Goal: Task Accomplishment & Management: Manage account settings

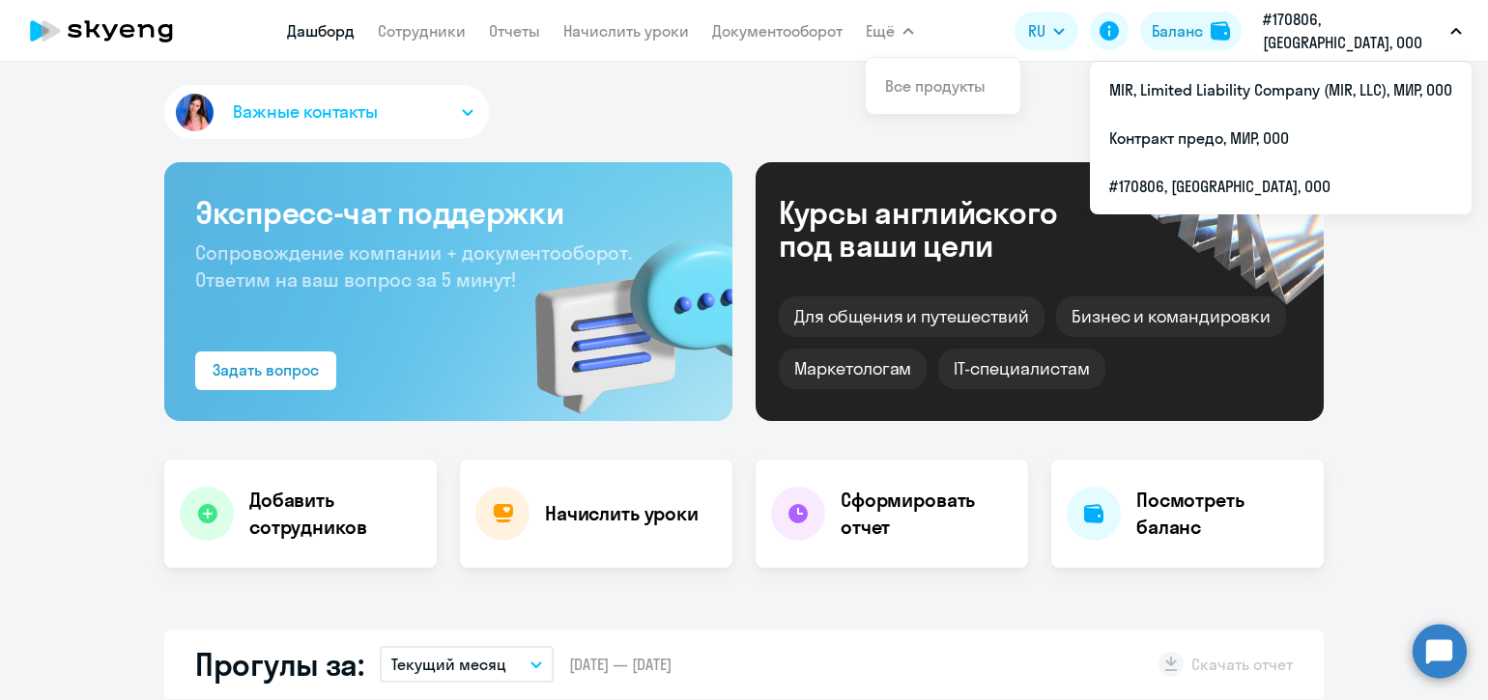
select select "30"
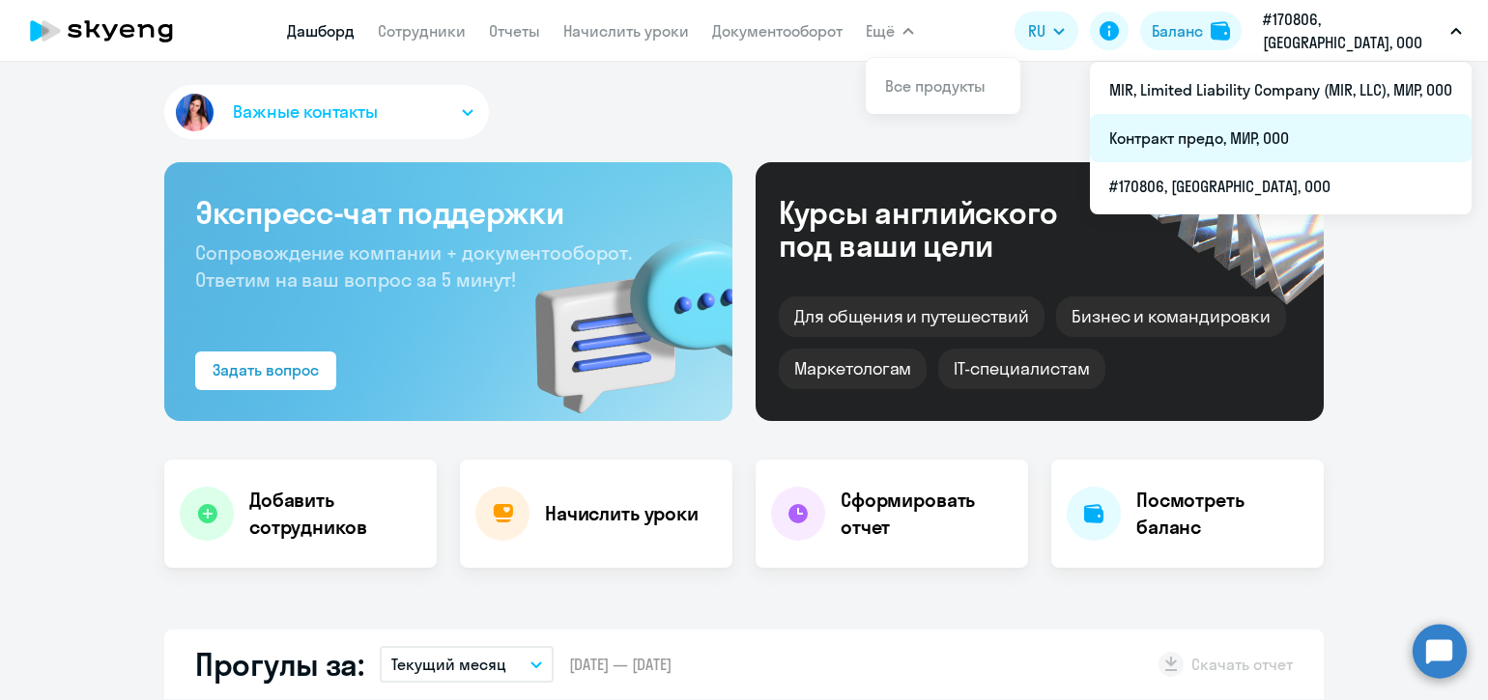
click at [1226, 134] on li "Контракт предо, МИР, ООО" at bounding box center [1281, 138] width 382 height 48
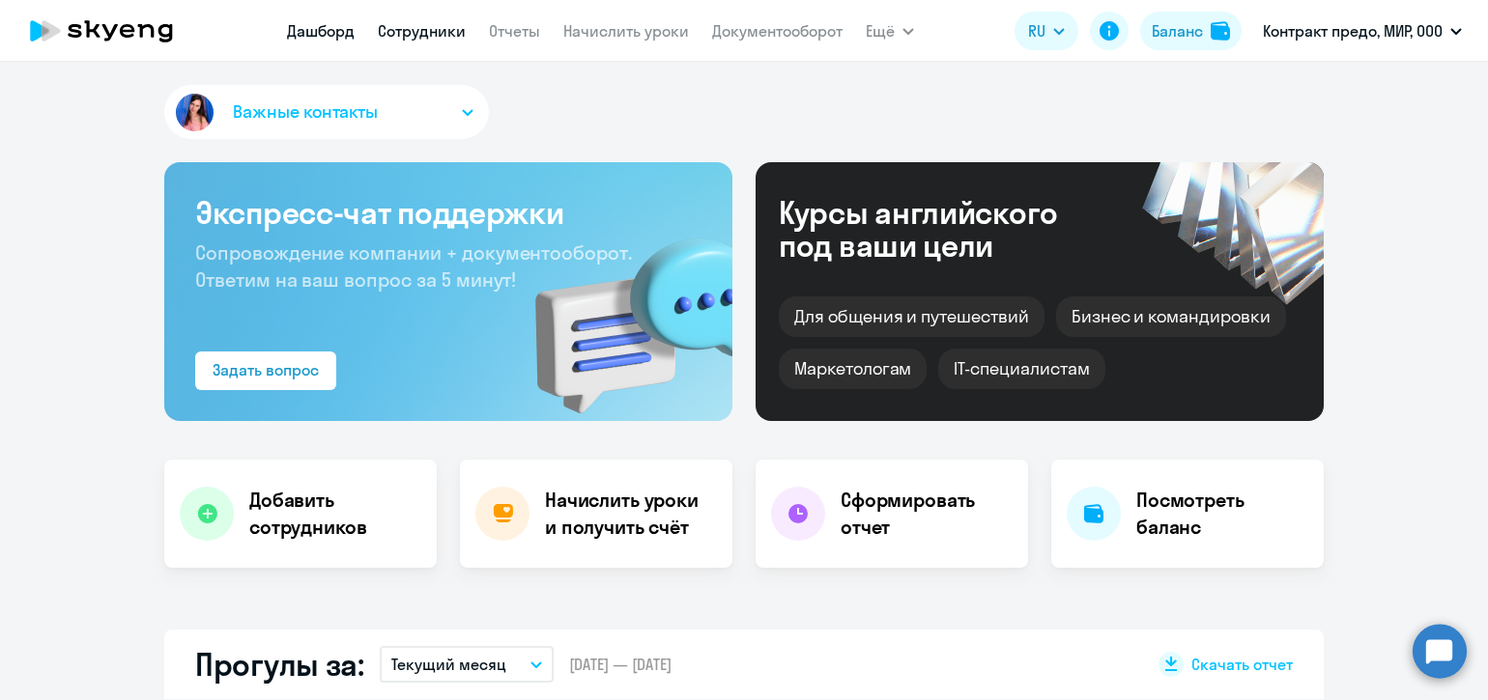
click at [450, 36] on link "Сотрудники" at bounding box center [422, 30] width 88 height 19
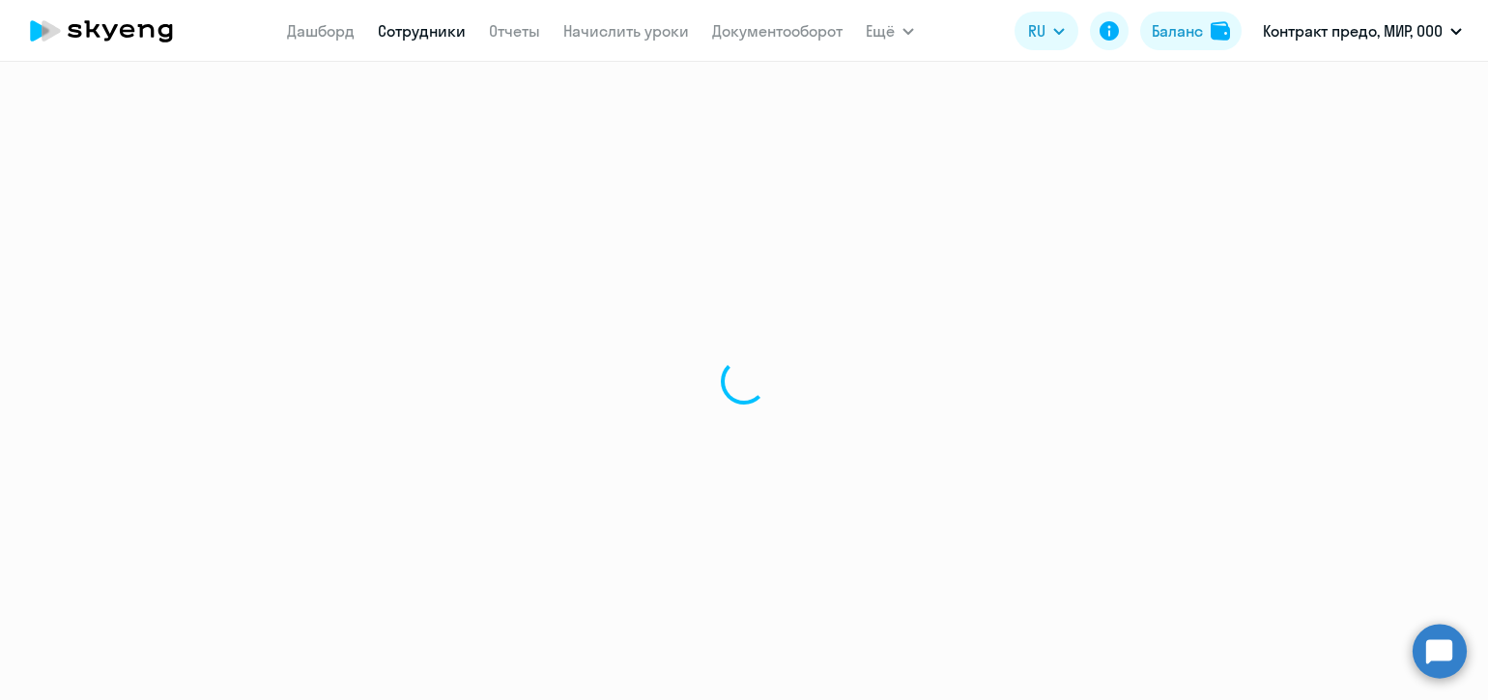
select select "30"
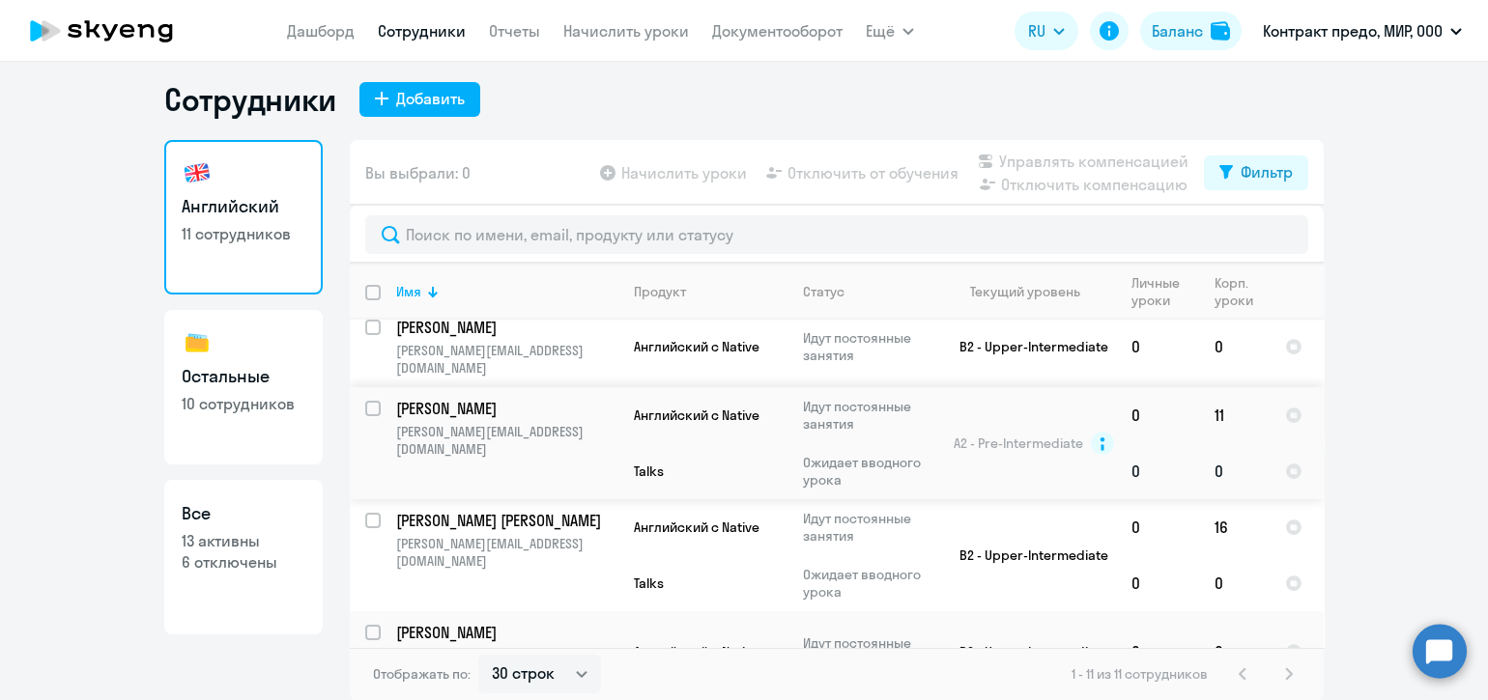
scroll to position [508, 0]
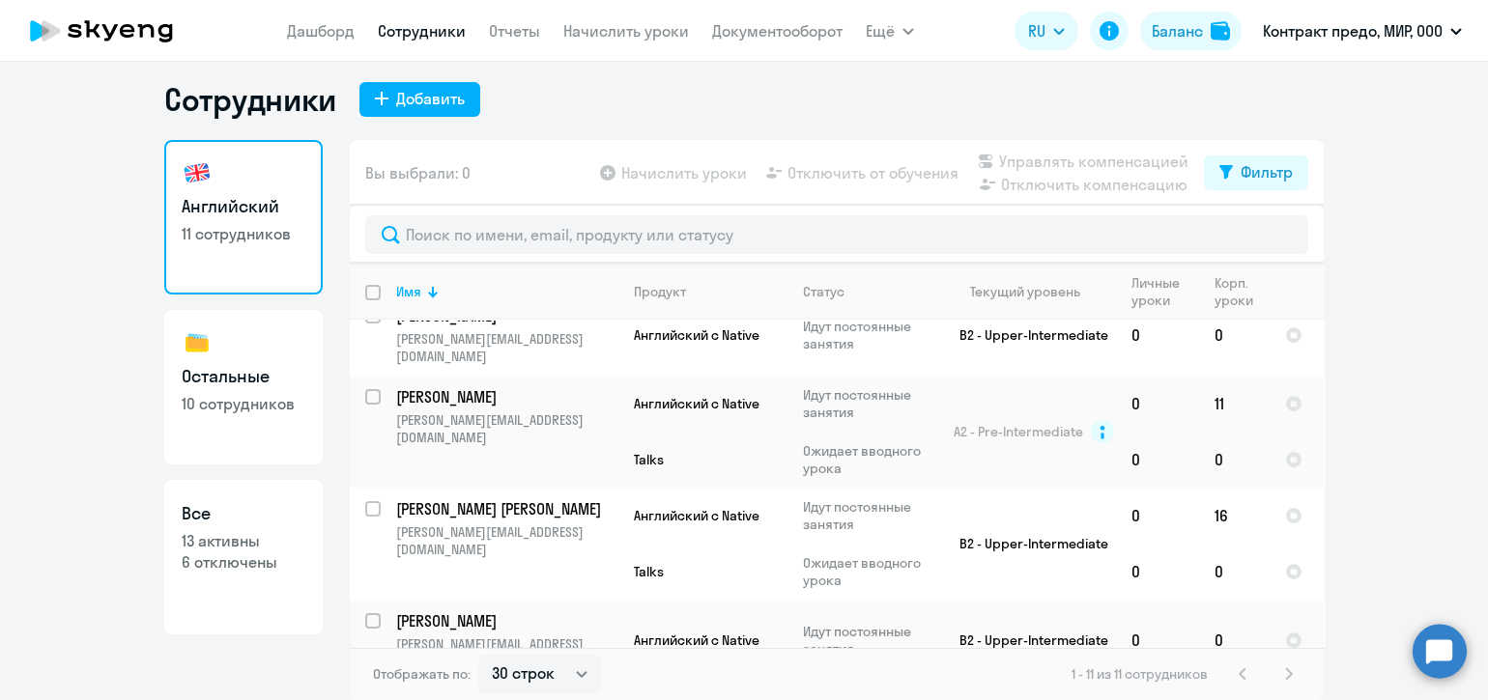
click at [449, 692] on p "[PERSON_NAME]" at bounding box center [505, 702] width 218 height 21
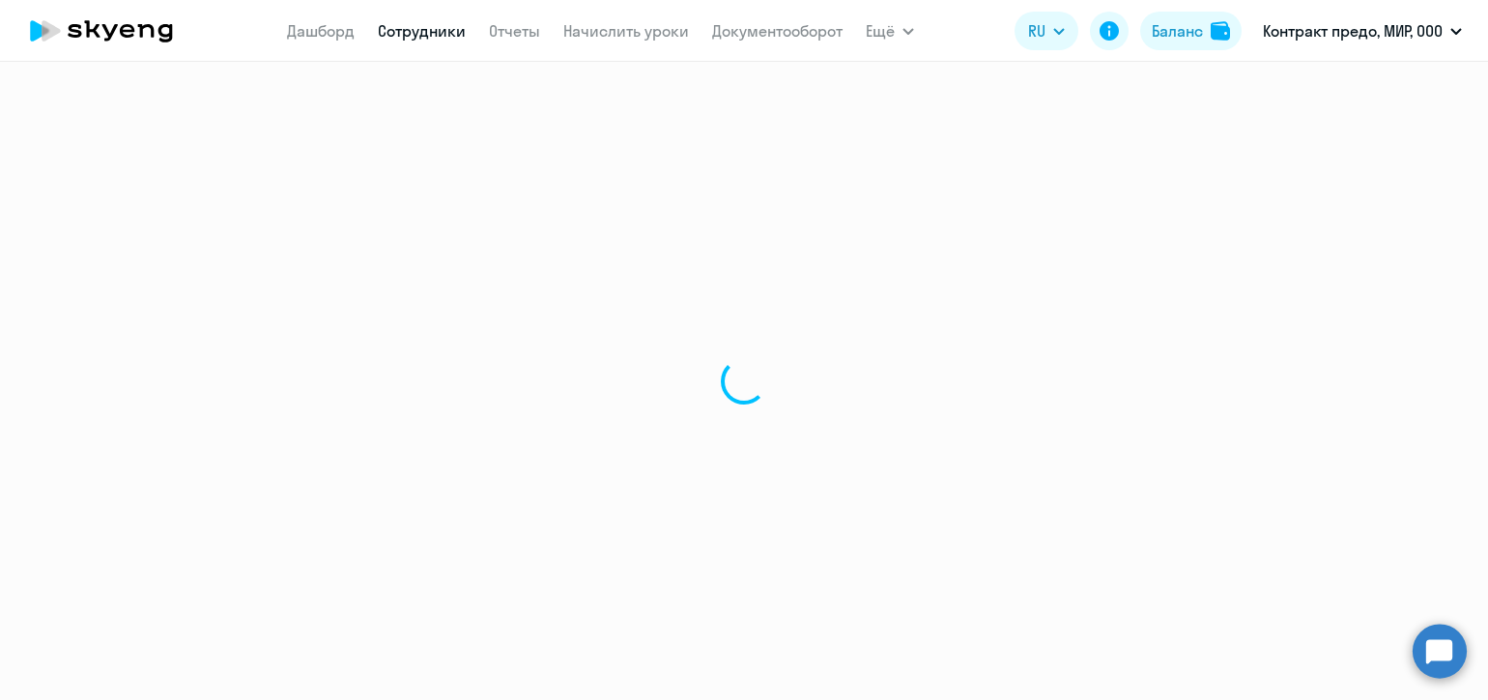
select select "english"
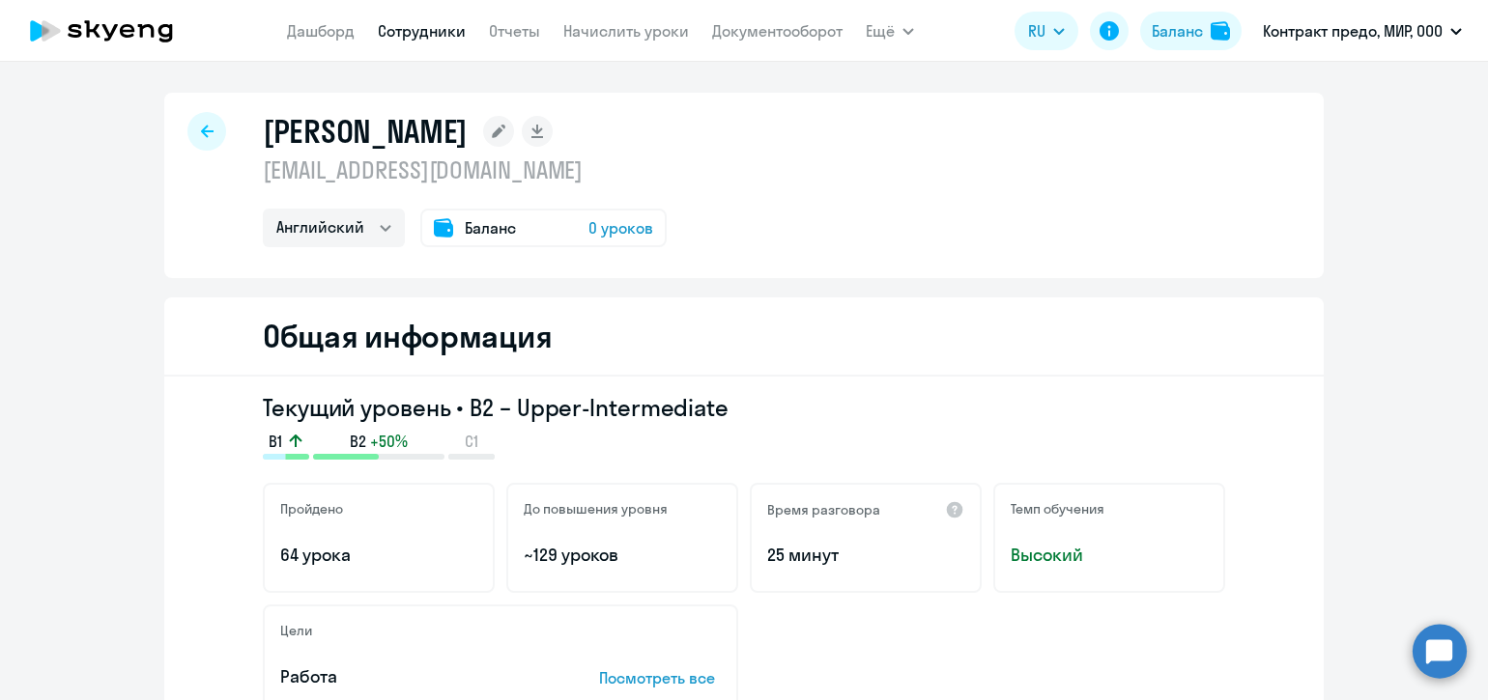
select select "30"
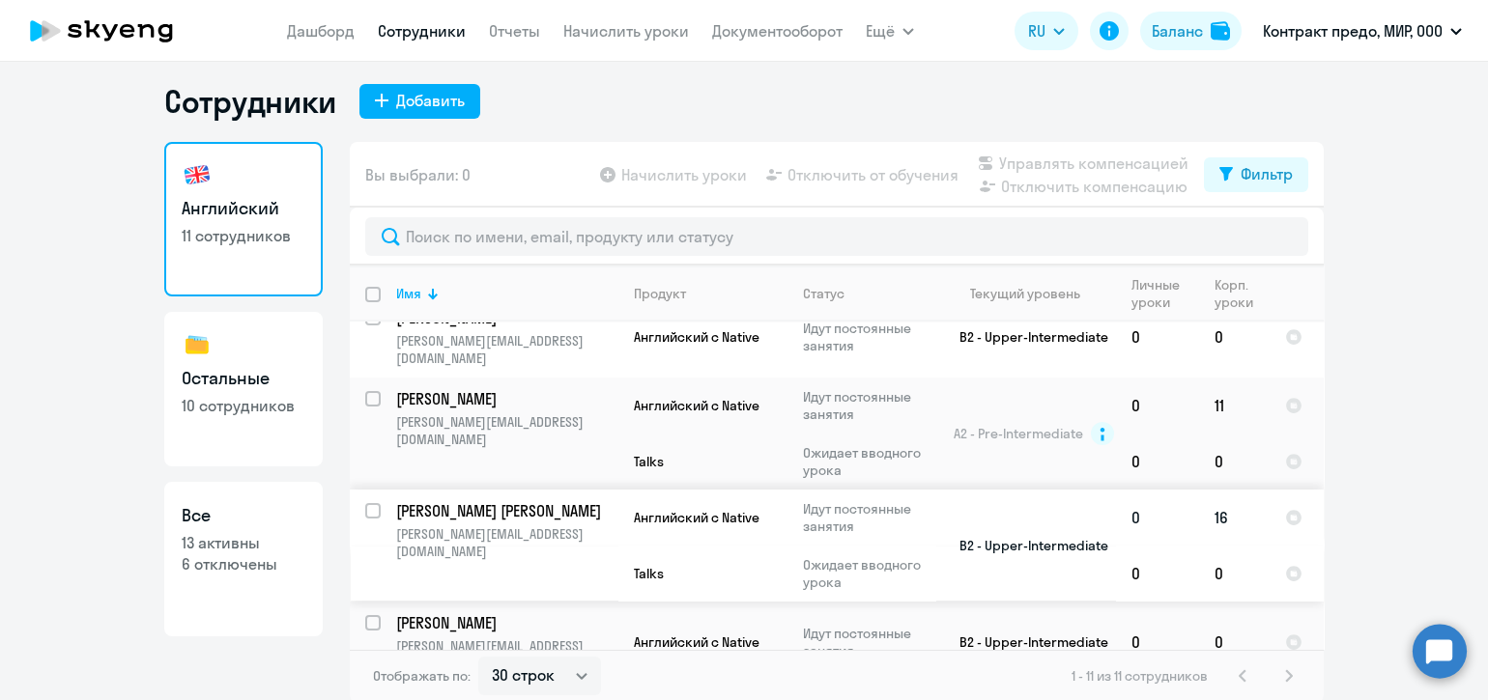
scroll to position [11, 0]
click at [463, 692] on p "[PERSON_NAME]" at bounding box center [505, 702] width 218 height 21
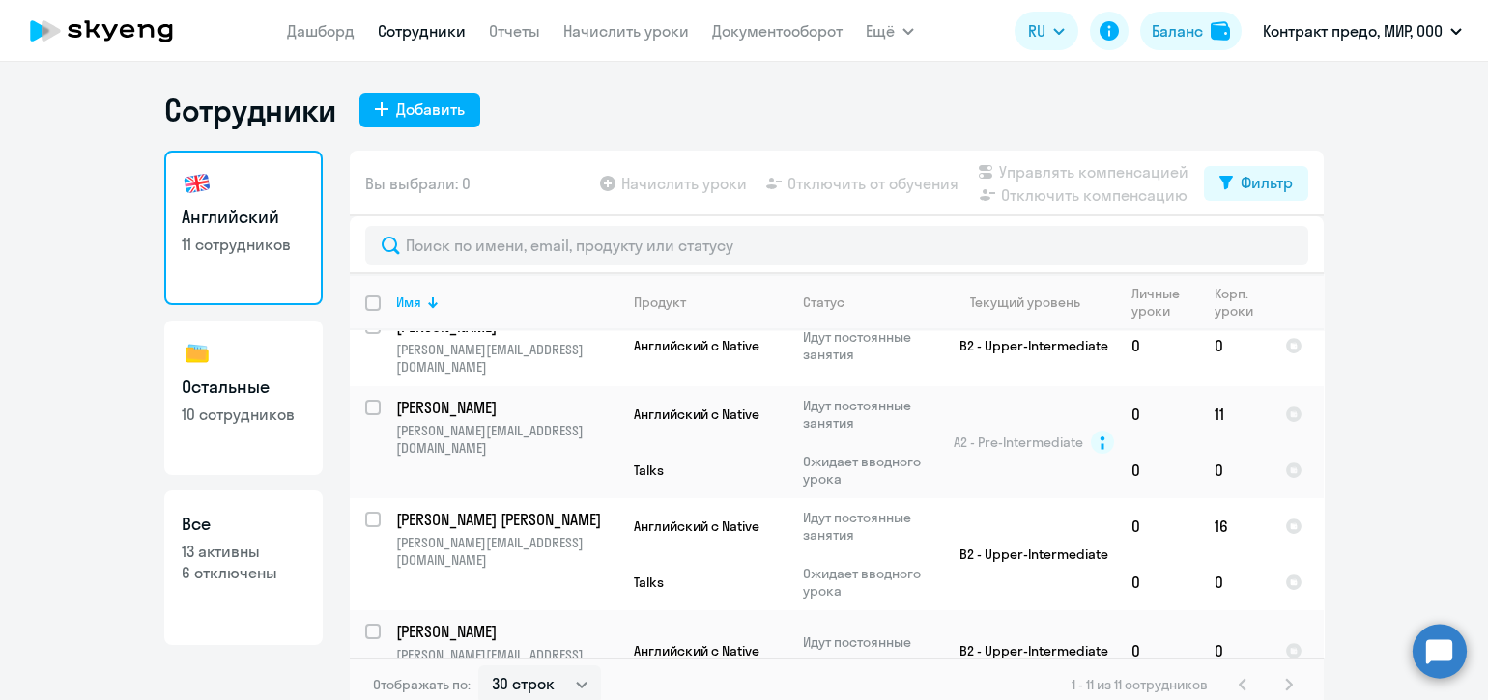
select select "english"
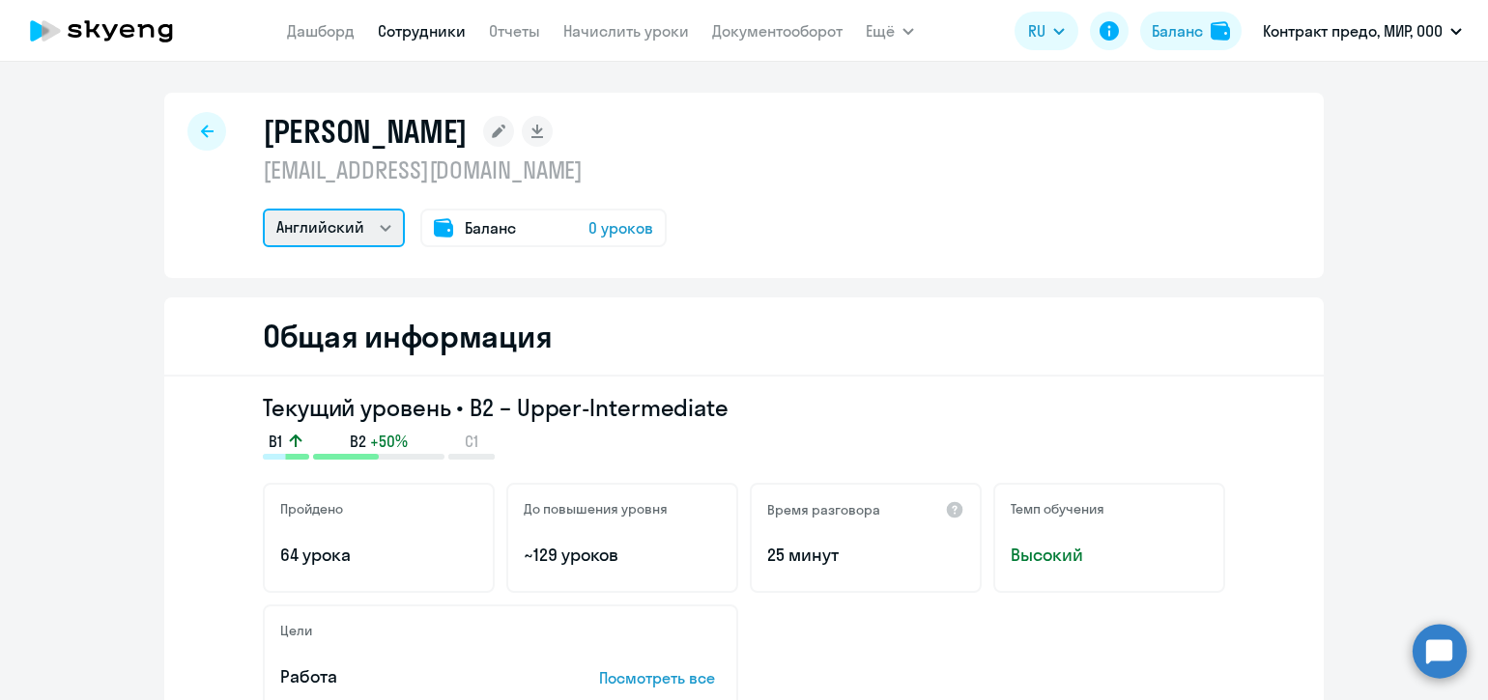
click at [379, 231] on select "Английский Остальные" at bounding box center [334, 228] width 142 height 39
drag, startPoint x: 1372, startPoint y: 349, endPoint x: 1335, endPoint y: 352, distance: 36.8
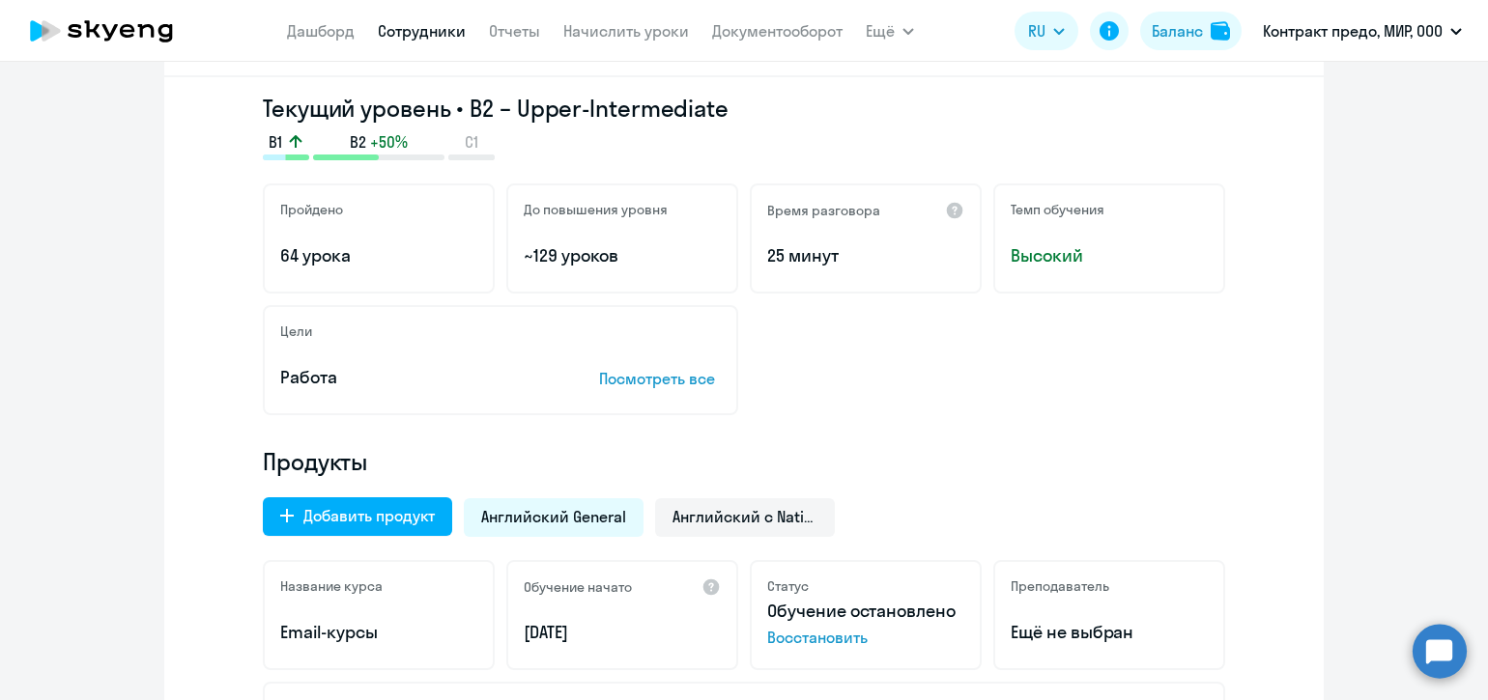
scroll to position [322, 0]
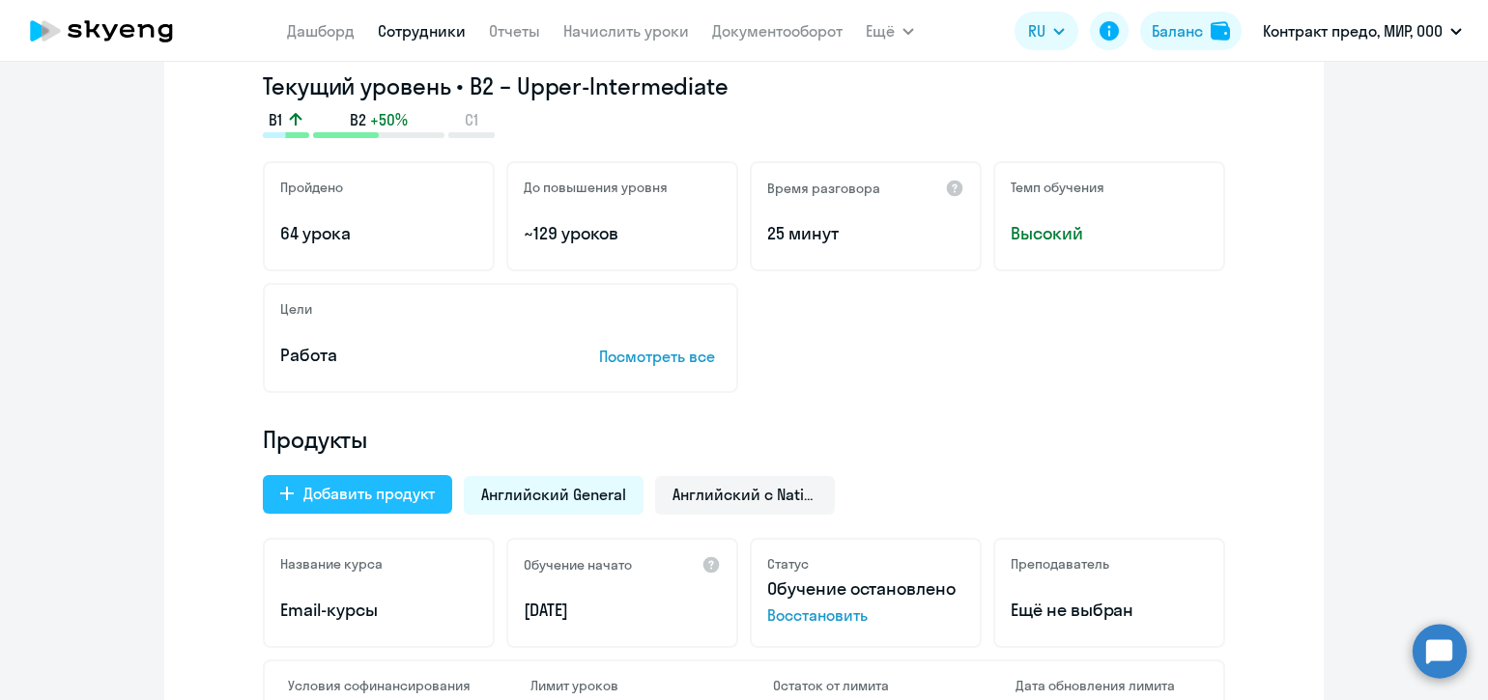
click at [282, 493] on icon at bounding box center [287, 494] width 14 height 14
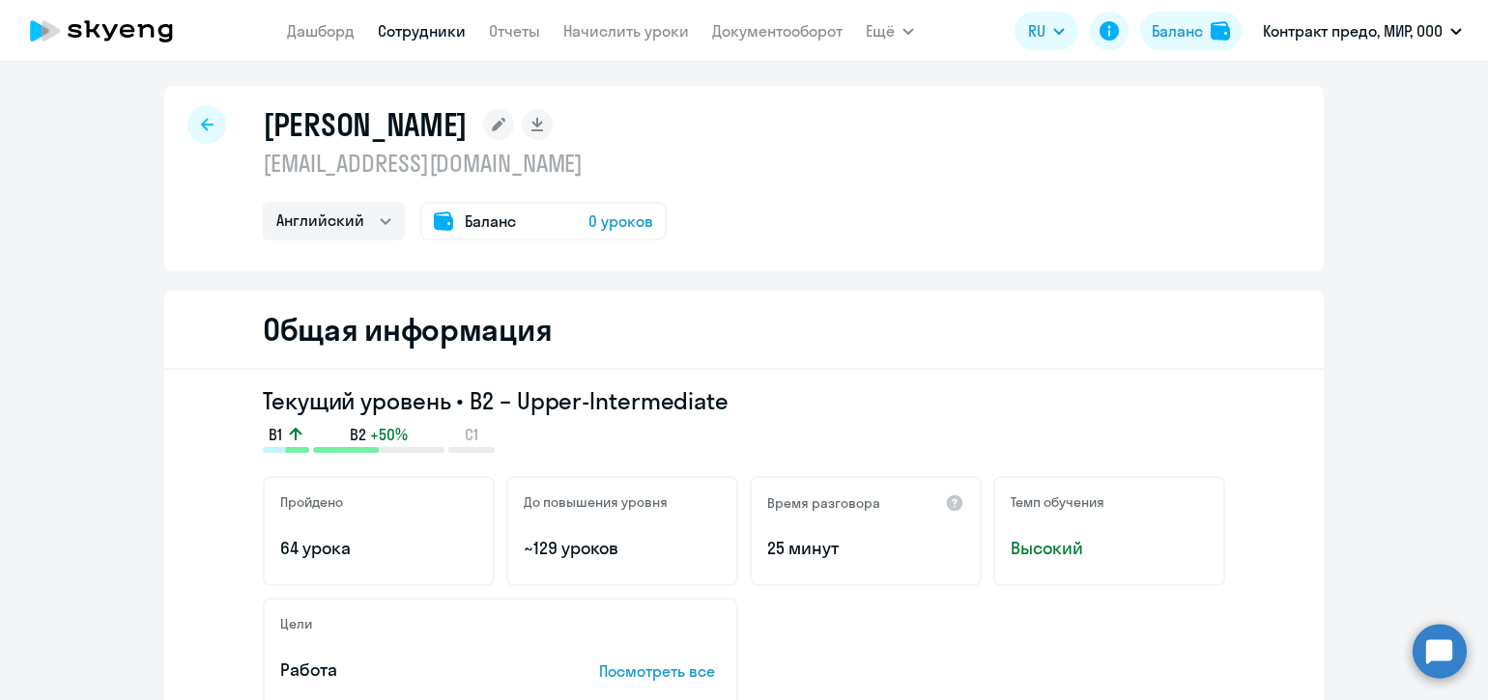
select select "english_adult_not_native_speaker_talks_15min"
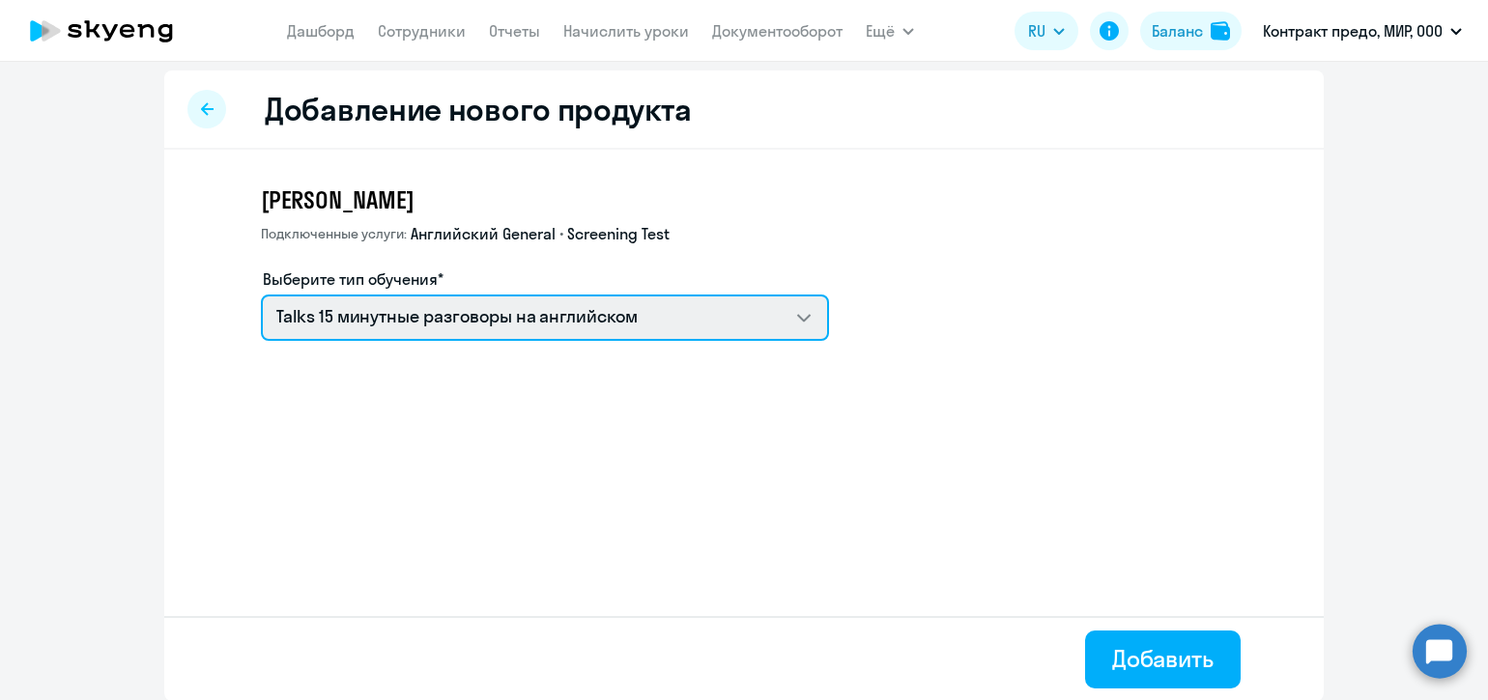
click at [807, 320] on select "Talks 15 минутные разговоры на английском Премиум английский с русскоговорящим …" at bounding box center [545, 318] width 568 height 46
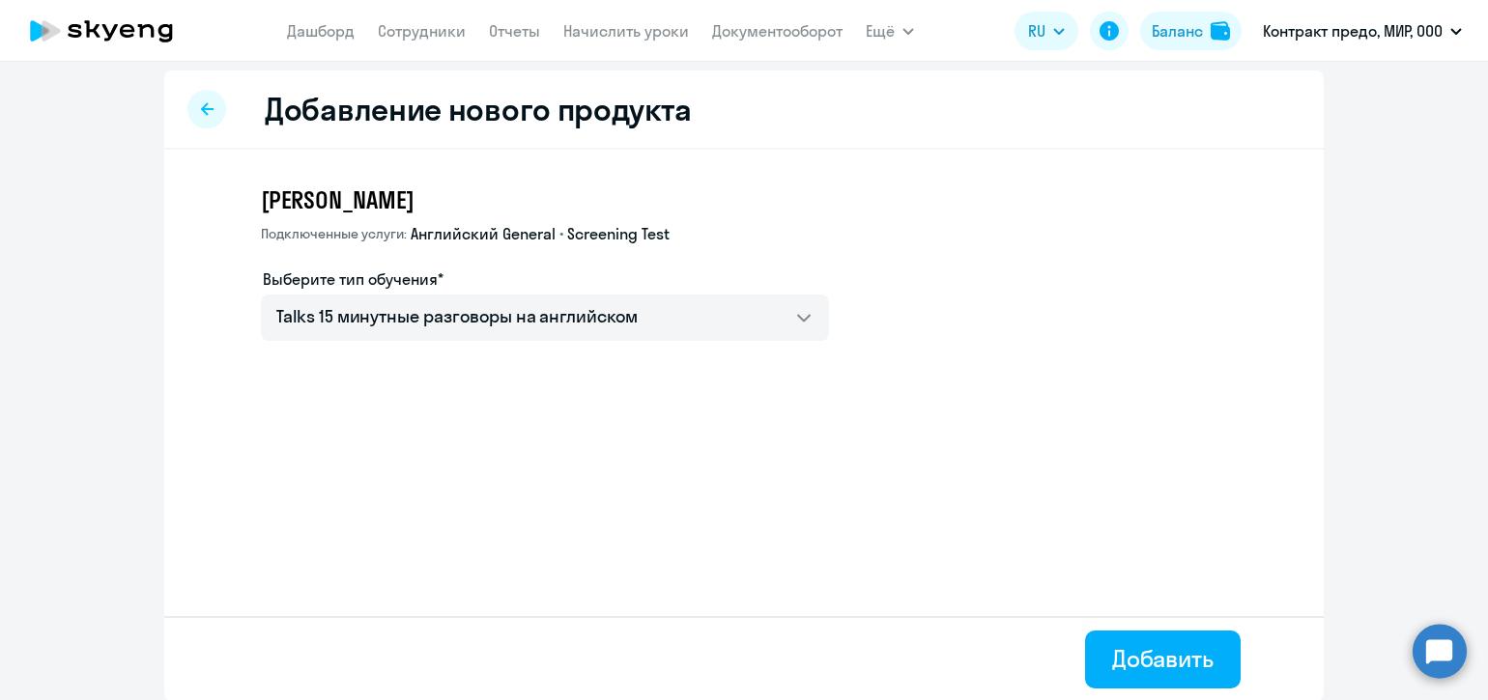
click at [953, 398] on div "[PERSON_NAME] услуги: Английский General • Screening Test Выберите тип обучения…" at bounding box center [743, 314] width 1159 height 328
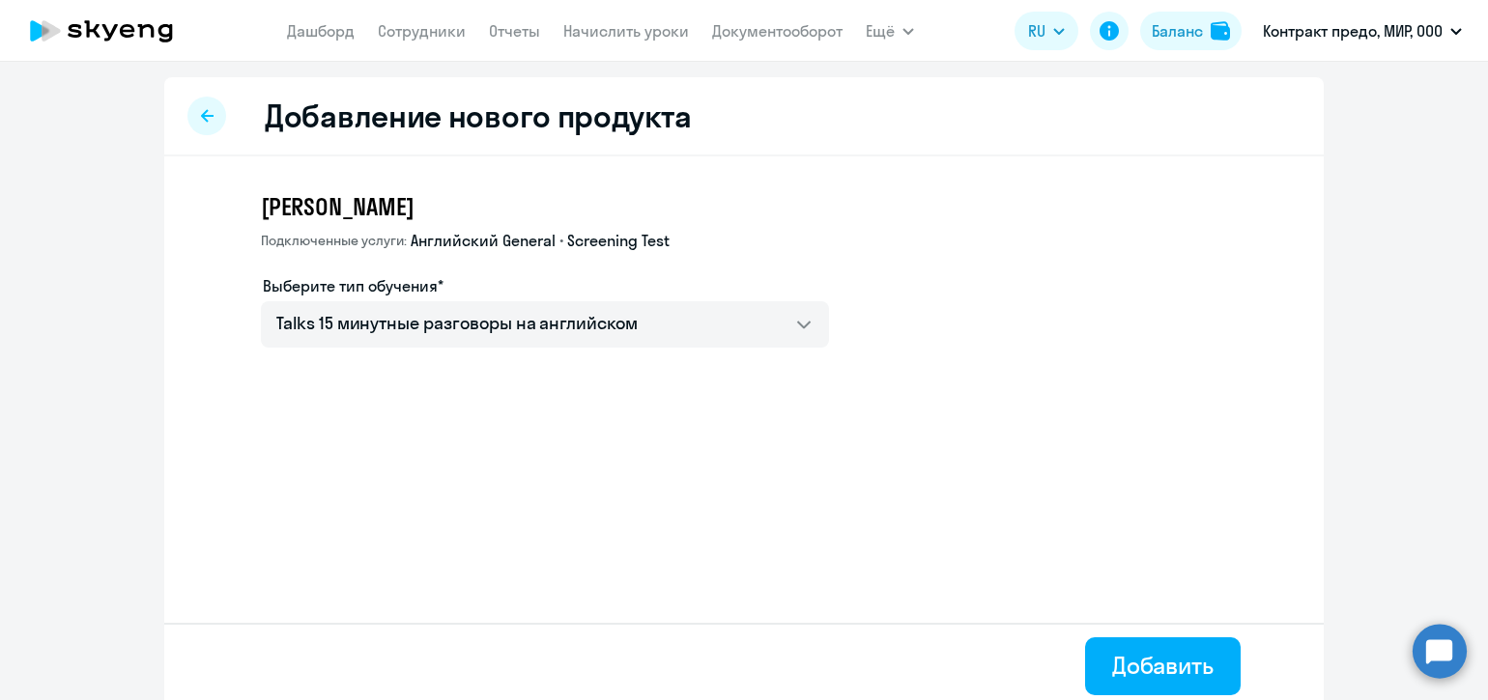
select select "english"
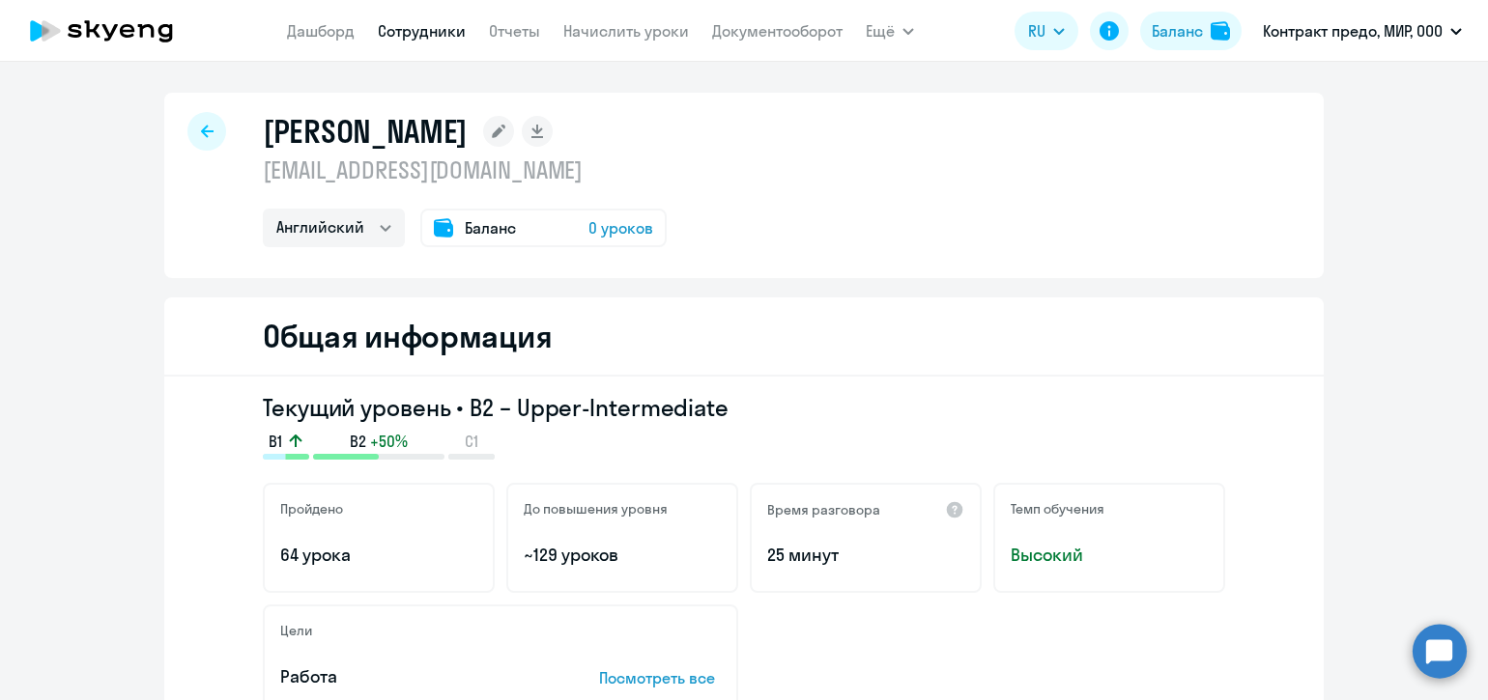
click at [1452, 643] on circle at bounding box center [1439, 651] width 54 height 54
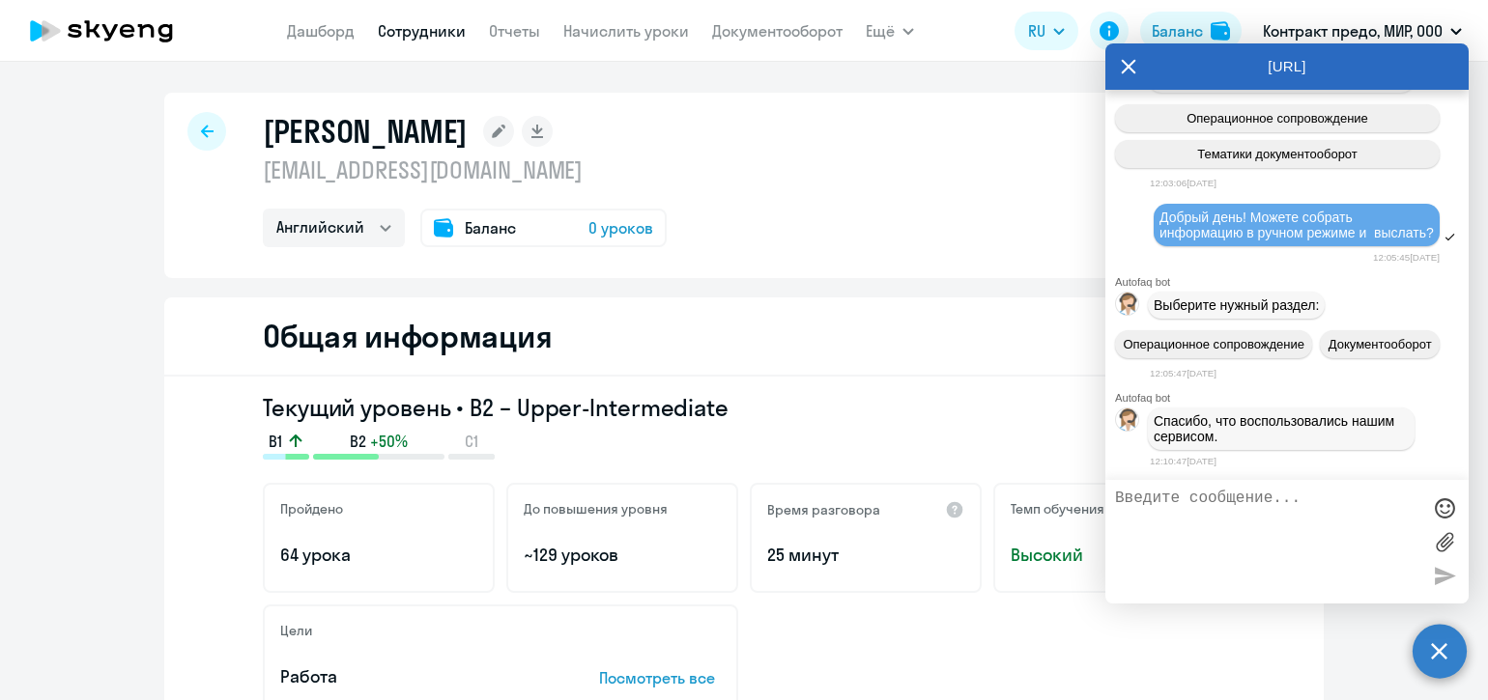
click at [1243, 506] on textarea at bounding box center [1267, 542] width 305 height 104
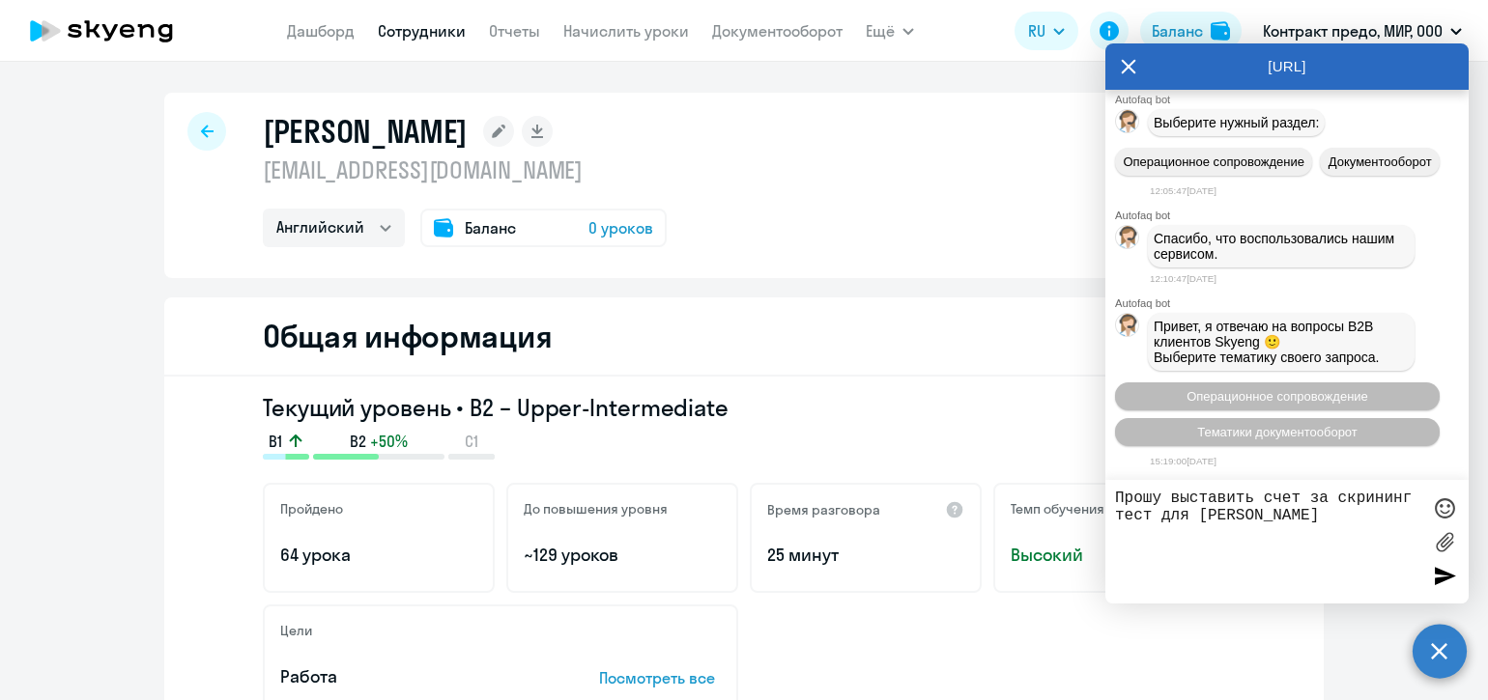
type textarea "Прошу выставить счет за скрининг тест для [PERSON_NAME]"
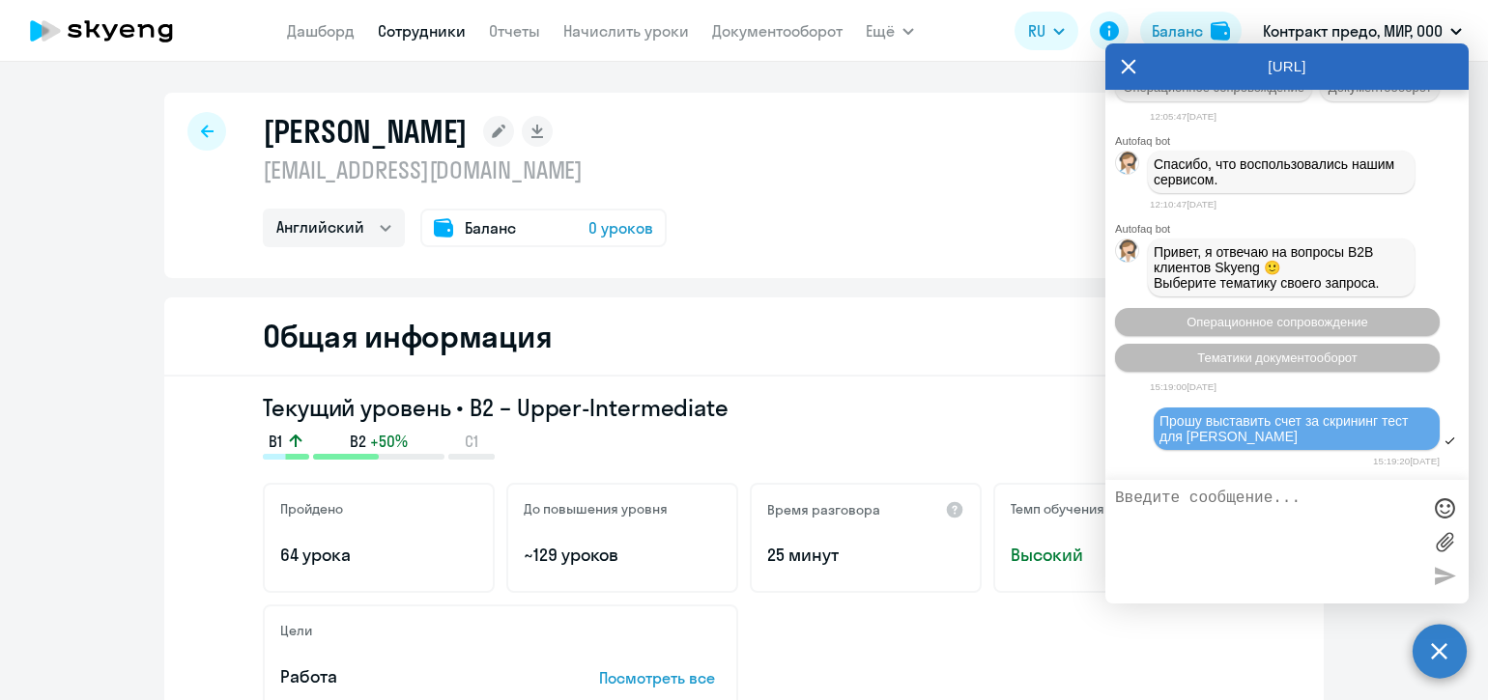
scroll to position [18211, 0]
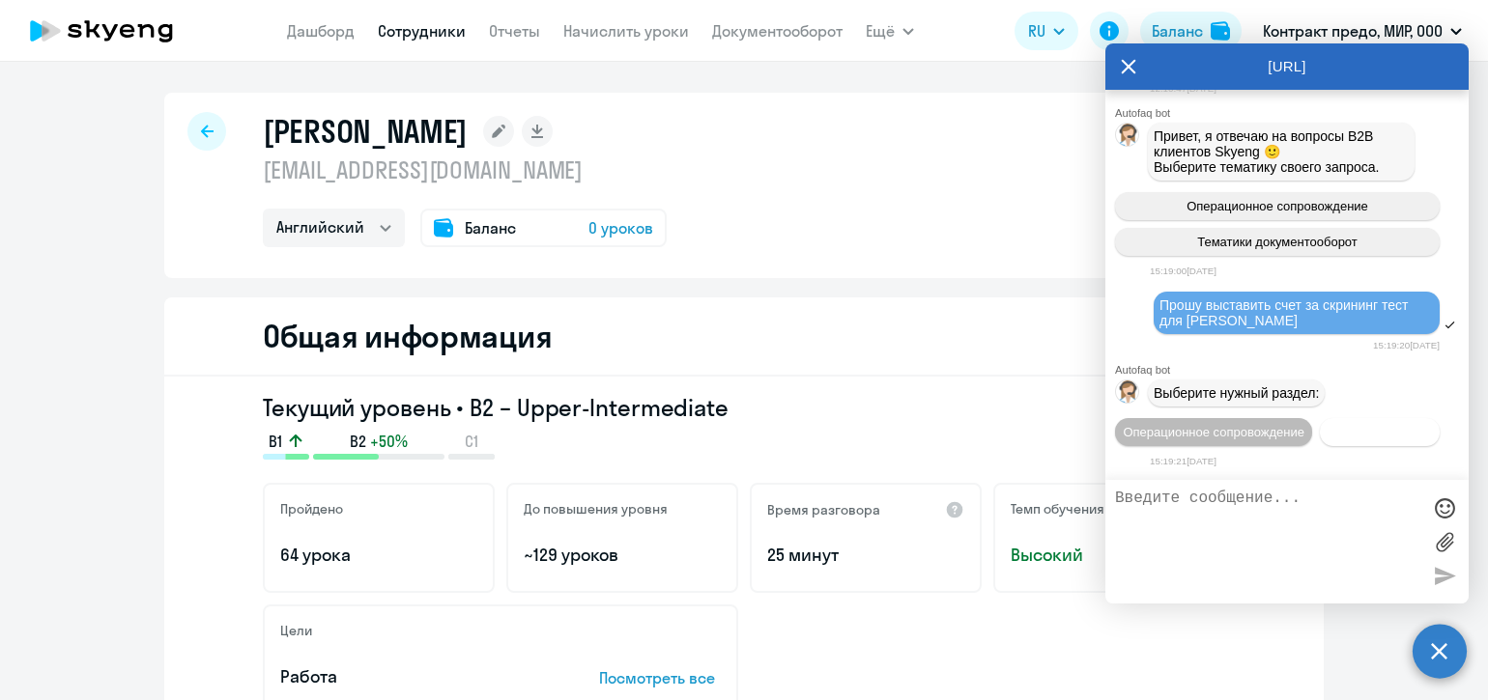
click at [1328, 430] on span "Документооборот" at bounding box center [1379, 432] width 103 height 14
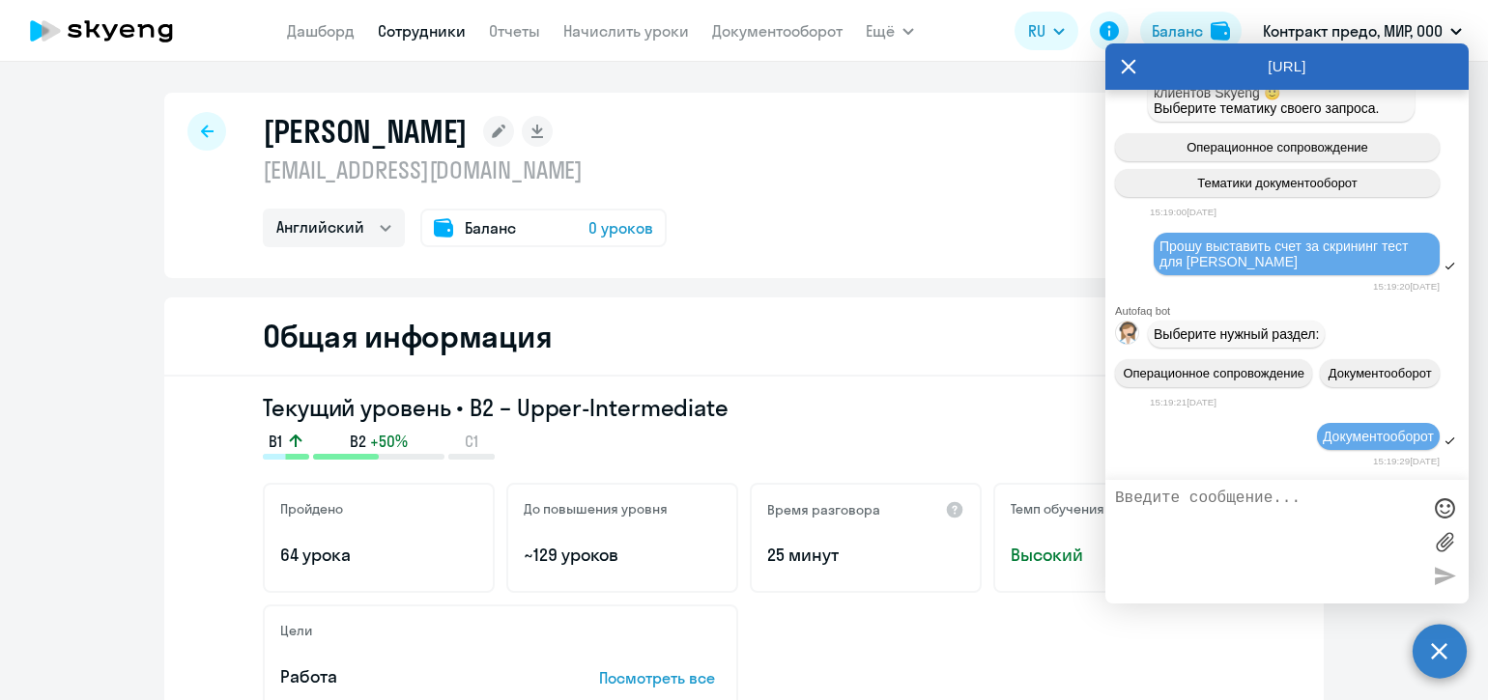
scroll to position [18528, 0]
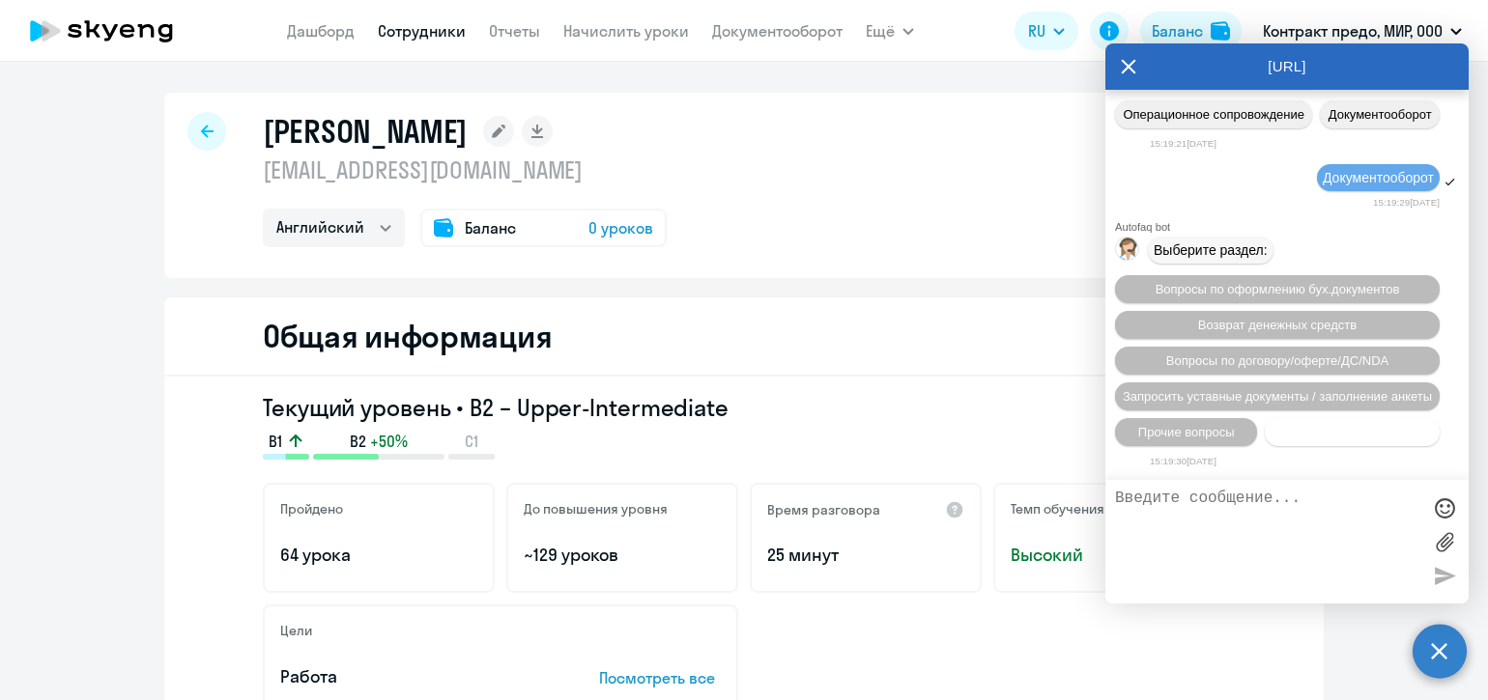
click at [1297, 438] on span "Нет нужной категории" at bounding box center [1352, 432] width 128 height 14
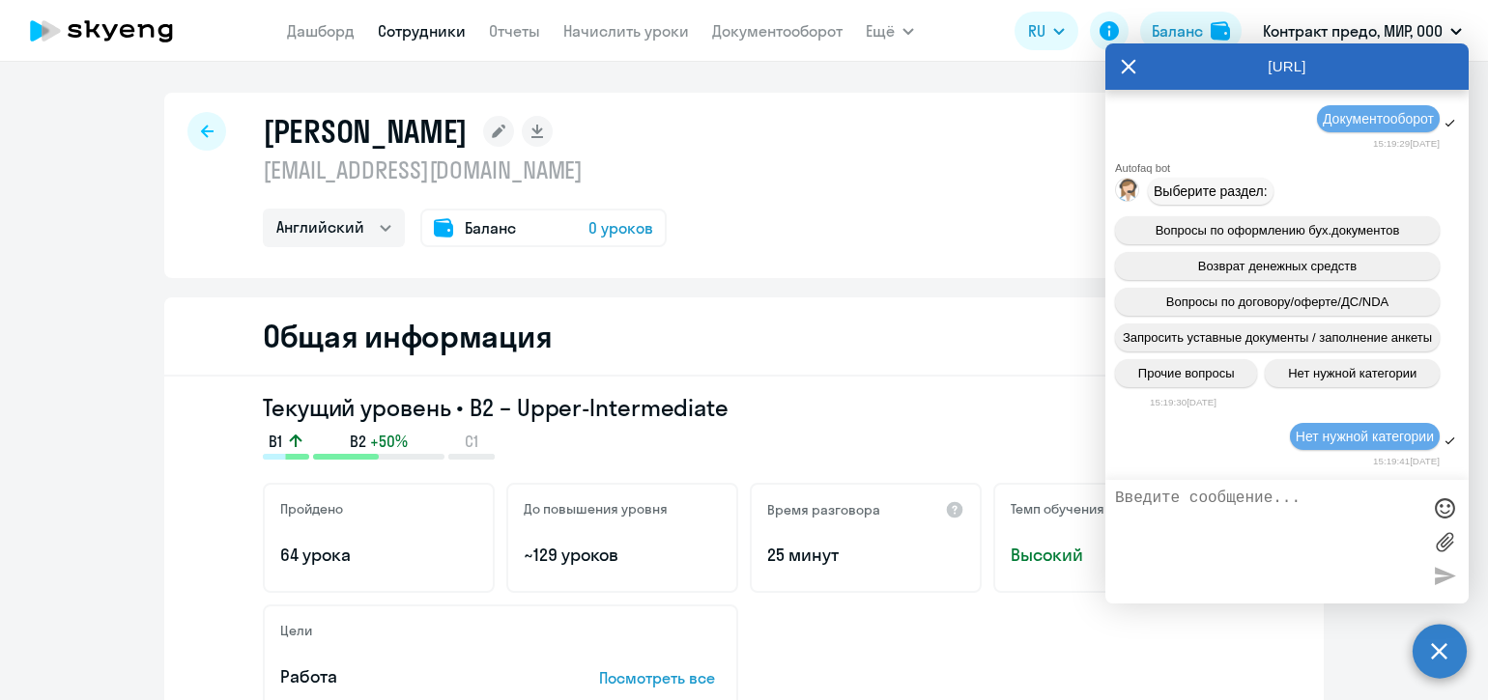
click at [1265, 497] on textarea at bounding box center [1267, 542] width 305 height 104
type textarea "Прошу выставить счет за скрининг-тест для [PERSON_NAME] А."
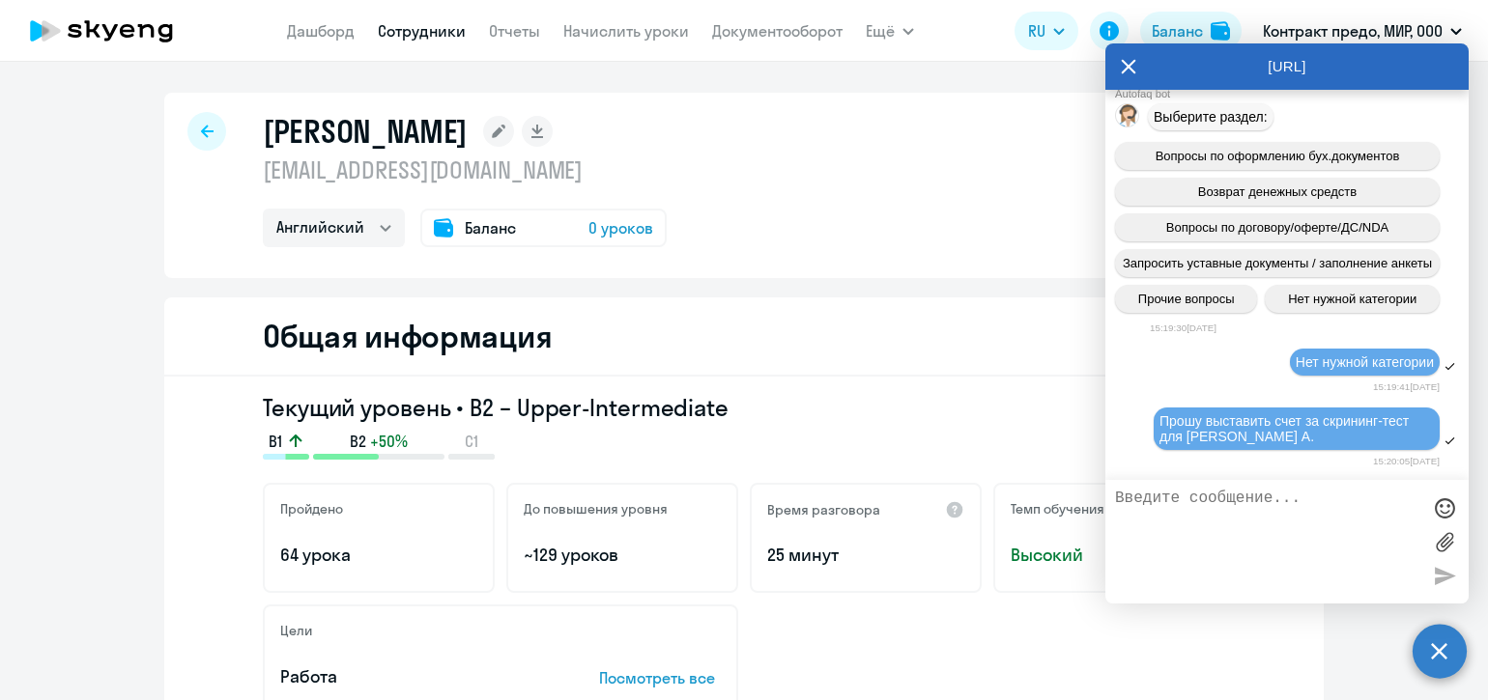
scroll to position [18752, 0]
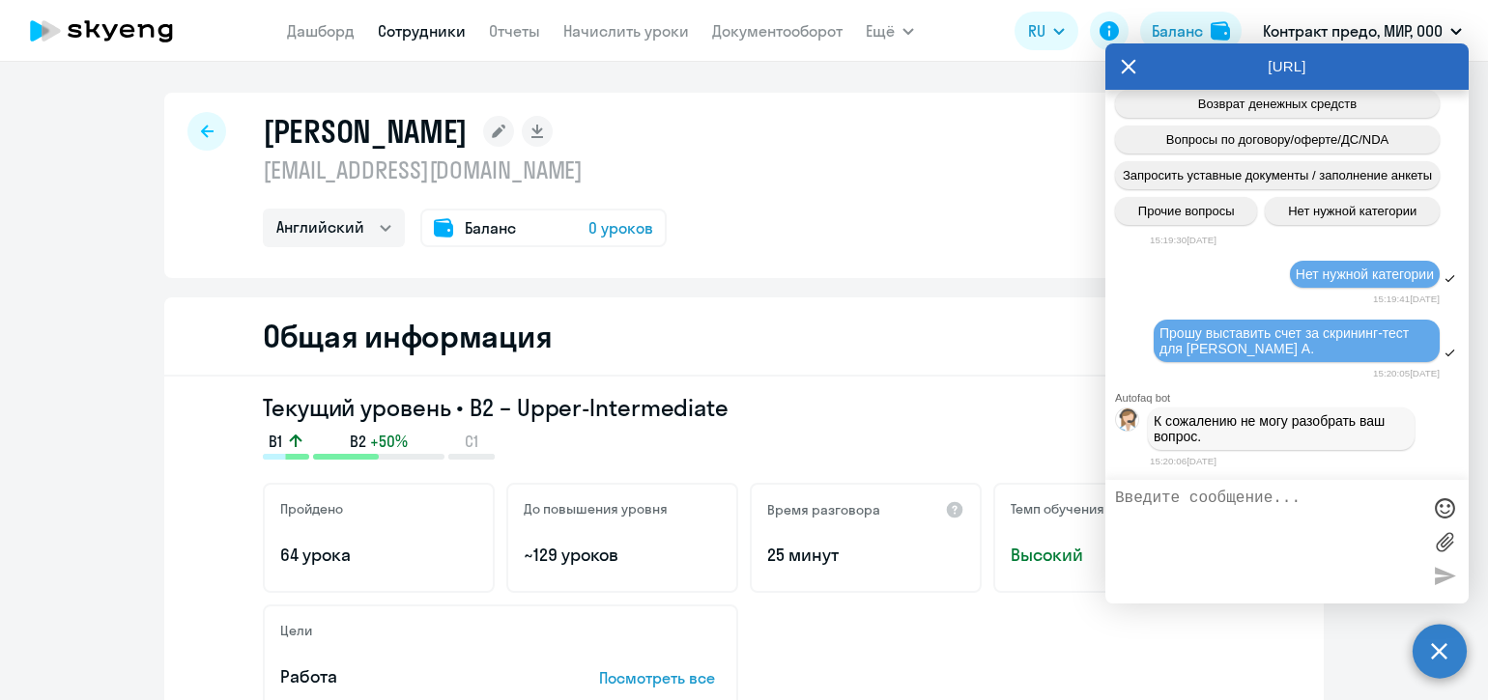
click at [1193, 495] on textarea at bounding box center [1267, 542] width 305 height 104
type textarea "Счет"
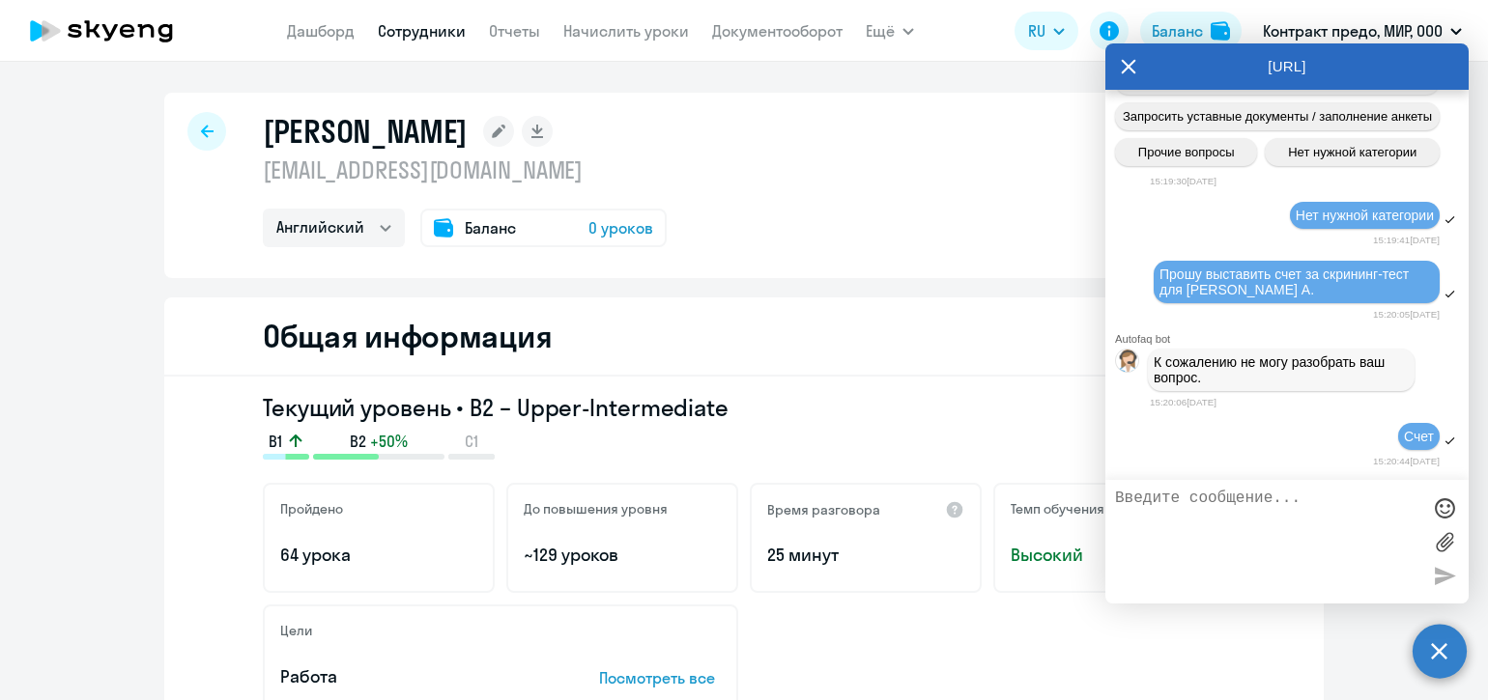
click at [1125, 61] on icon at bounding box center [1128, 66] width 15 height 46
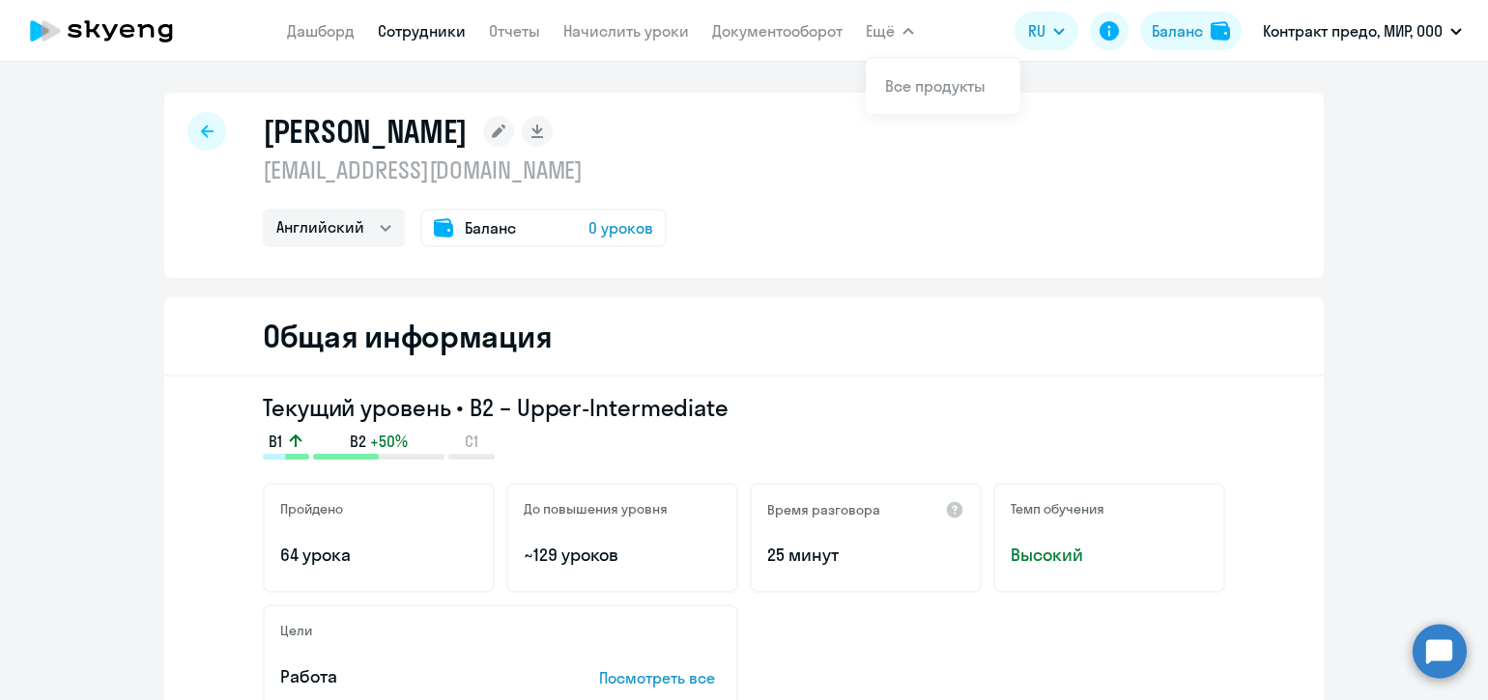
click at [440, 24] on link "Сотрудники" at bounding box center [422, 30] width 88 height 19
select select "30"
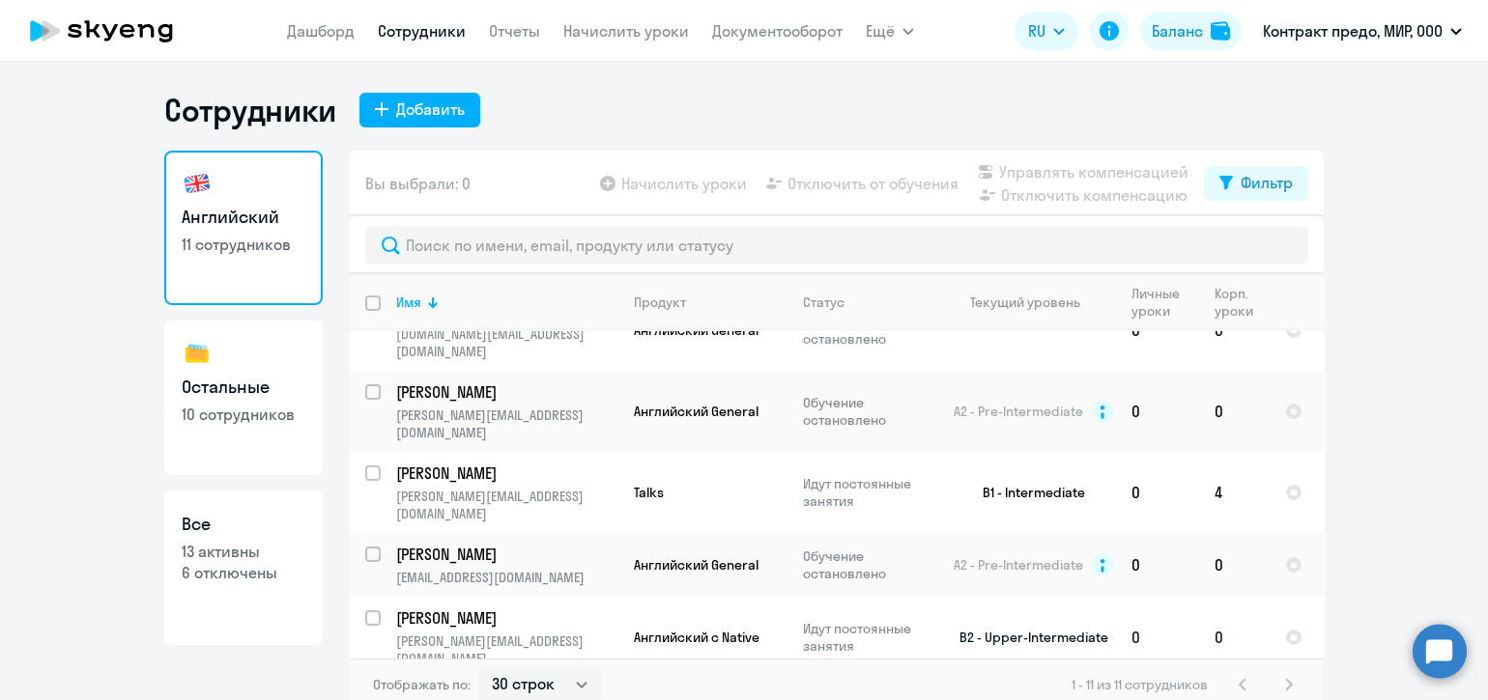
scroll to position [201, 0]
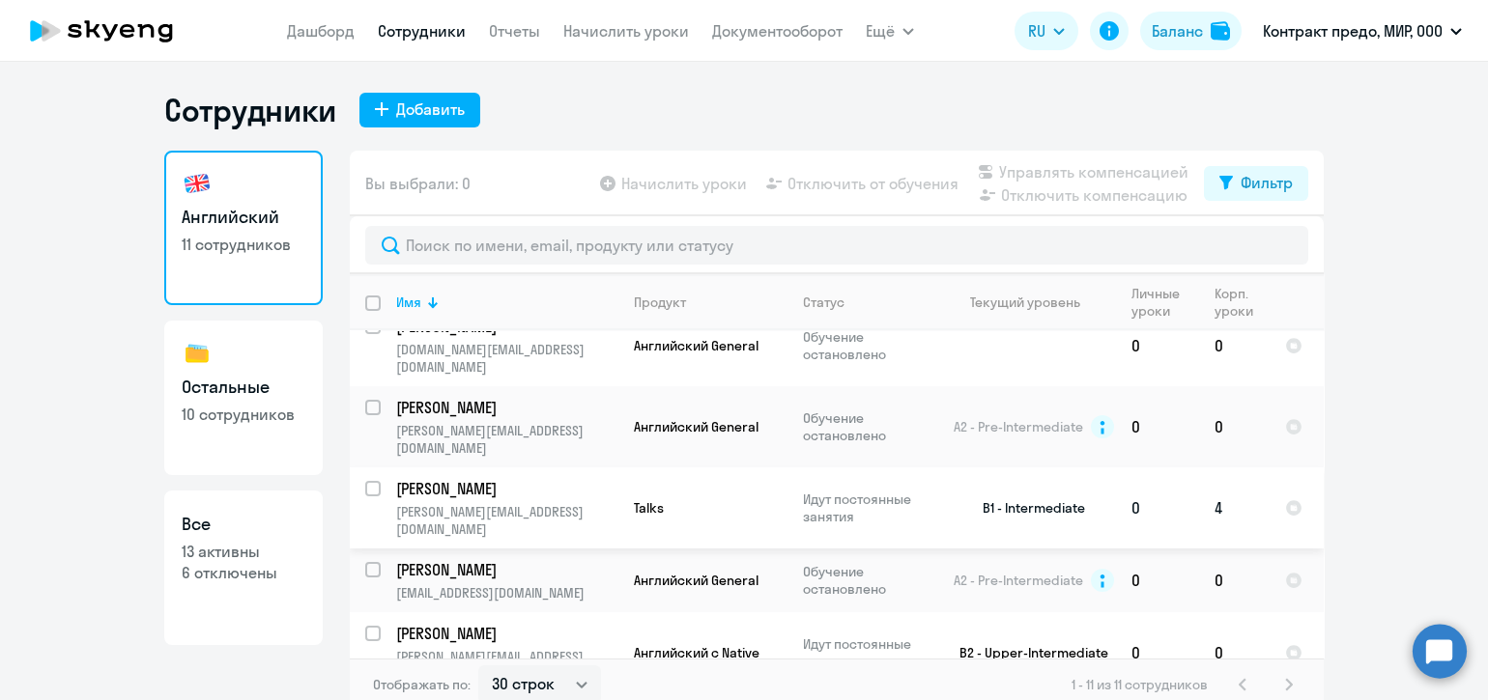
click at [545, 478] on p "[PERSON_NAME]" at bounding box center [505, 488] width 218 height 21
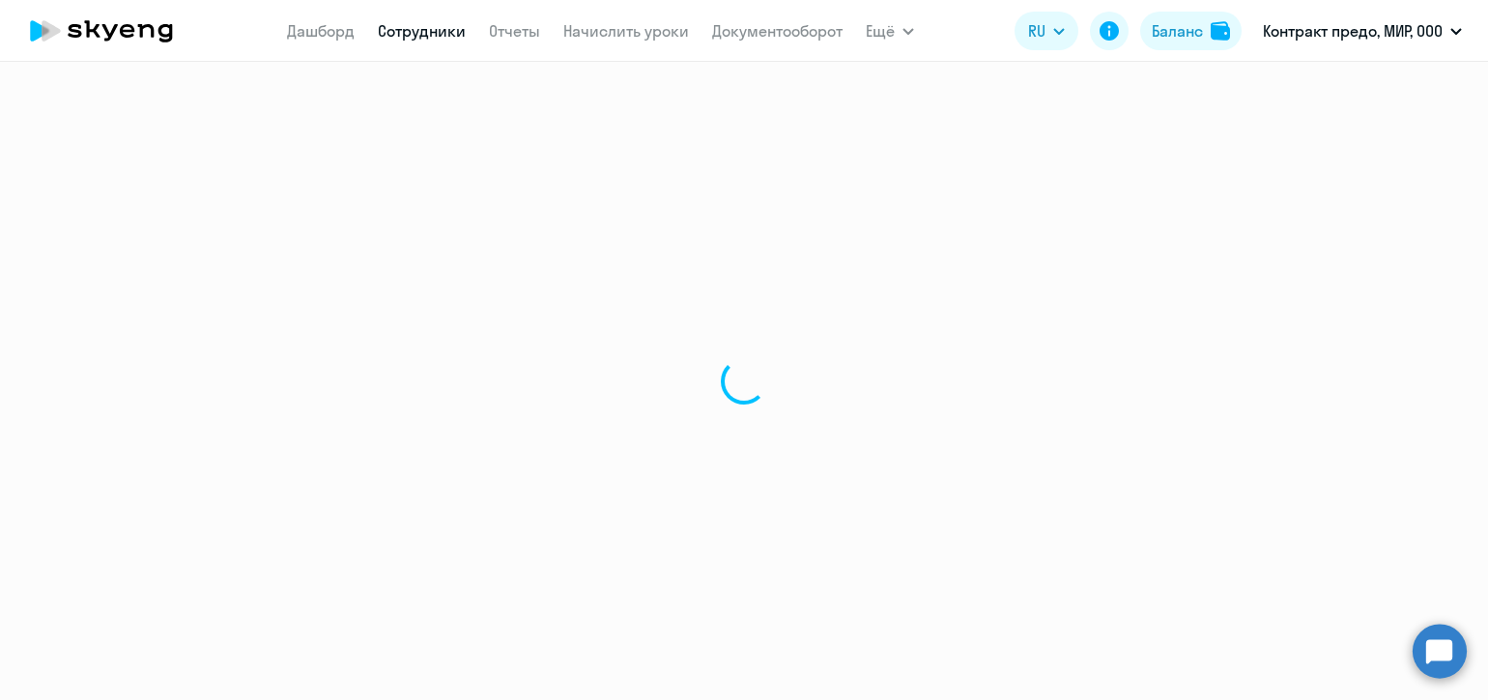
select select "english"
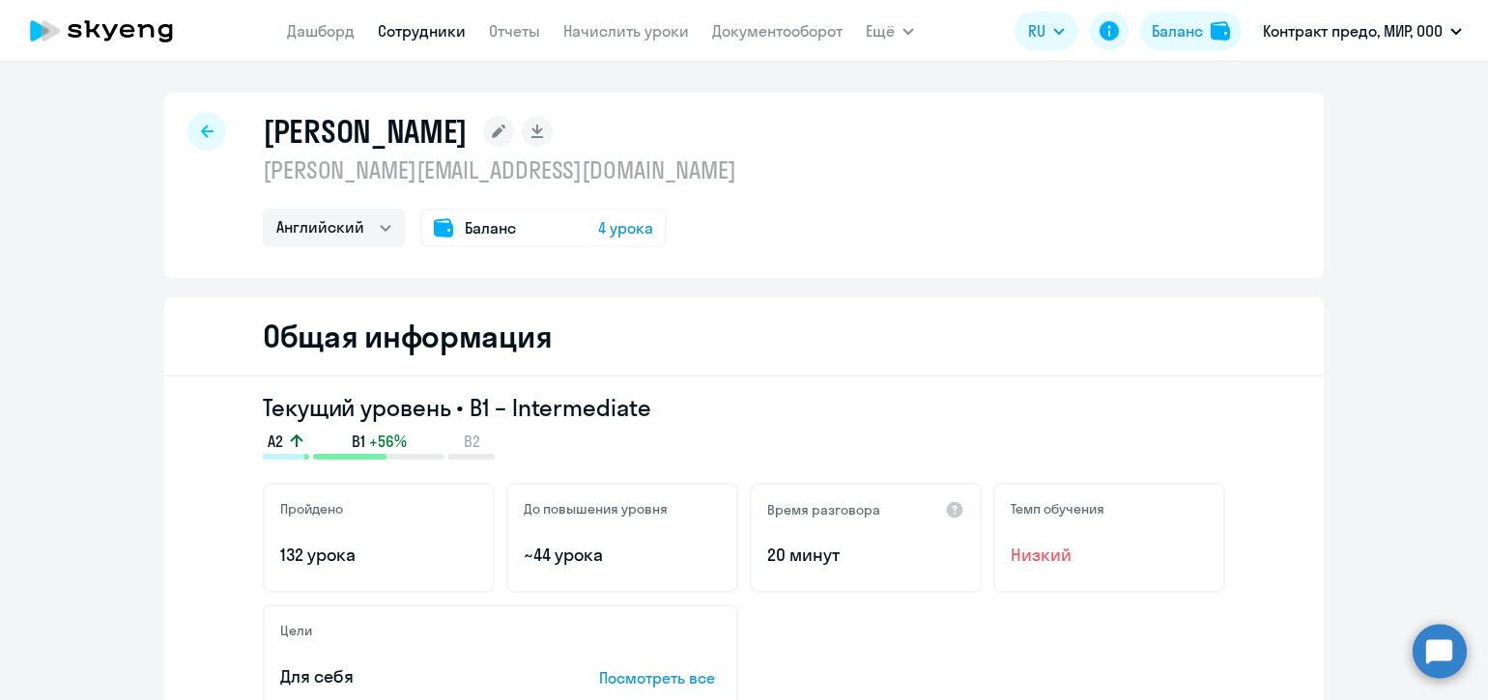
click at [609, 233] on span "4 урока" at bounding box center [625, 227] width 55 height 23
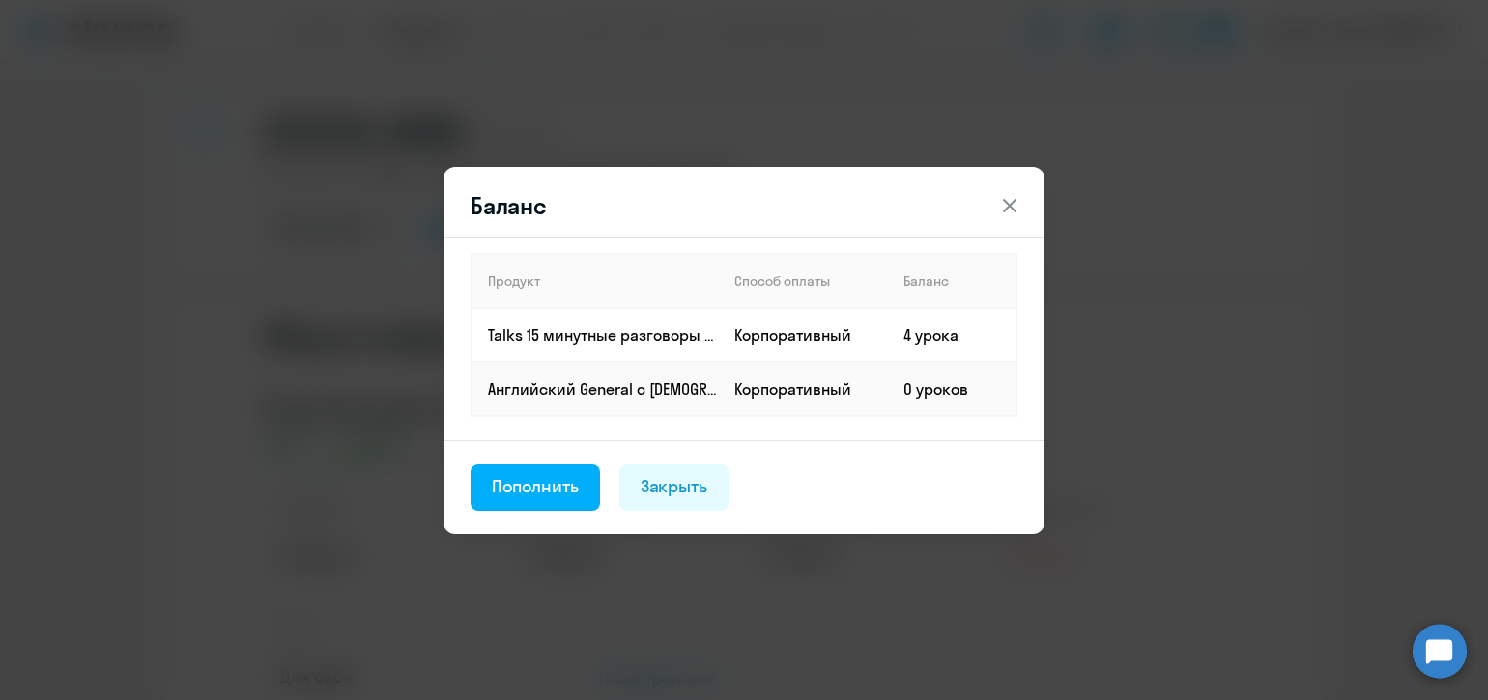
click at [1014, 203] on icon at bounding box center [1009, 205] width 23 height 23
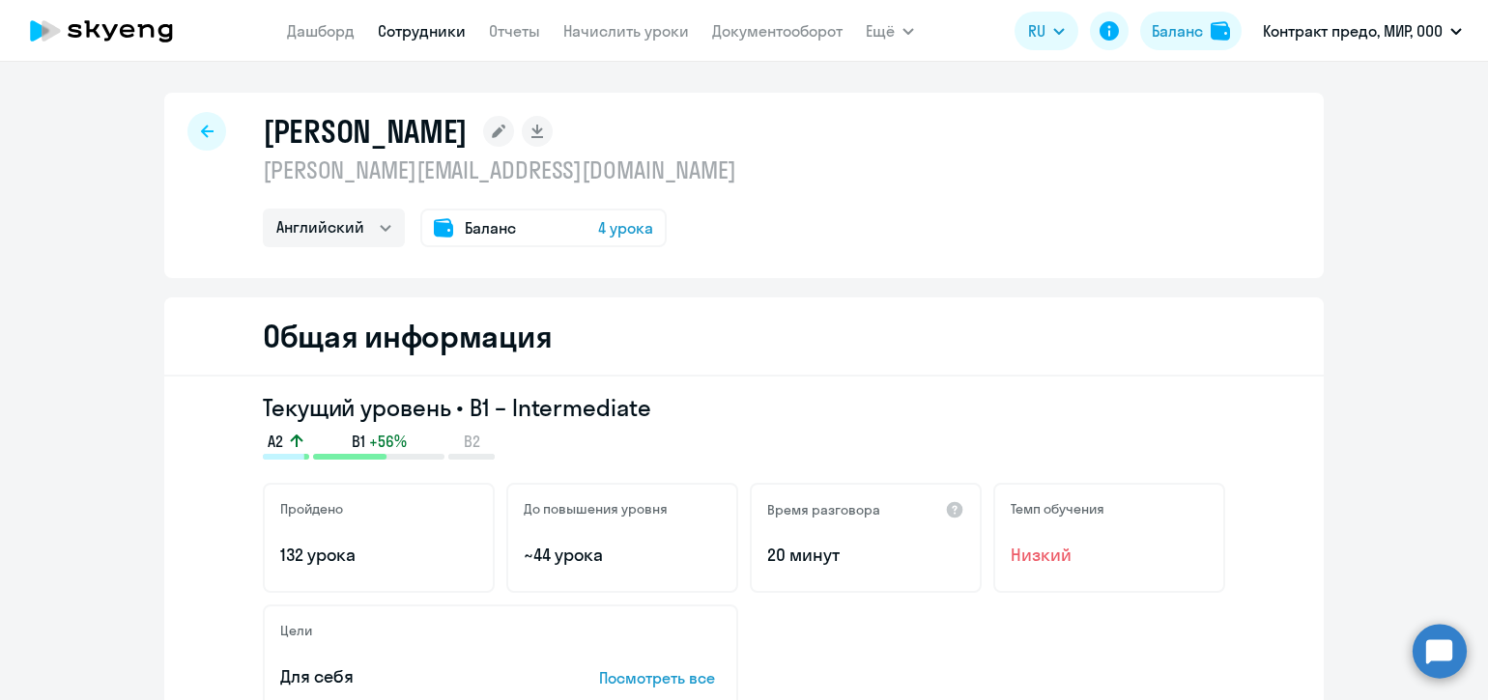
select select "30"
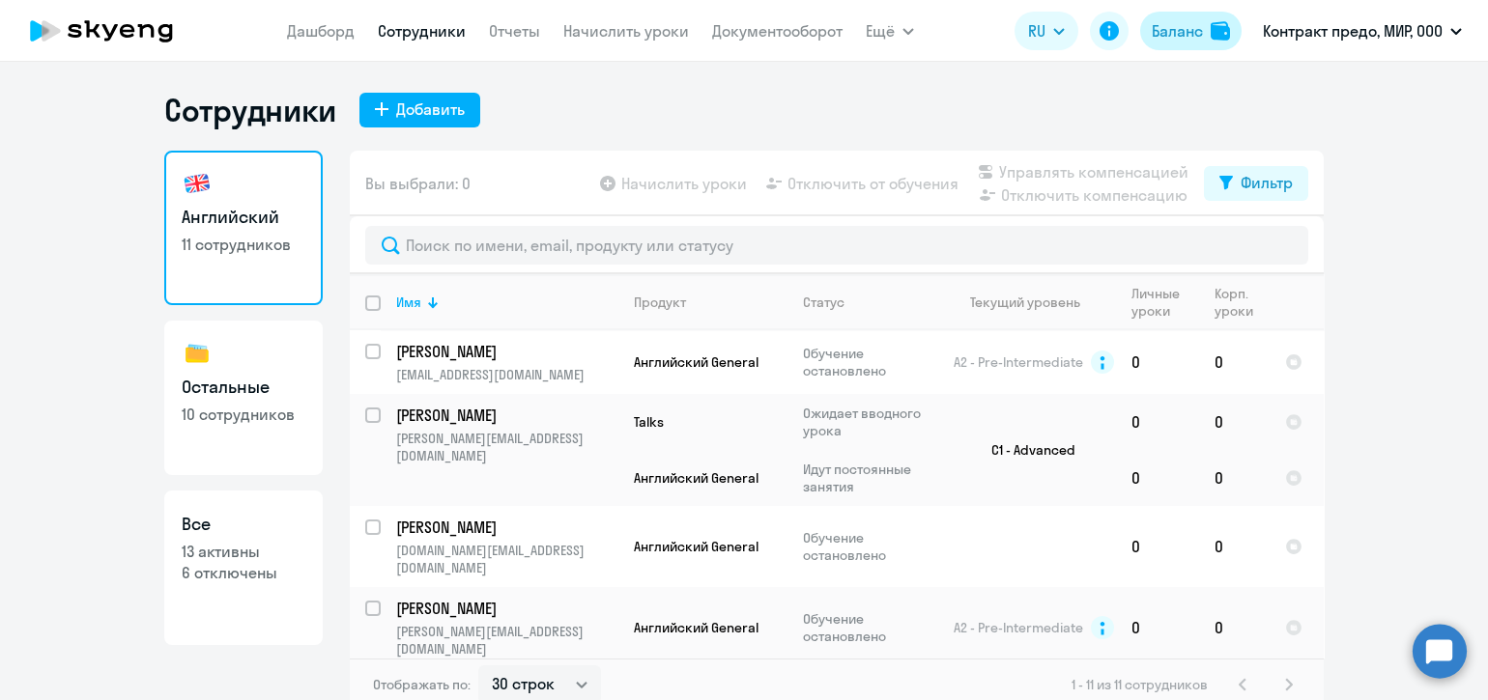
click at [1203, 24] on div "Баланс" at bounding box center [1177, 30] width 51 height 23
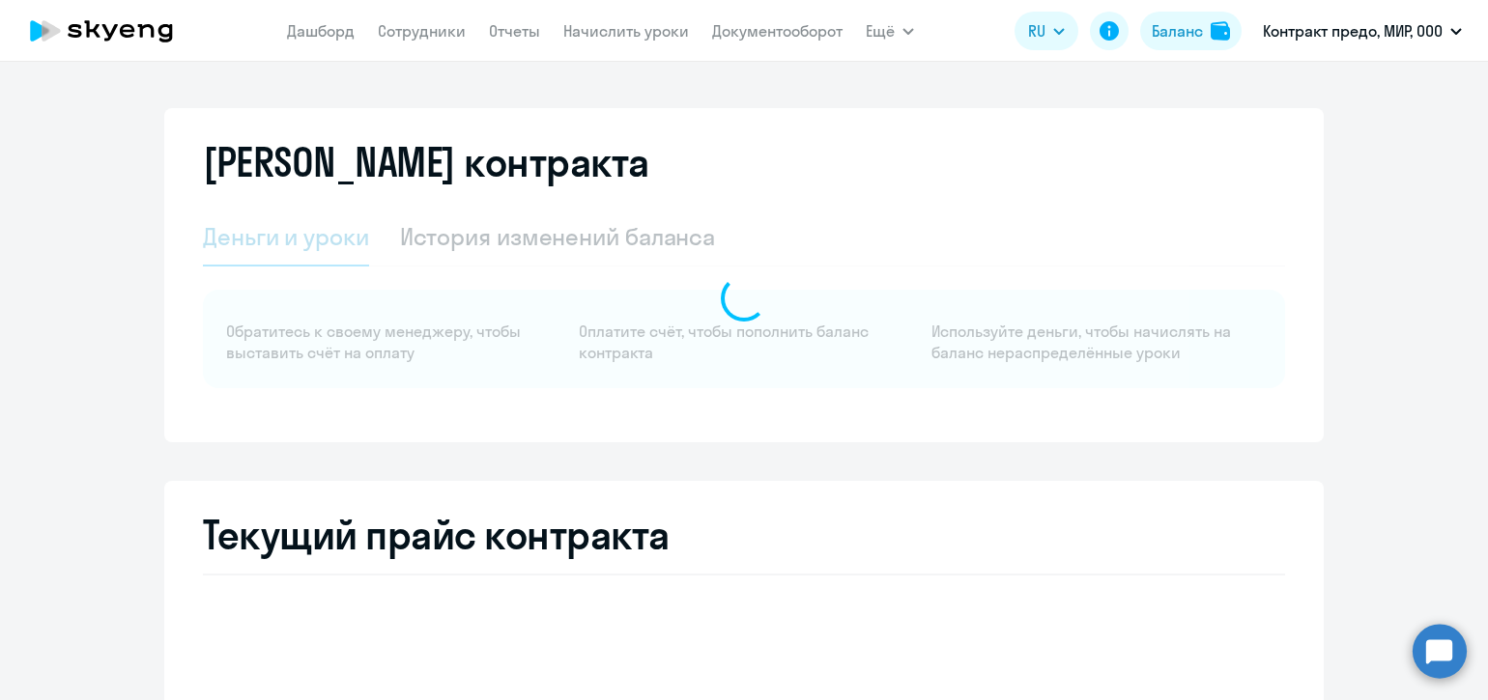
select select "english_adult_not_native_speaker"
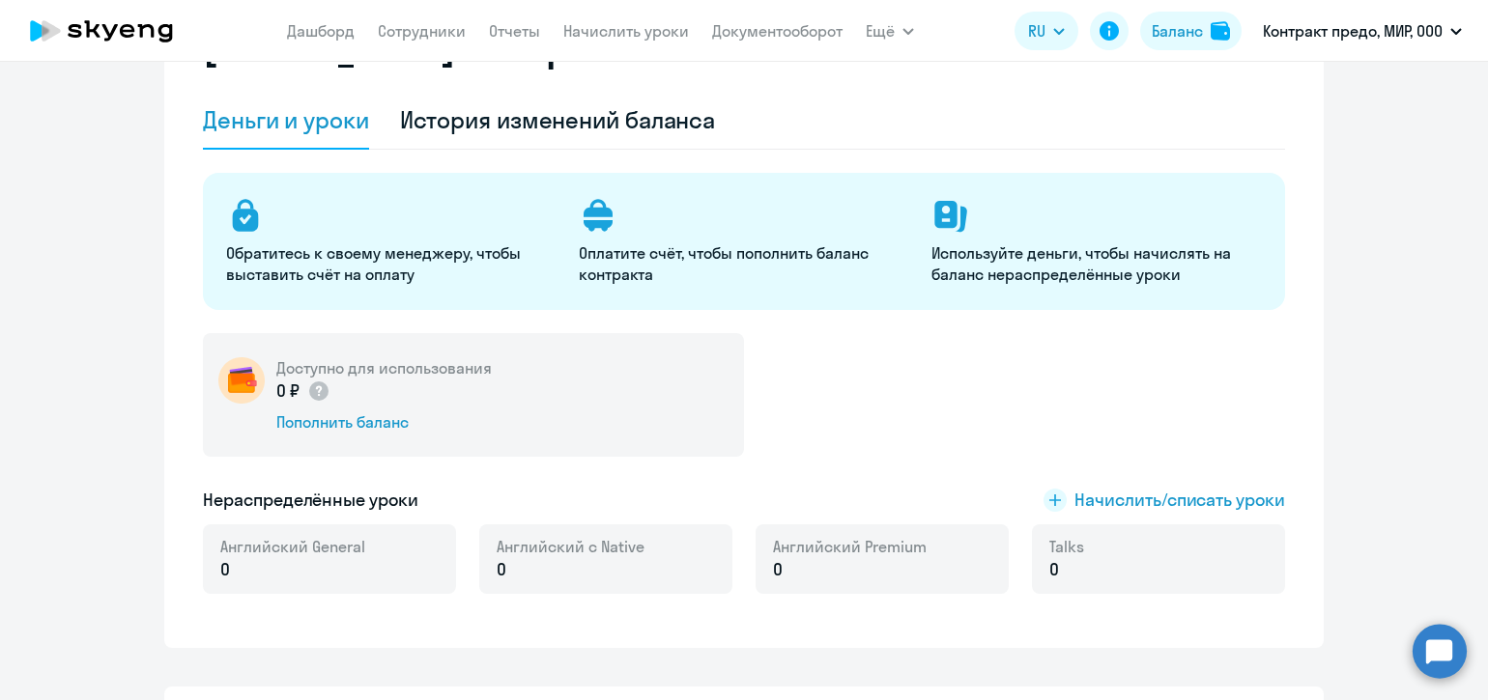
scroll to position [120, 0]
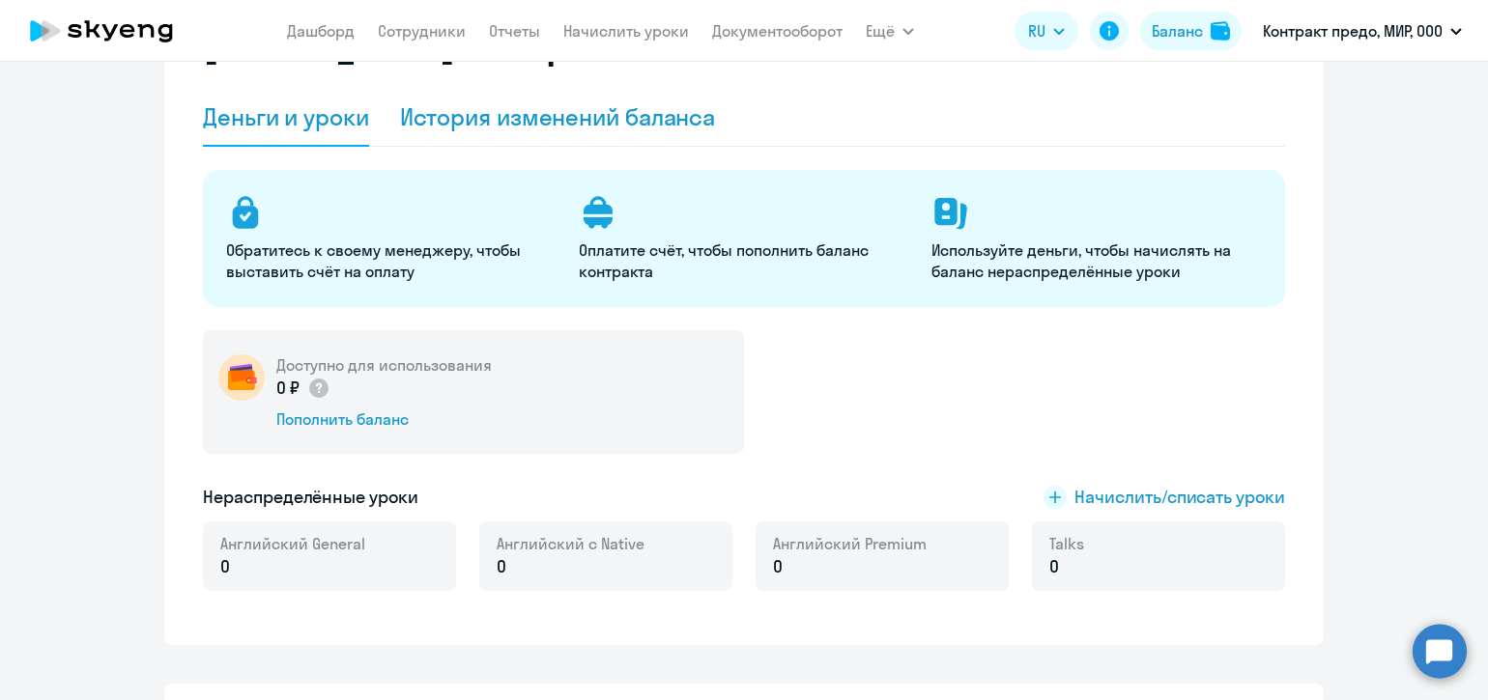
click at [470, 122] on div "История изменений баланса" at bounding box center [558, 116] width 316 height 31
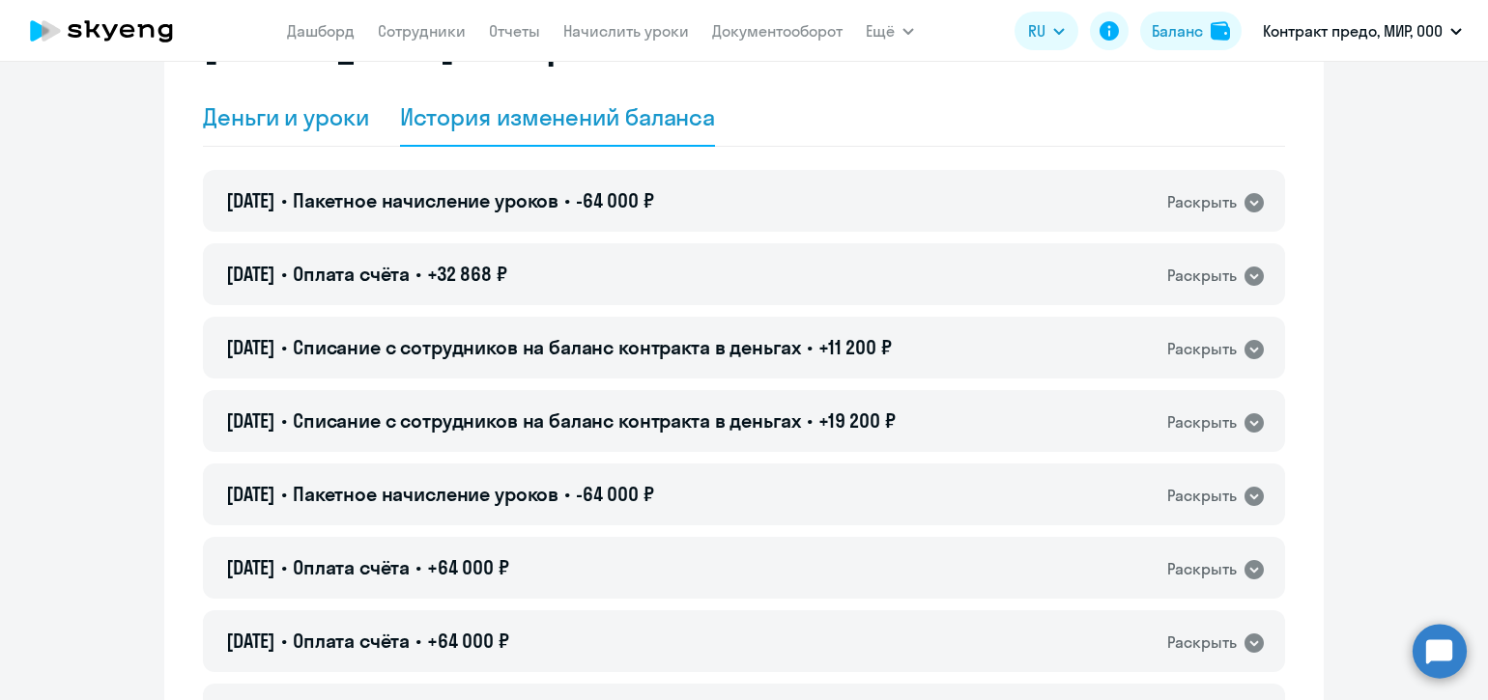
drag, startPoint x: 278, startPoint y: 113, endPoint x: 285, endPoint y: 126, distance: 14.3
click at [278, 115] on div "Деньги и уроки" at bounding box center [286, 116] width 166 height 31
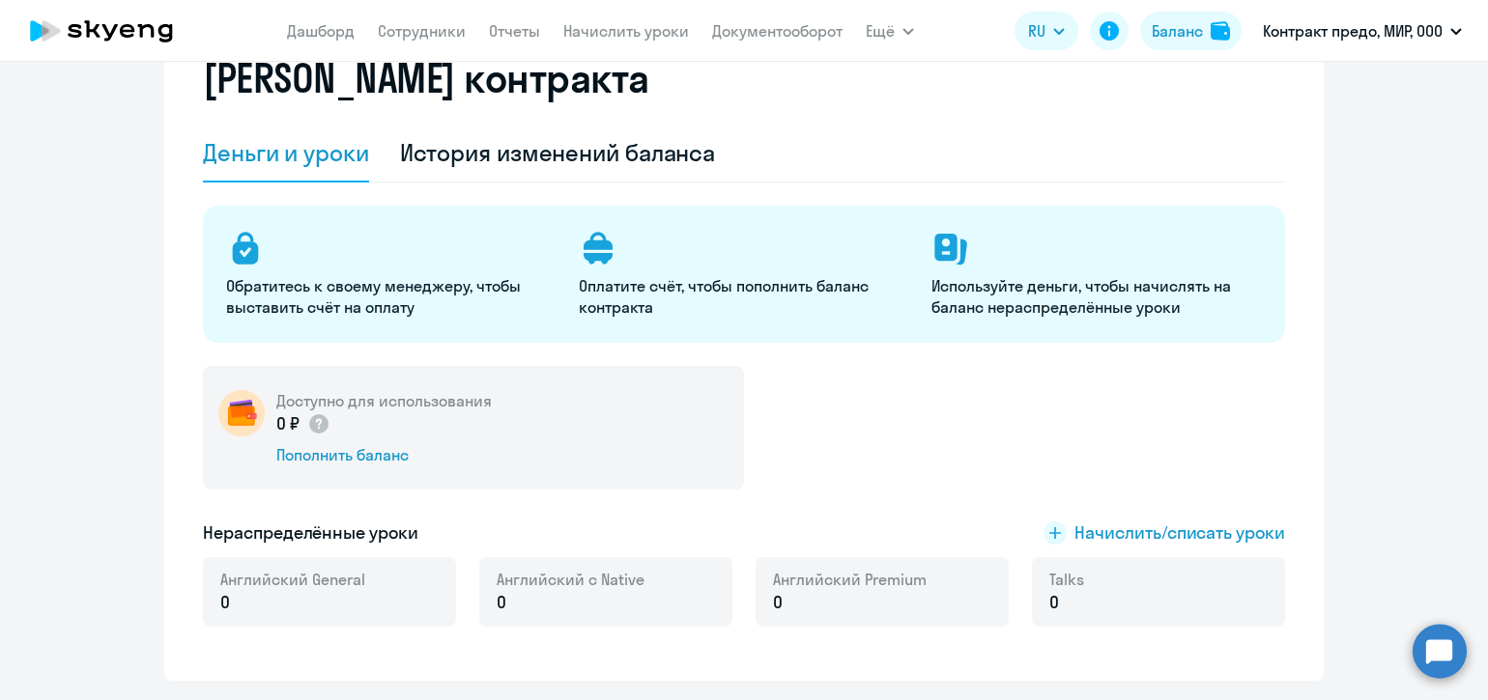
scroll to position [40, 0]
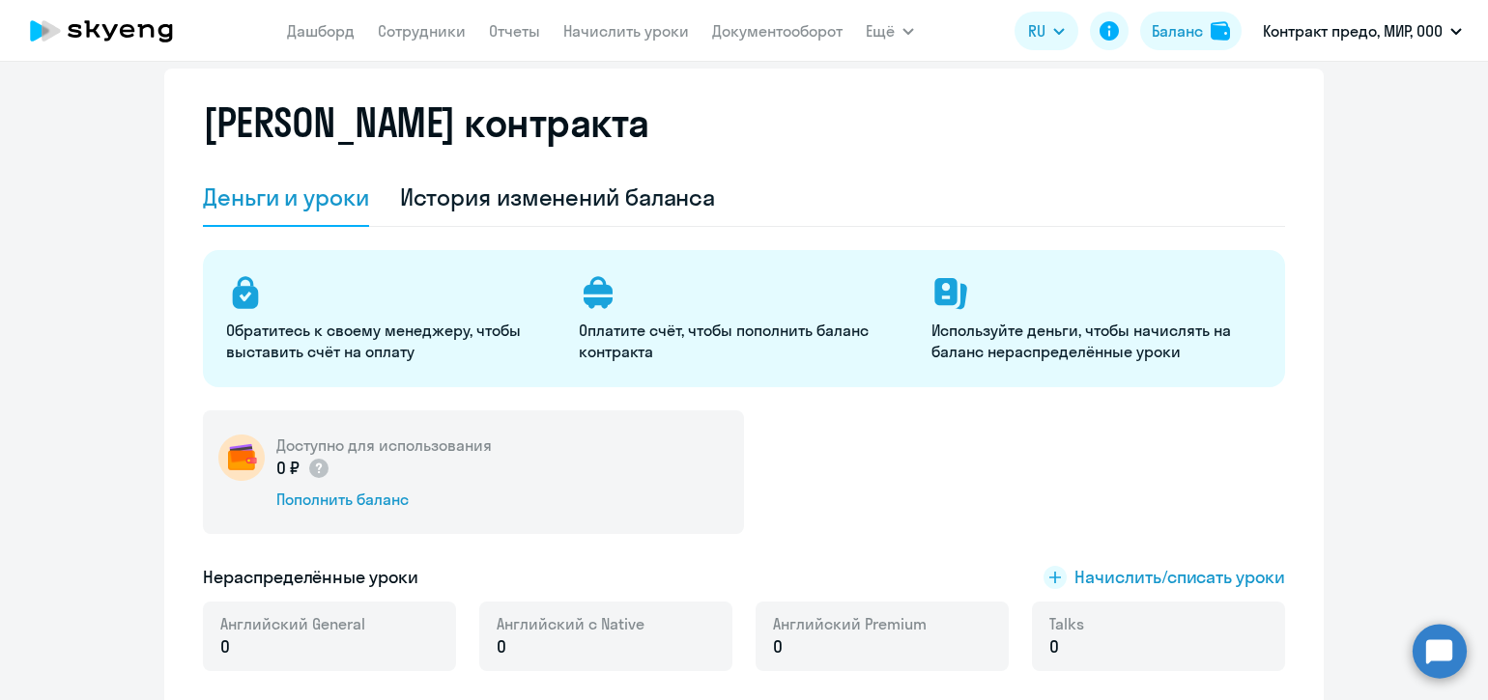
select select "30"
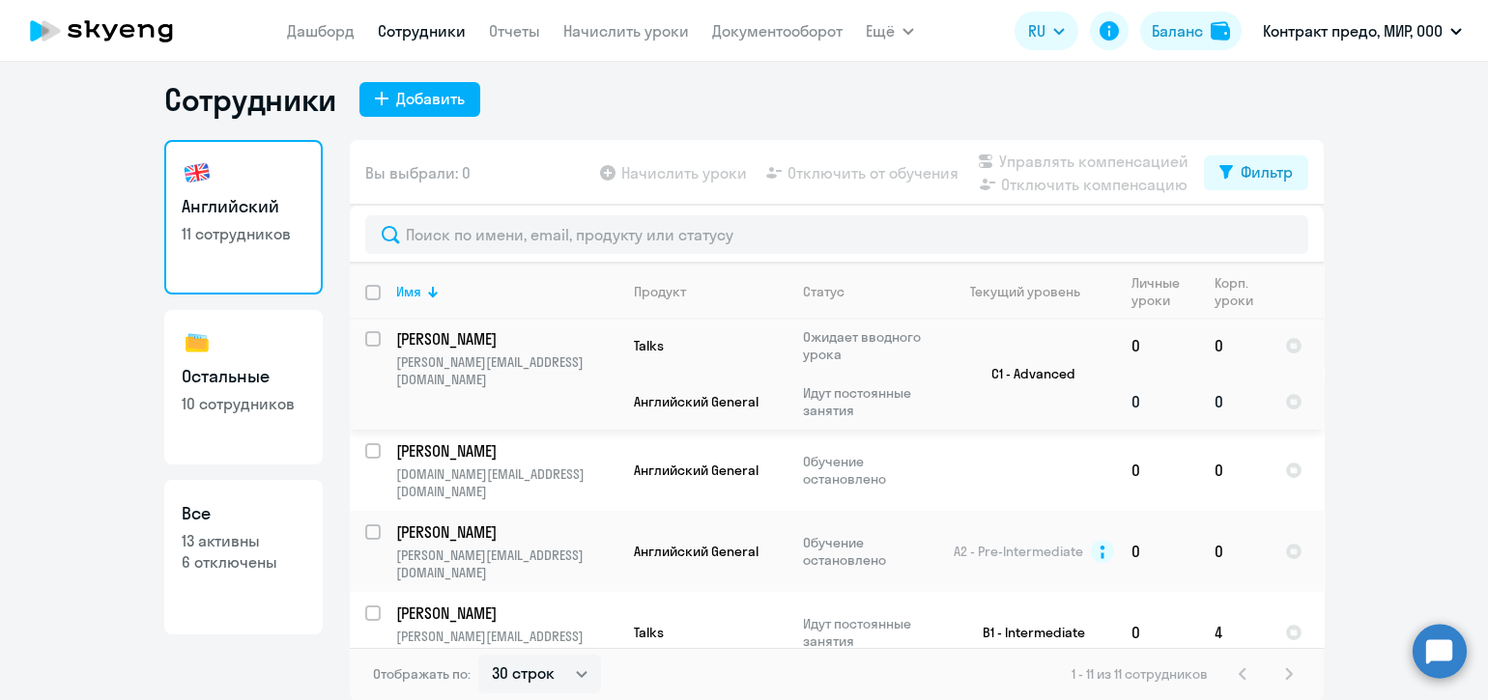
scroll to position [201, 0]
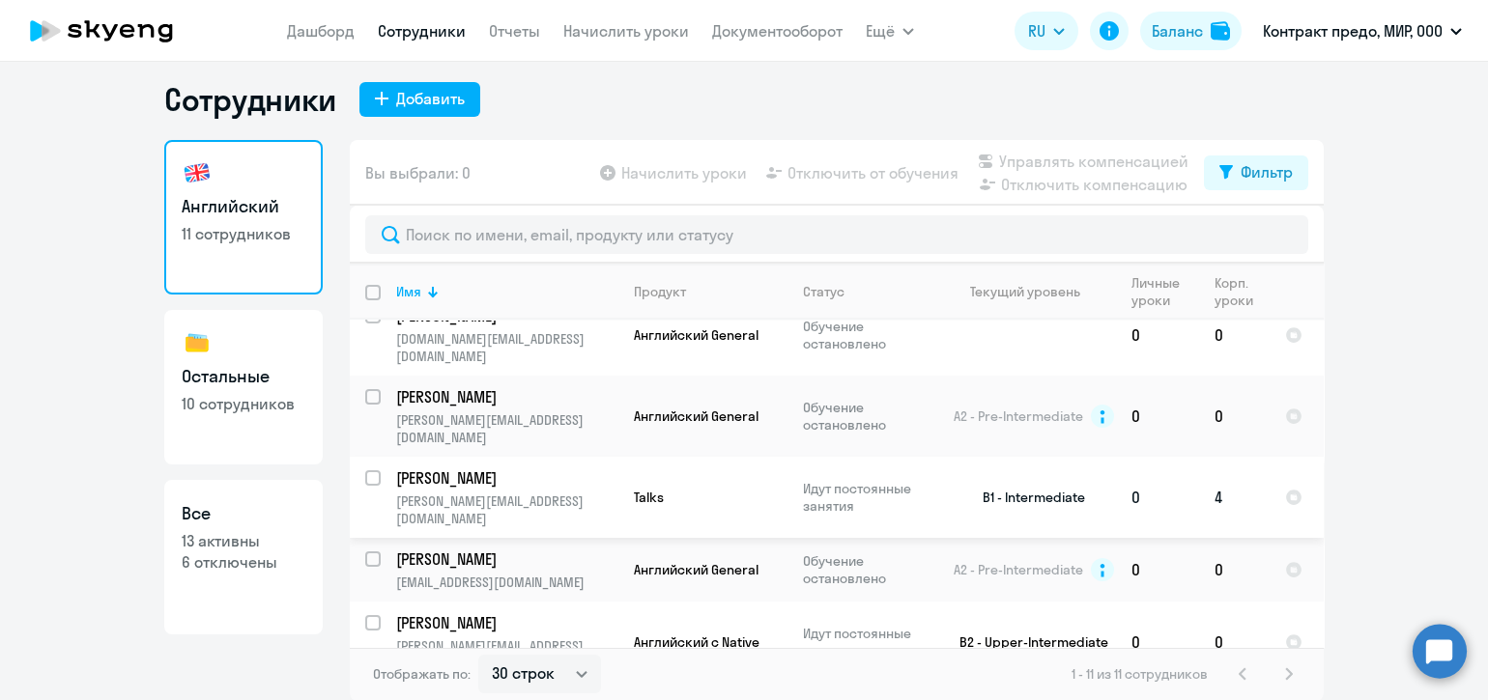
click at [365, 470] on input "select row 22528765" at bounding box center [384, 489] width 39 height 39
checkbox input "true"
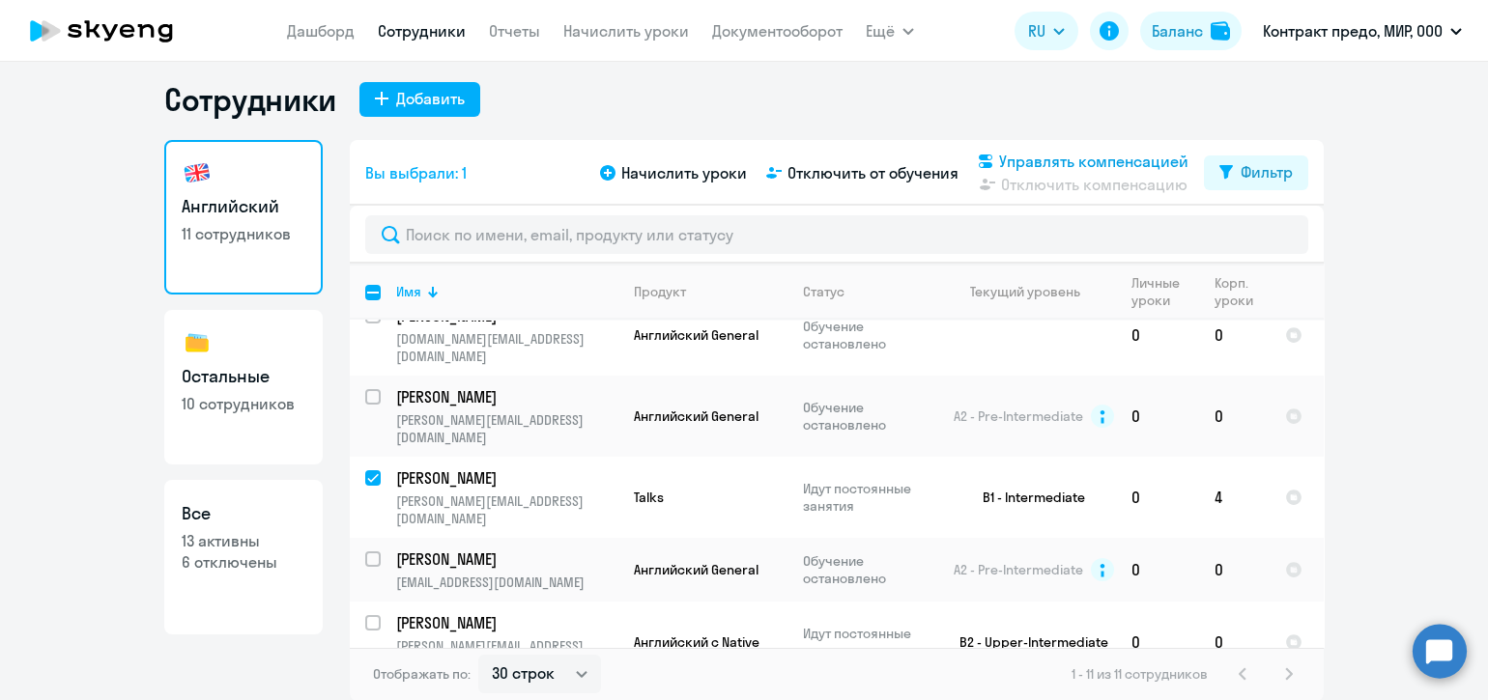
click at [1106, 159] on span "Управлять компенсацией" at bounding box center [1093, 161] width 189 height 23
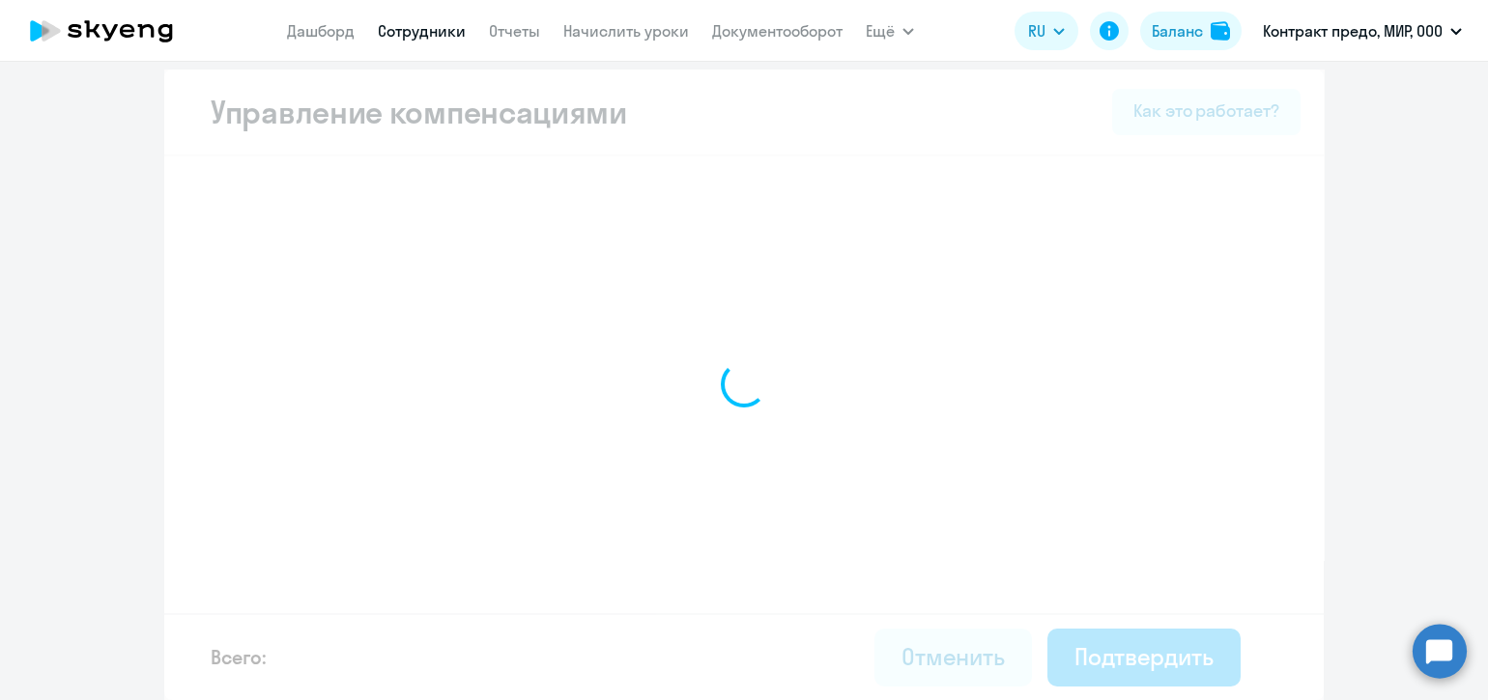
scroll to position [9, 0]
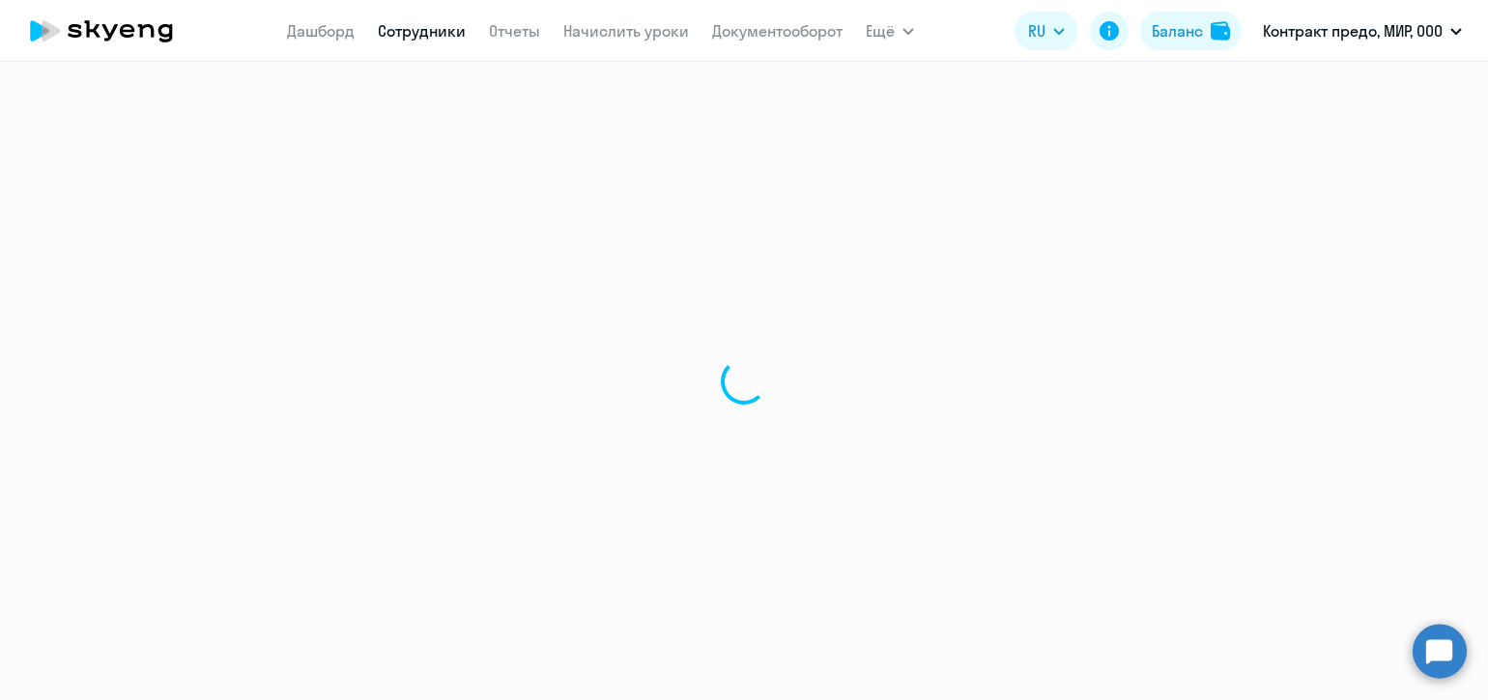
select select "30"
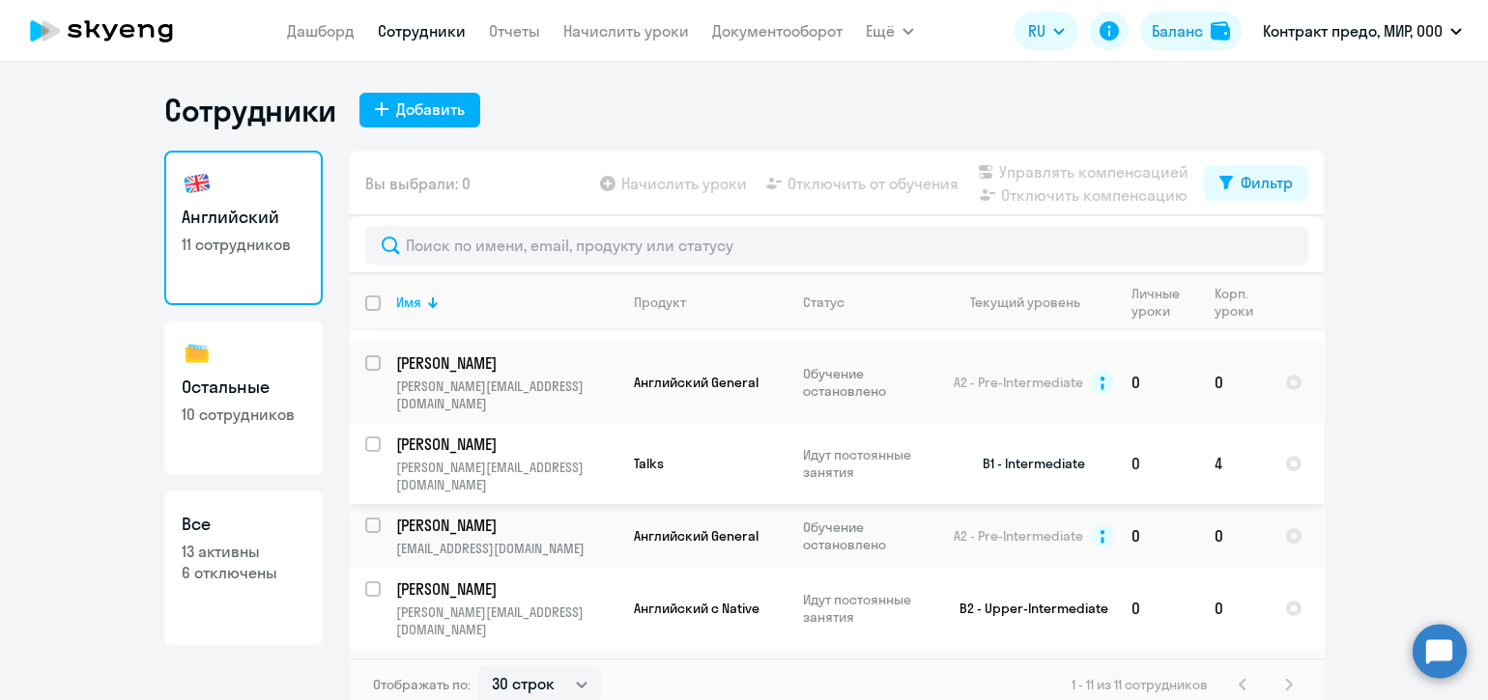
scroll to position [226, 0]
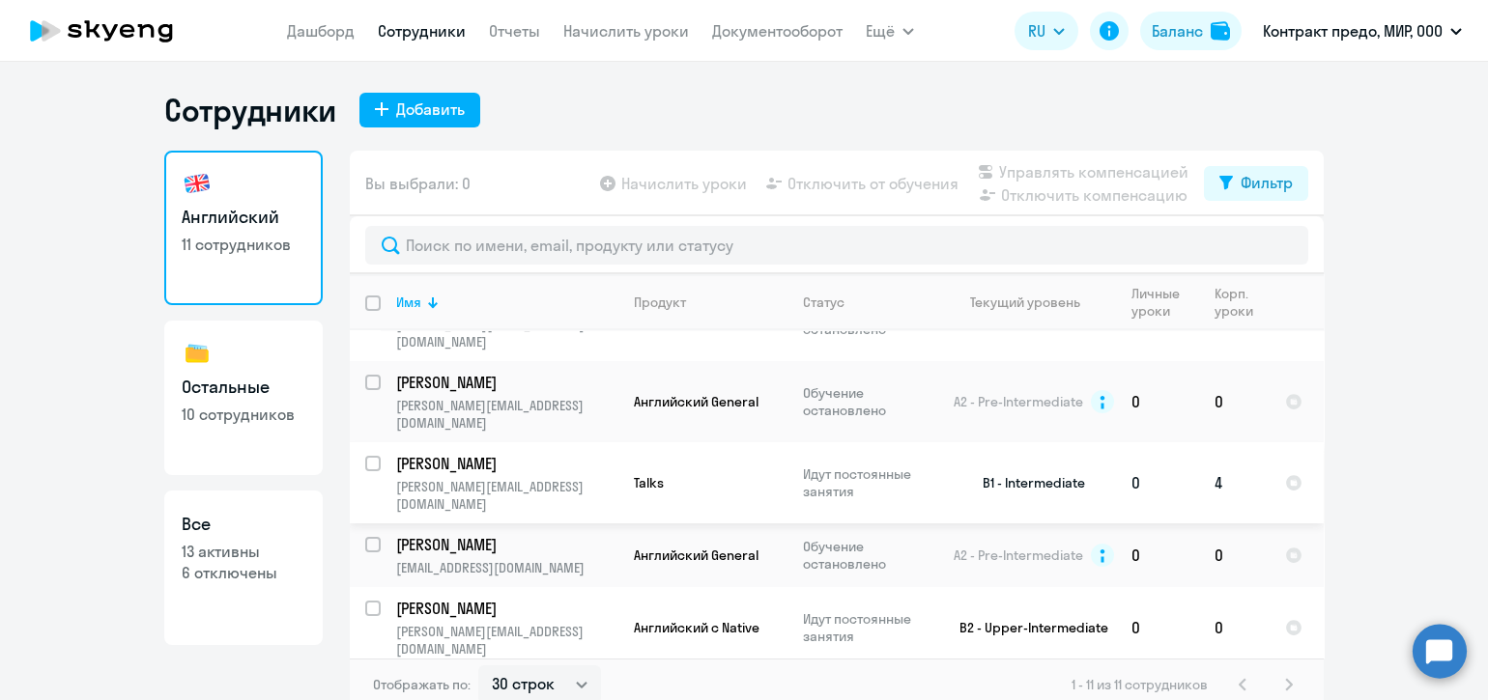
click at [365, 456] on input "select row 22528765" at bounding box center [384, 475] width 39 height 39
checkbox input "true"
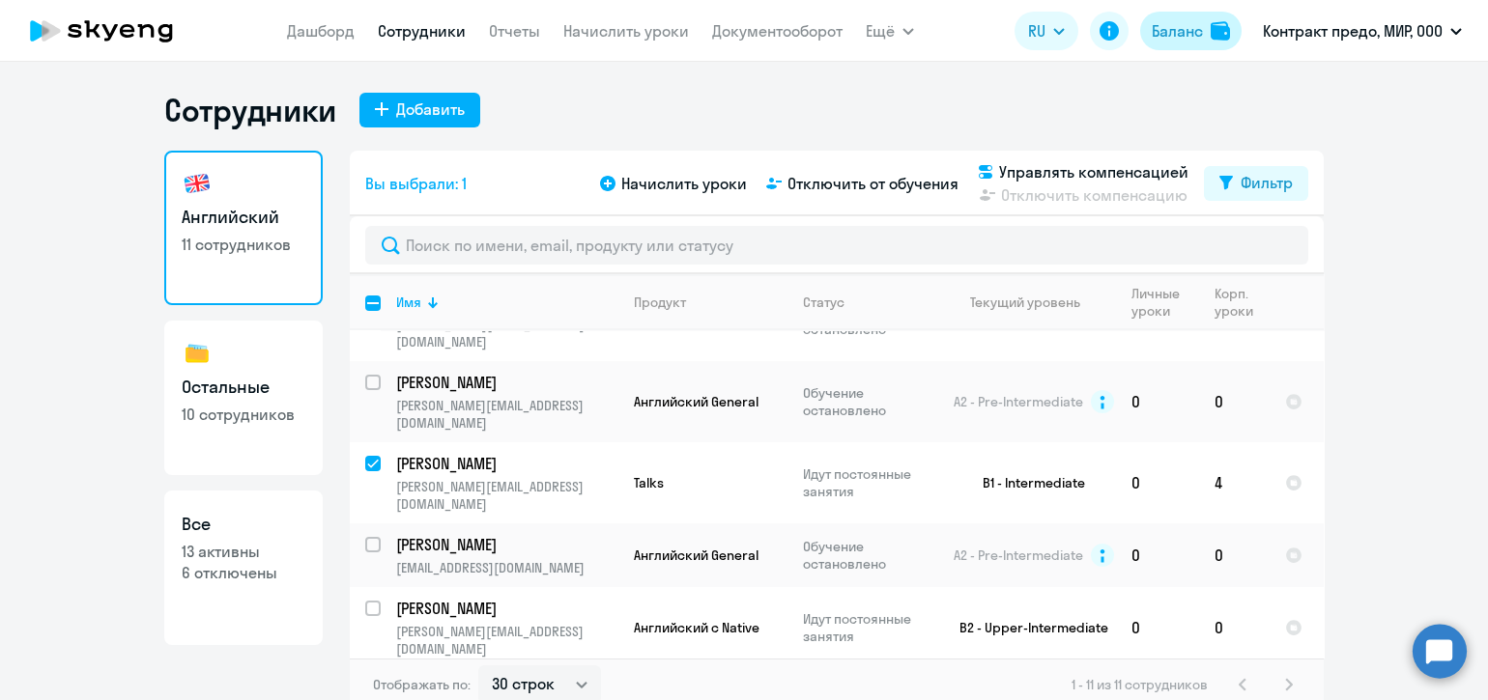
click at [1165, 34] on div "Баланс" at bounding box center [1177, 30] width 51 height 23
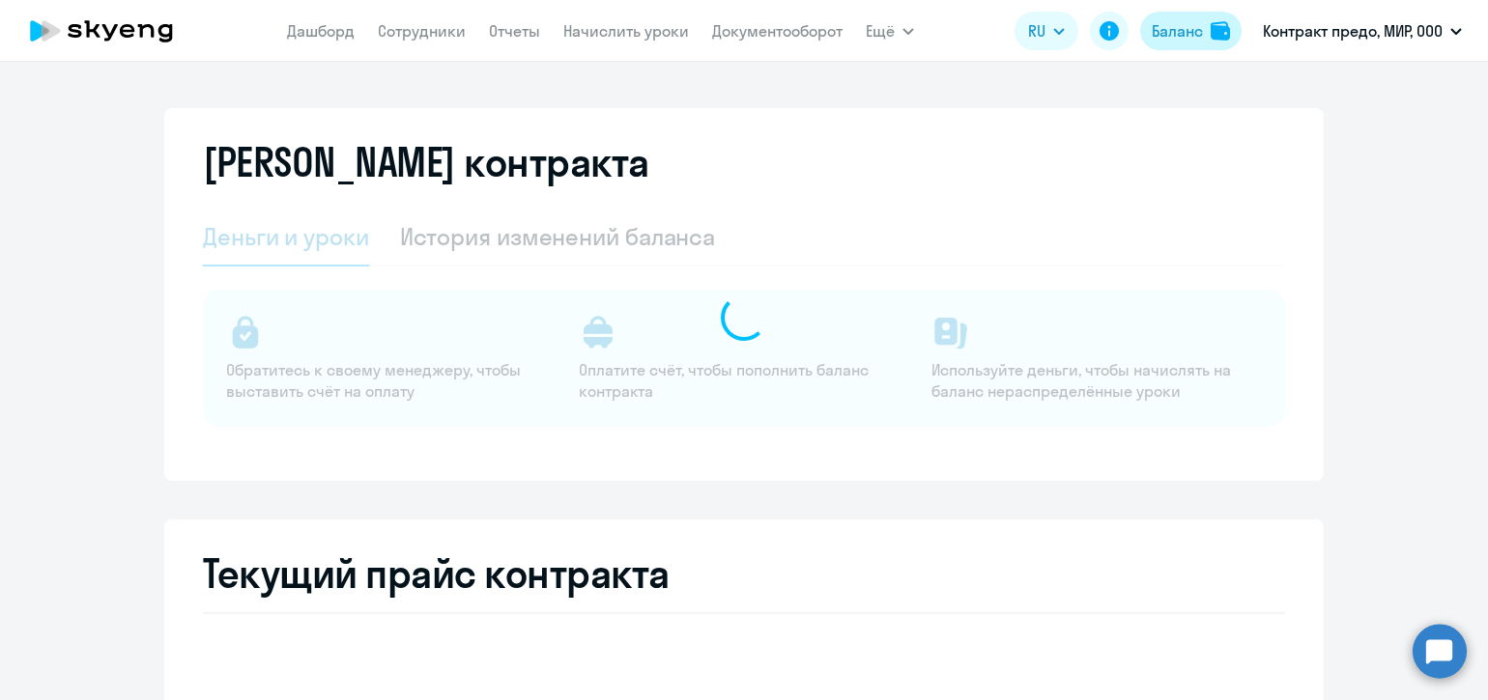
select select "english_adult_not_native_speaker"
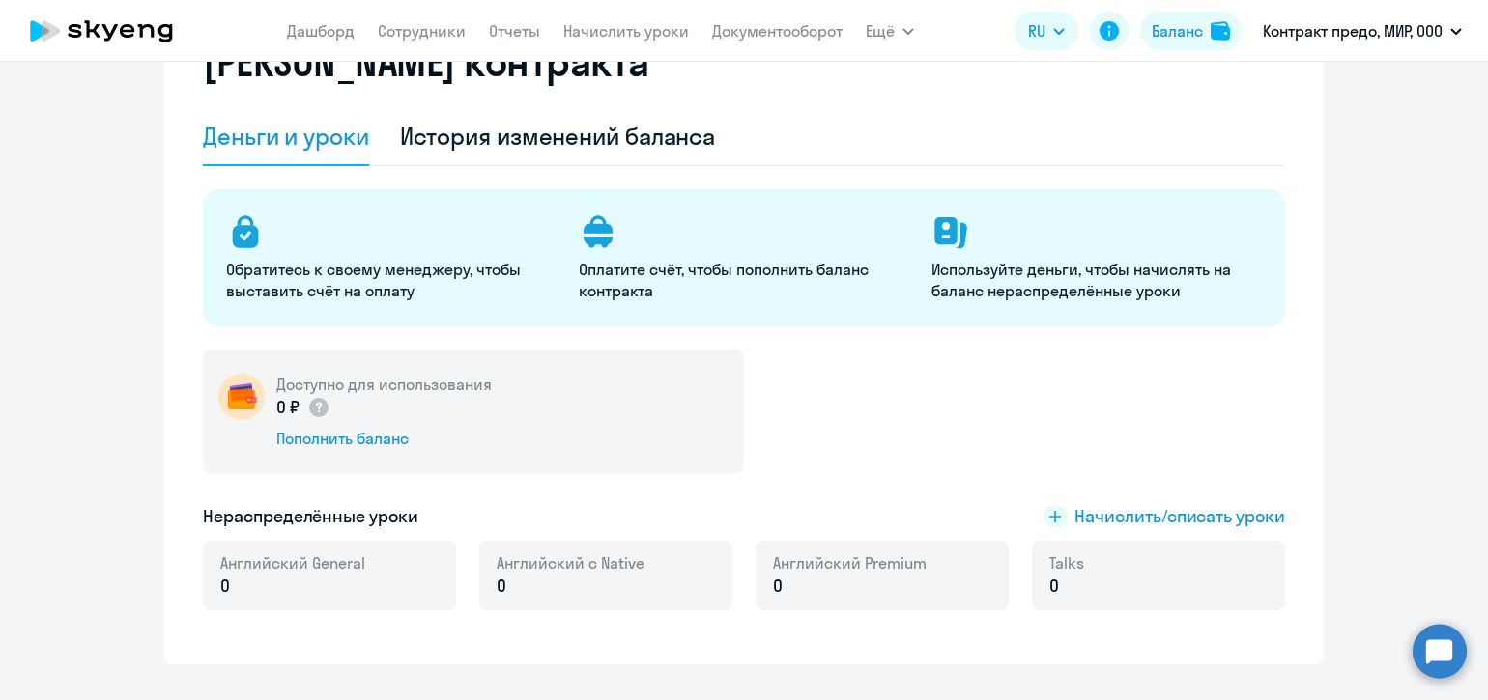
scroll to position [120, 0]
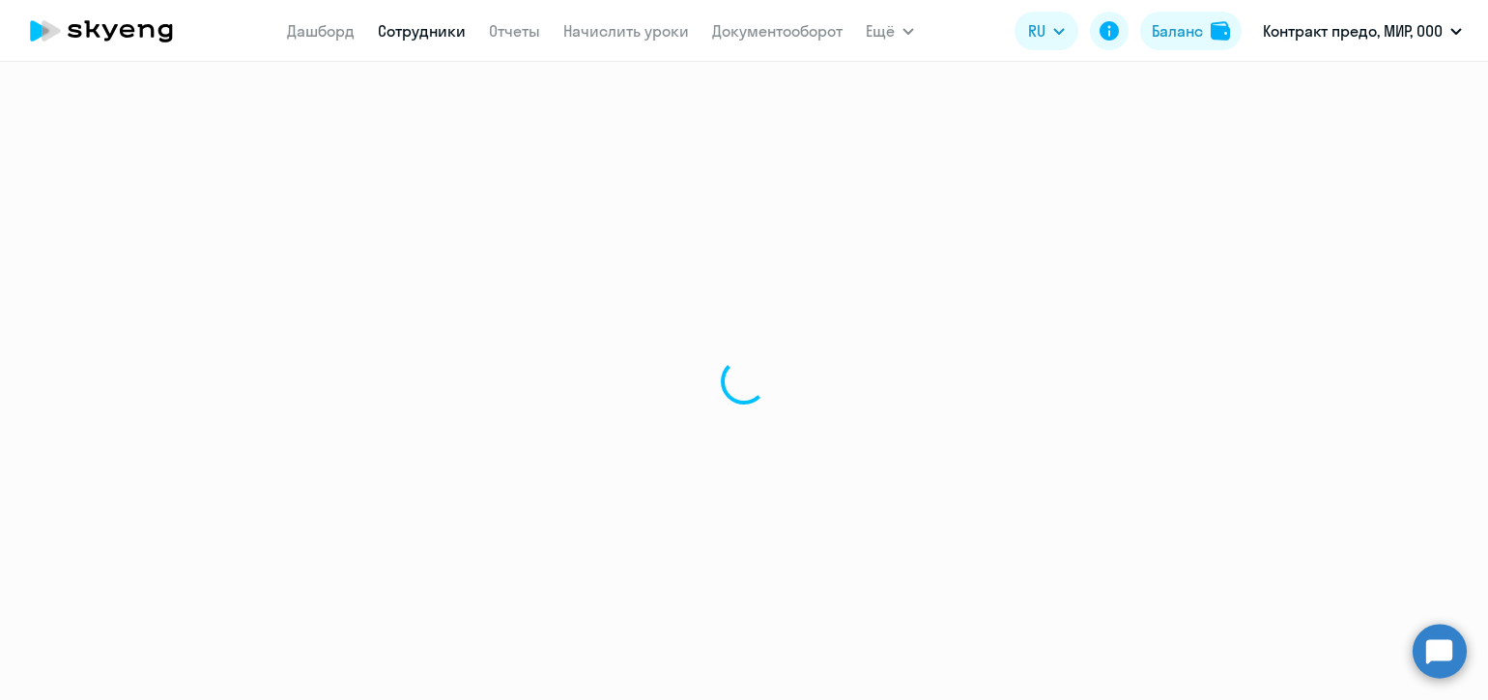
select select "30"
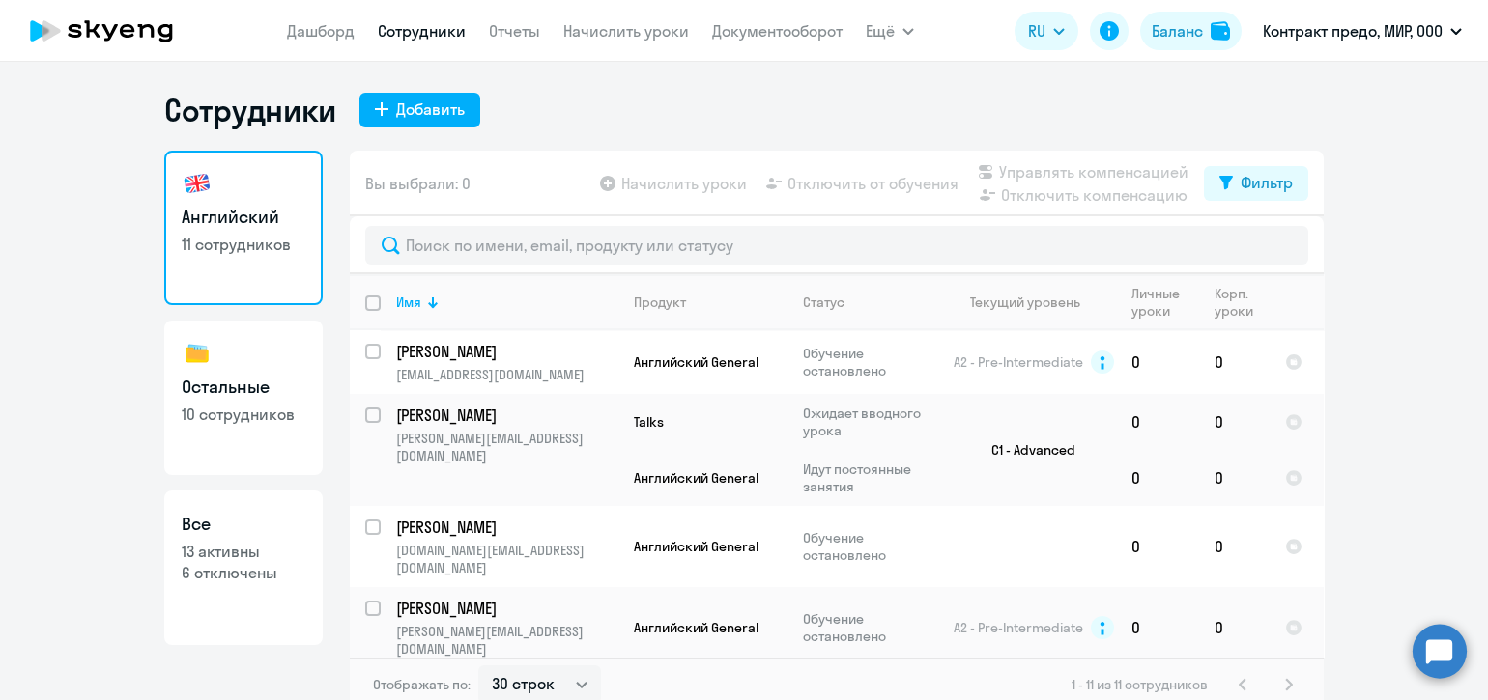
click at [1442, 638] on circle at bounding box center [1439, 651] width 54 height 54
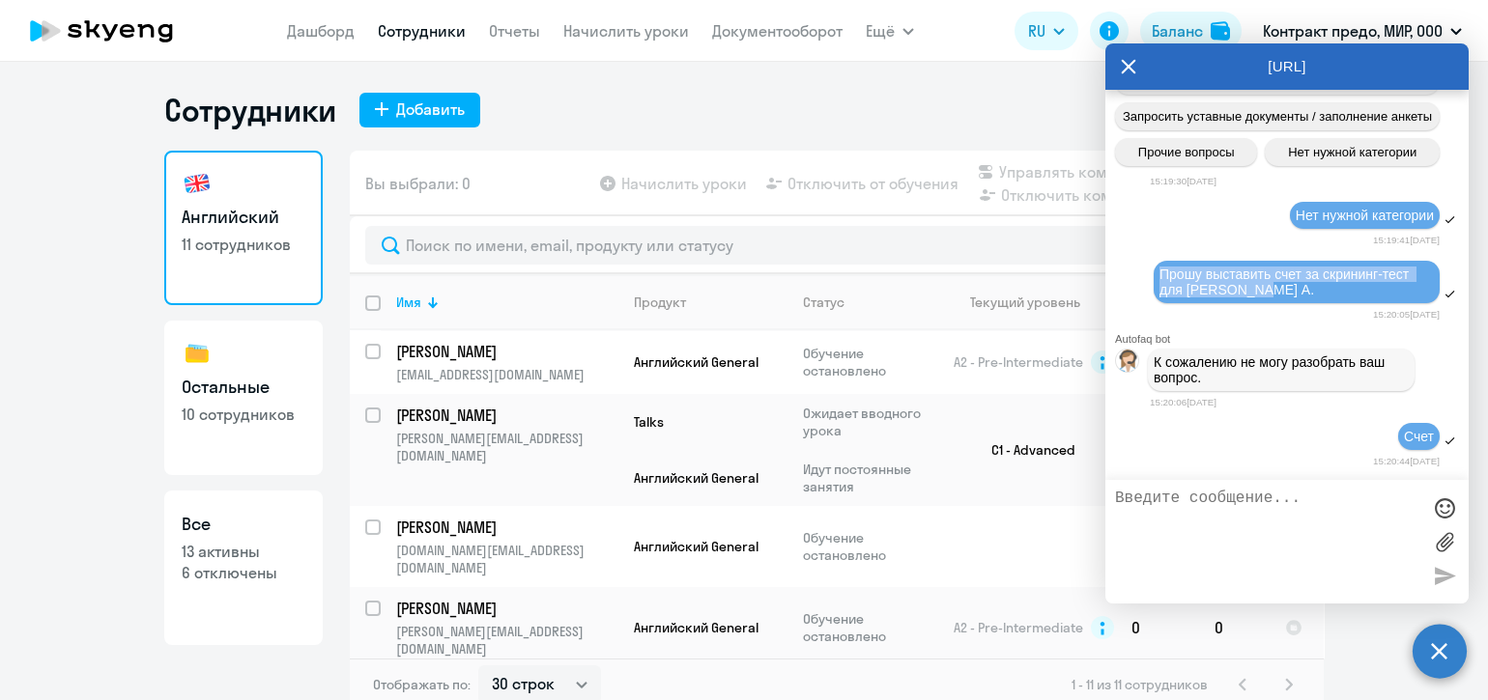
drag, startPoint x: 1278, startPoint y: 295, endPoint x: 1158, endPoint y: 280, distance: 120.7
click at [1158, 280] on div "Прошу выставить счет за скрининг-тест для [PERSON_NAME] А." at bounding box center [1297, 282] width 286 height 43
copy span "Прошу выставить счет за скрининг-тест для [PERSON_NAME] А."
click at [1206, 508] on textarea at bounding box center [1267, 542] width 305 height 104
paste textarea "Прошу выставить счет за скрининг-тест для [PERSON_NAME] А."
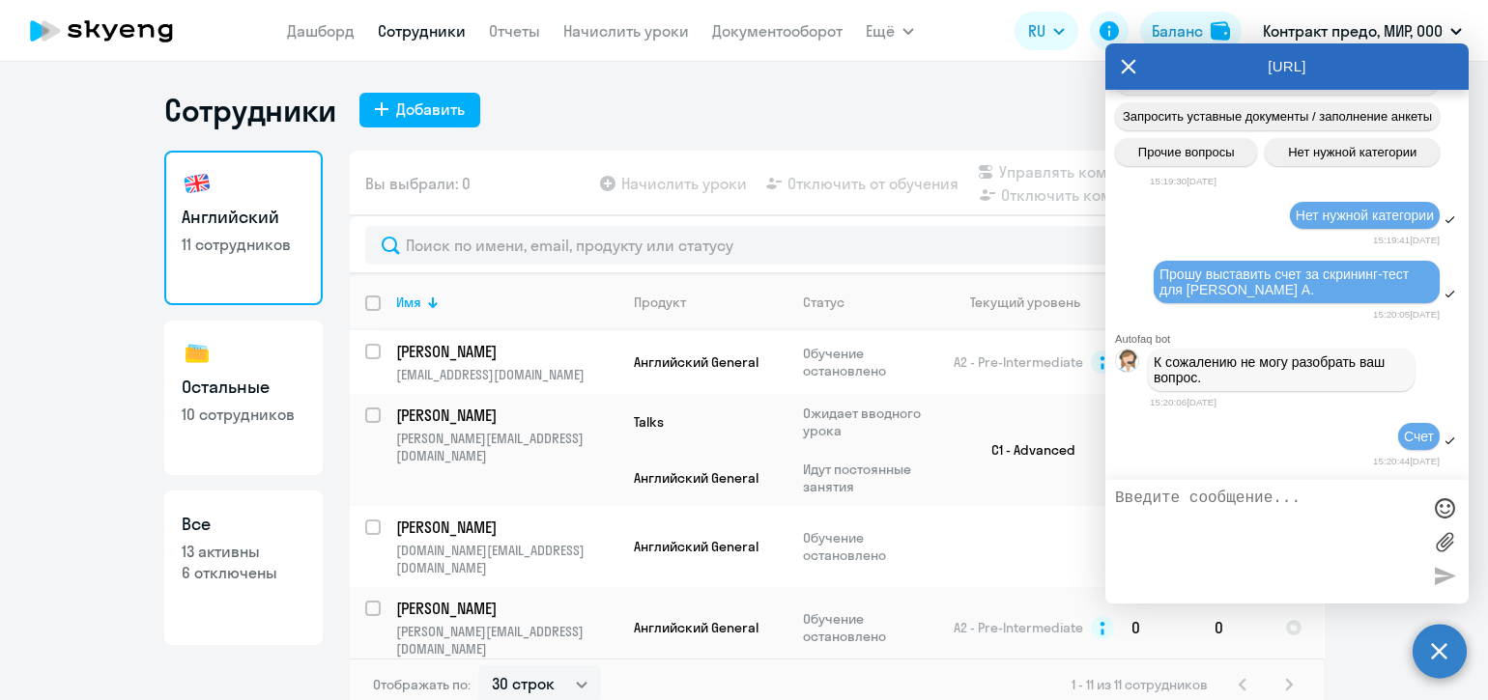
type textarea "Прошу выставить счет за скрининг-тест для [PERSON_NAME] А."
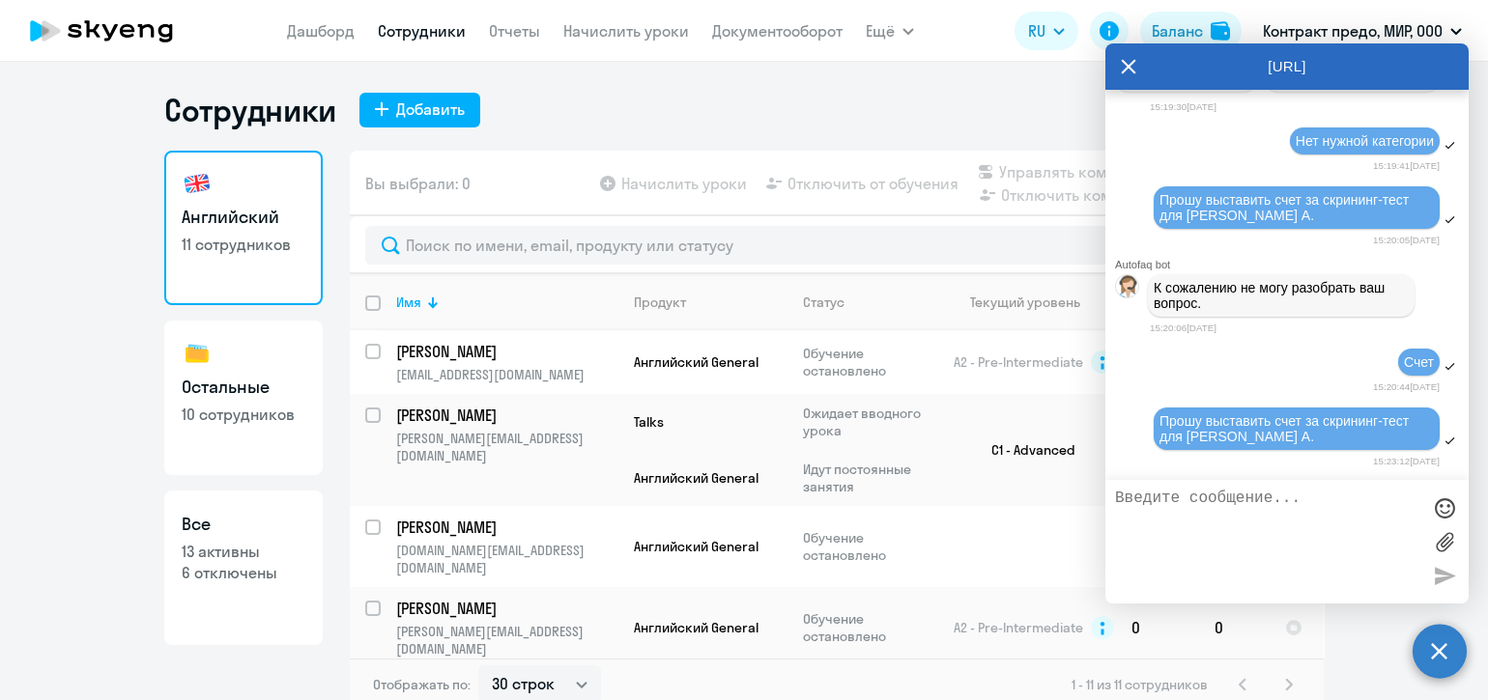
click at [1199, 503] on textarea at bounding box center [1267, 542] width 305 height 104
type textarea "Списать taks со счета [PERSON_NAME] [PERSON_NAME]. на баланс компании"
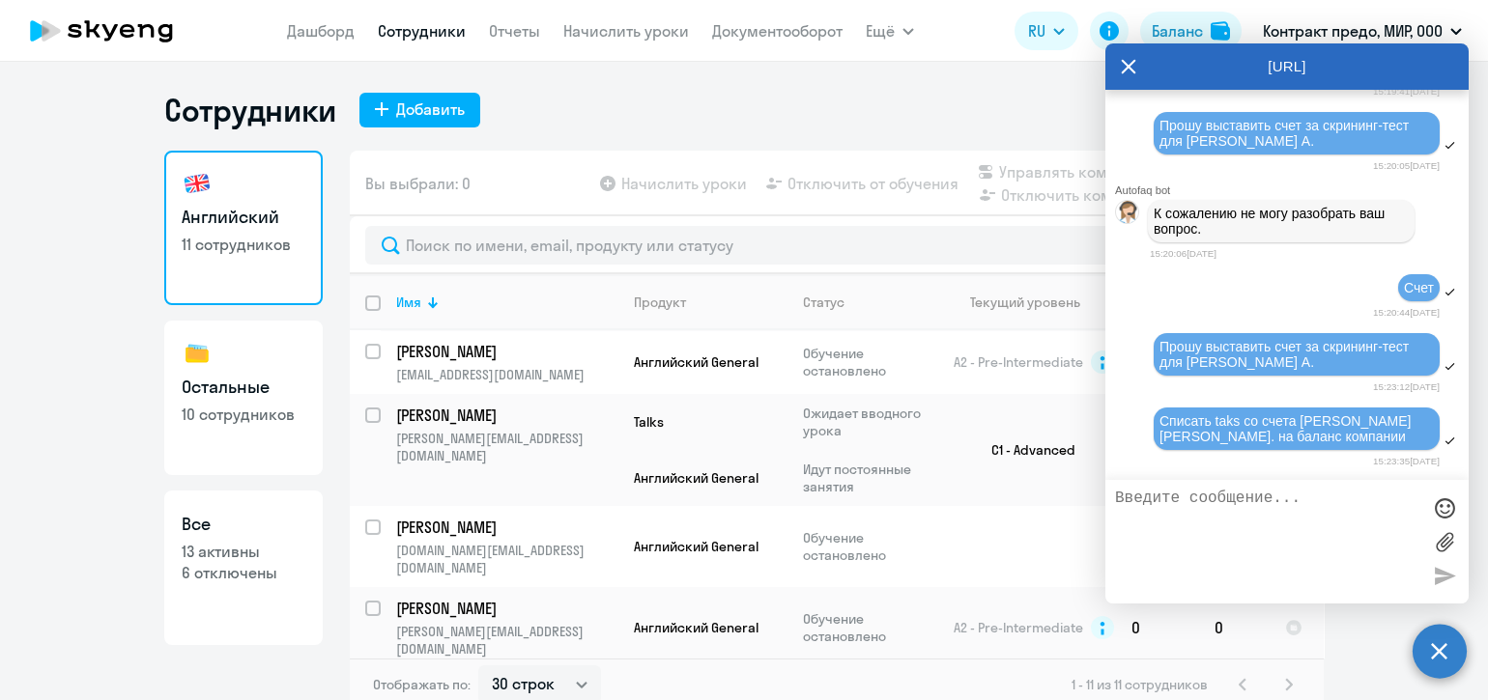
click at [1264, 506] on textarea at bounding box center [1267, 542] width 305 height 104
type textarea "[PERSON_NAME]"
type textarea "talks"
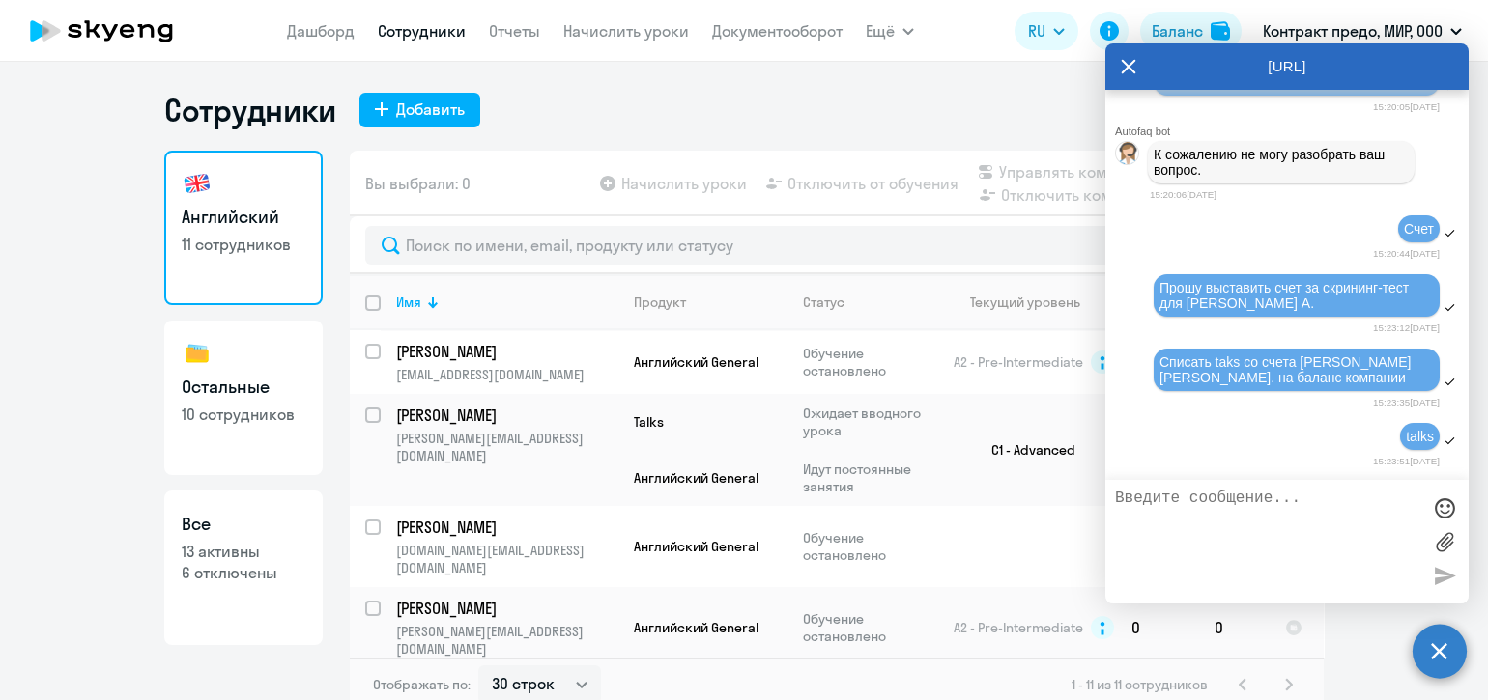
scroll to position [19022, 0]
click at [1203, 493] on textarea at bounding box center [1267, 542] width 305 height 104
click at [110, 439] on ng-component "Сотрудники Добавить Английский 11 сотрудников Остальные 10 сотрудников Все 13 а…" at bounding box center [744, 401] width 1488 height 621
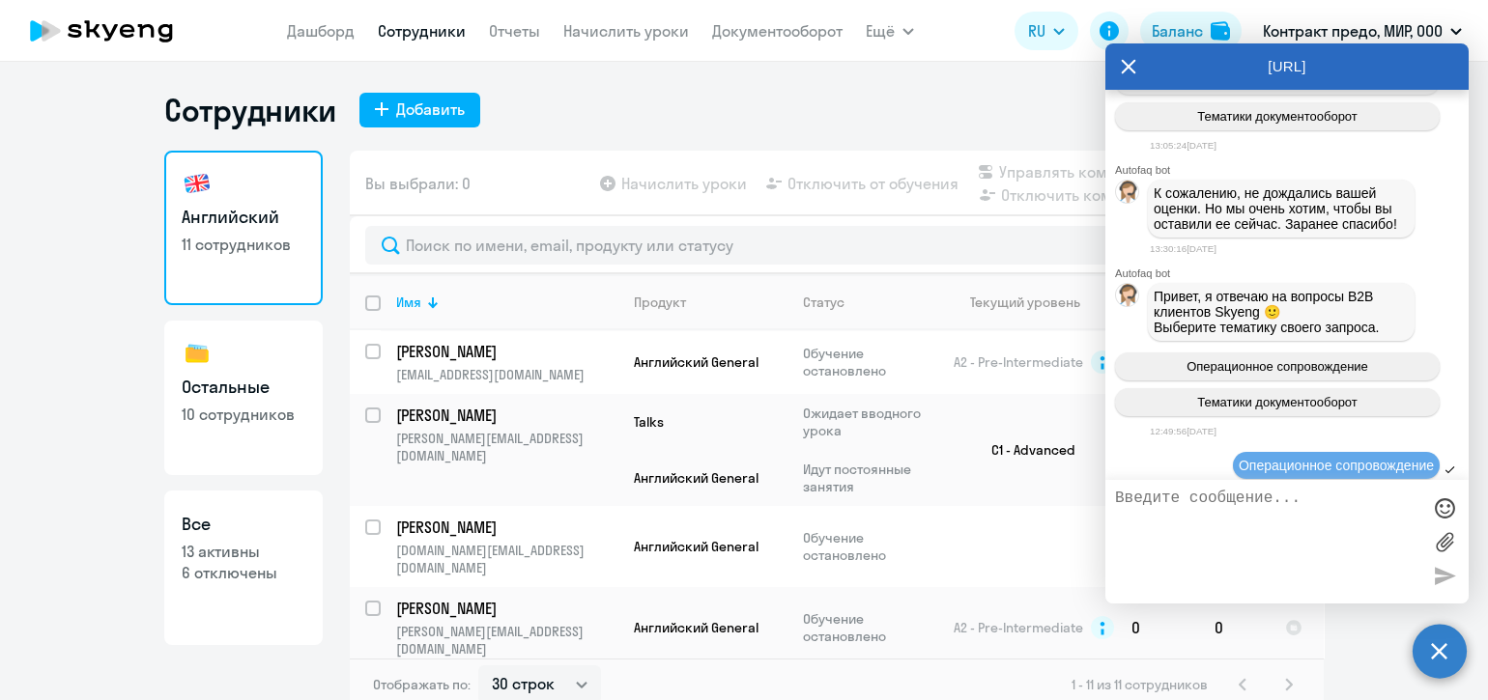
scroll to position [1838, 0]
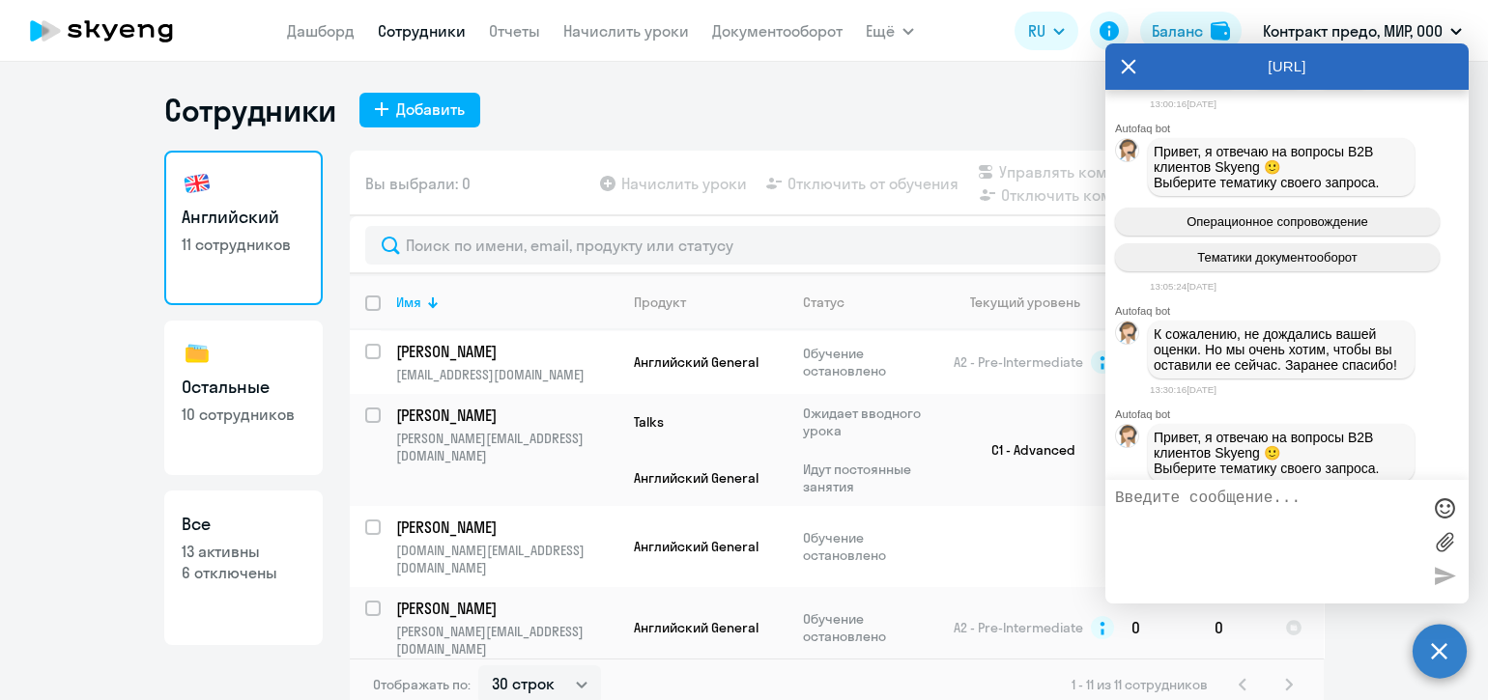
click at [1129, 61] on icon at bounding box center [1128, 66] width 15 height 46
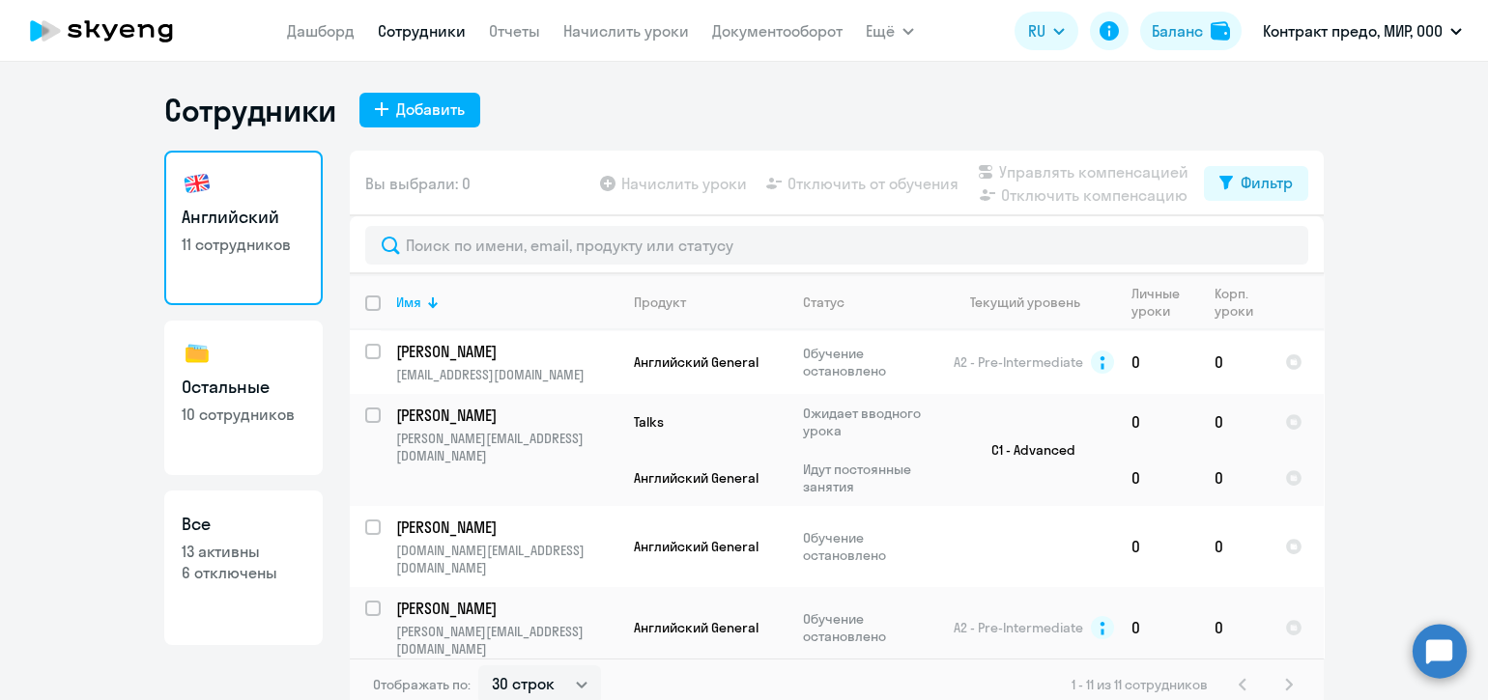
click at [1441, 634] on circle at bounding box center [1439, 651] width 54 height 54
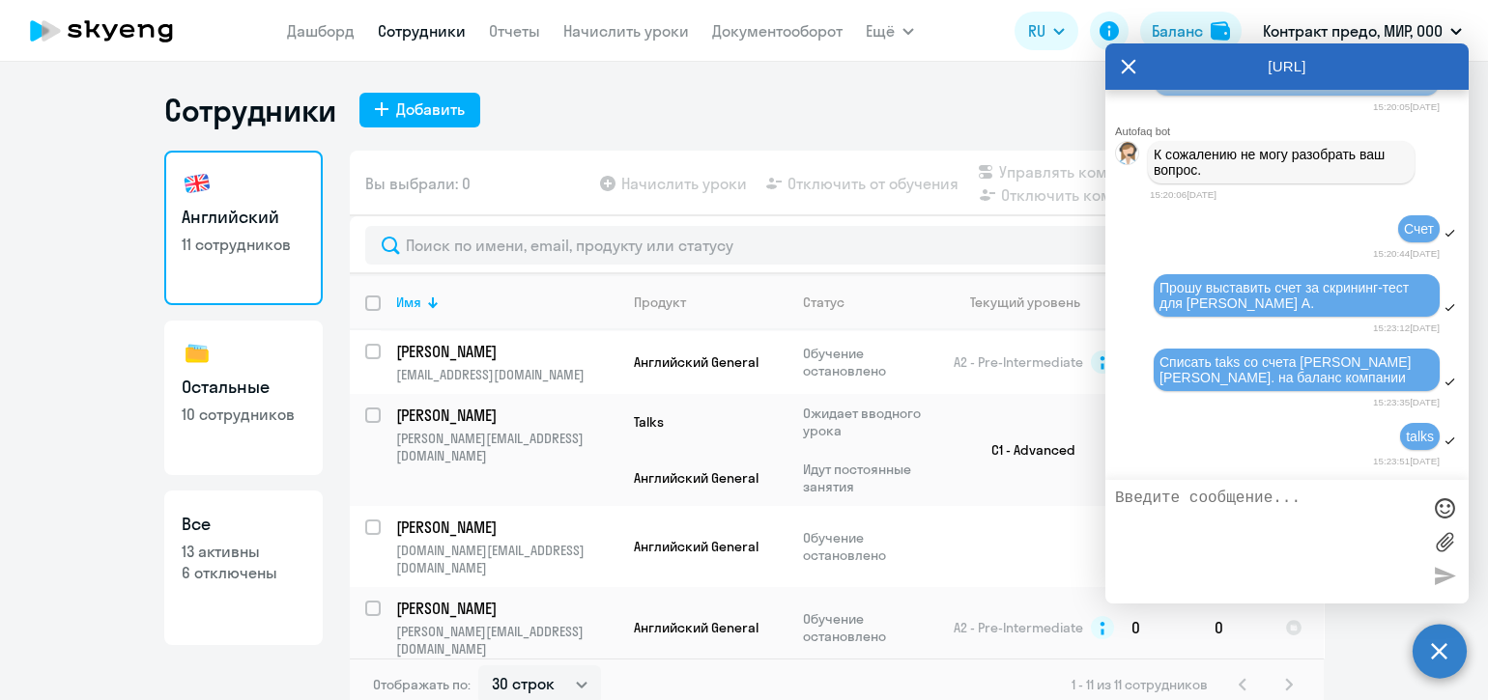
scroll to position [18619, 0]
click at [1306, 502] on textarea at bounding box center [1267, 542] width 305 height 104
click at [1258, 498] on textarea at bounding box center [1267, 542] width 305 height 104
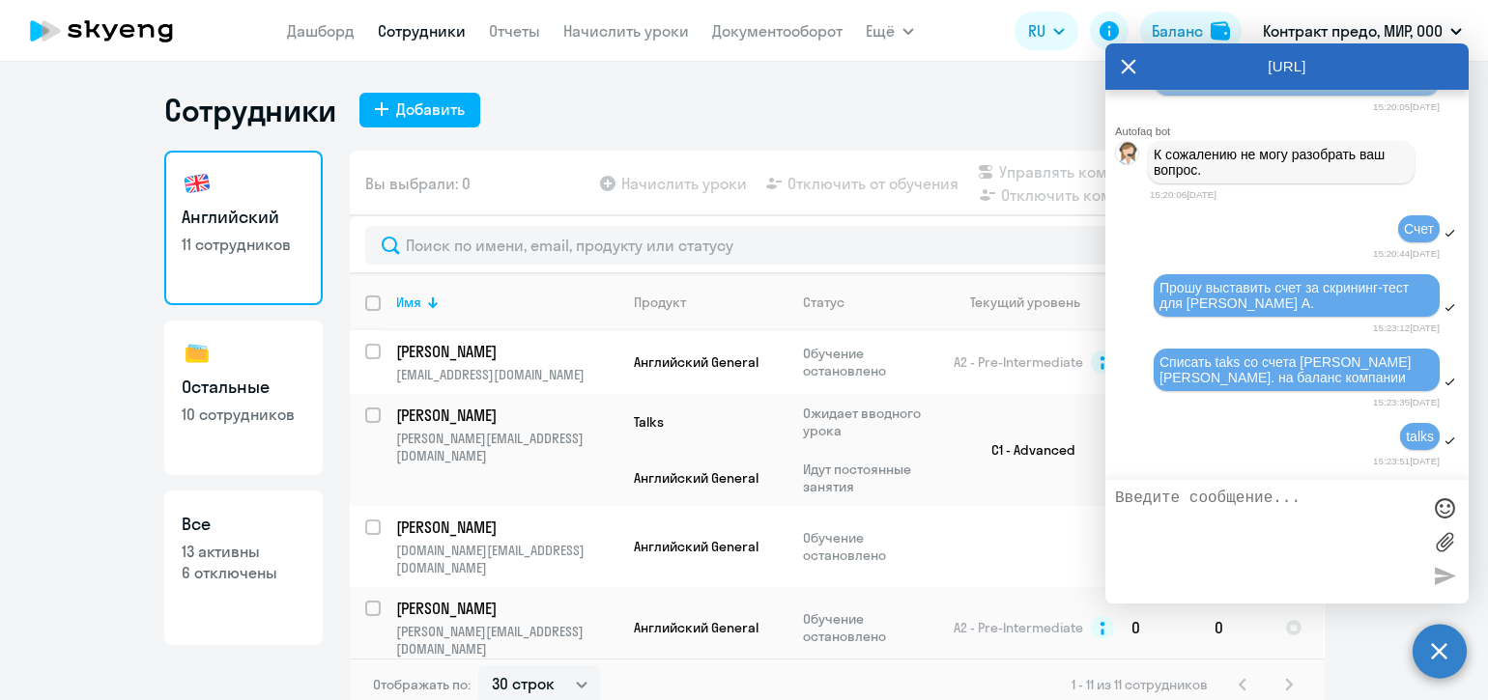
click at [1258, 498] on textarea at bounding box center [1267, 542] width 305 height 104
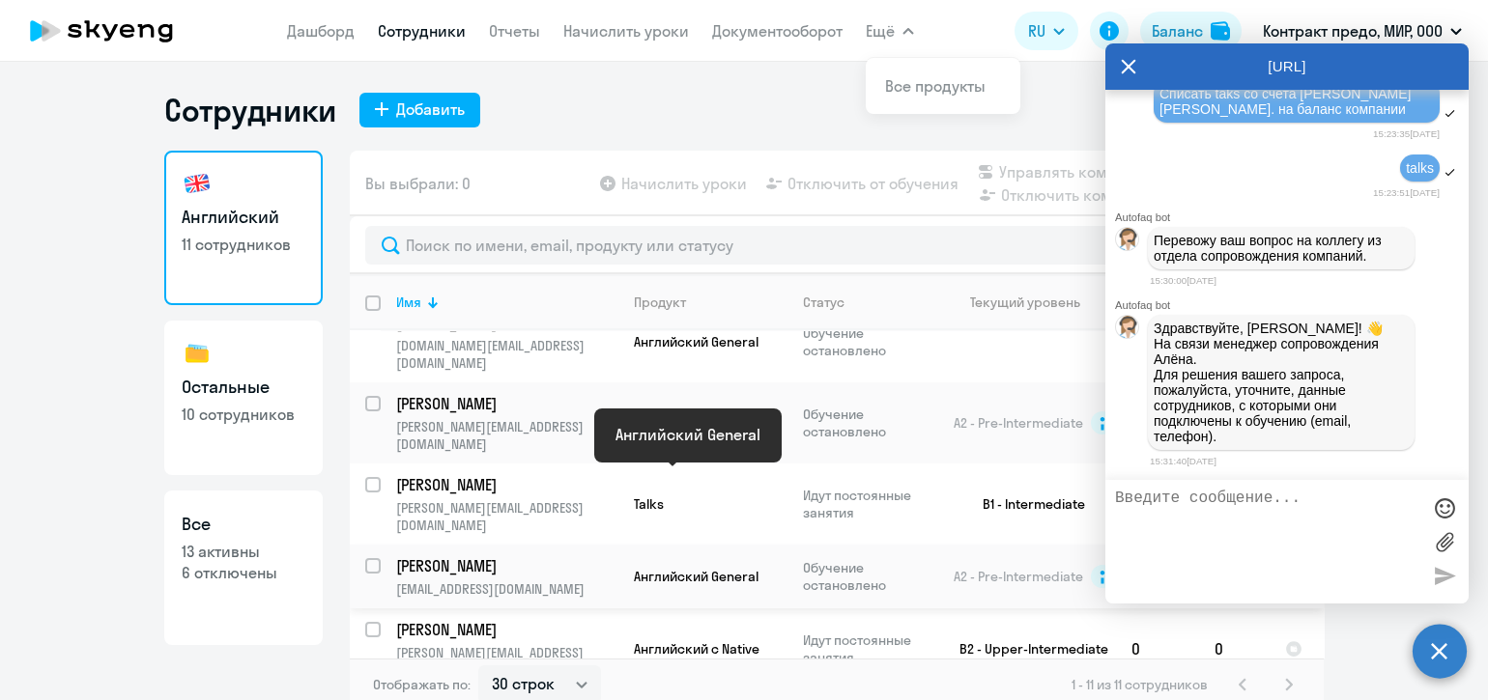
scroll to position [186, 0]
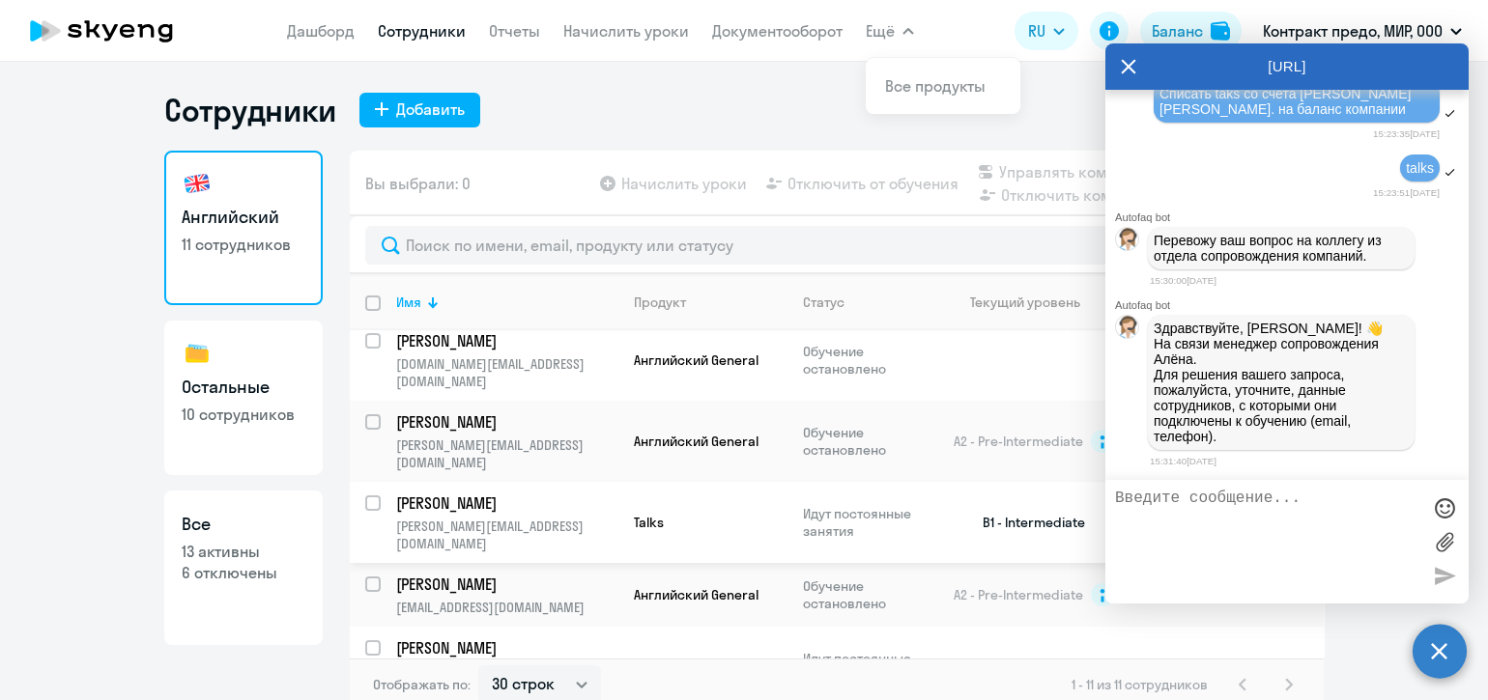
click at [554, 493] on p "[PERSON_NAME]" at bounding box center [505, 503] width 218 height 21
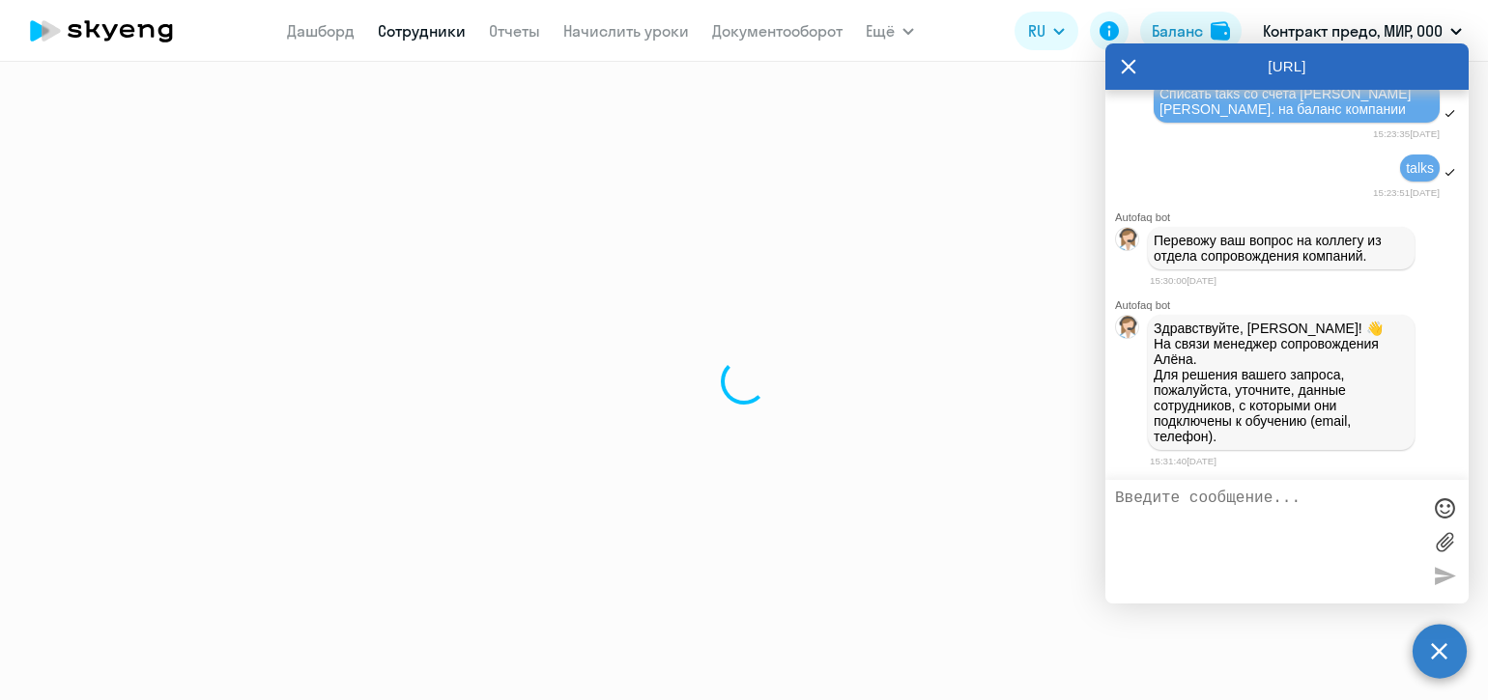
select select "english"
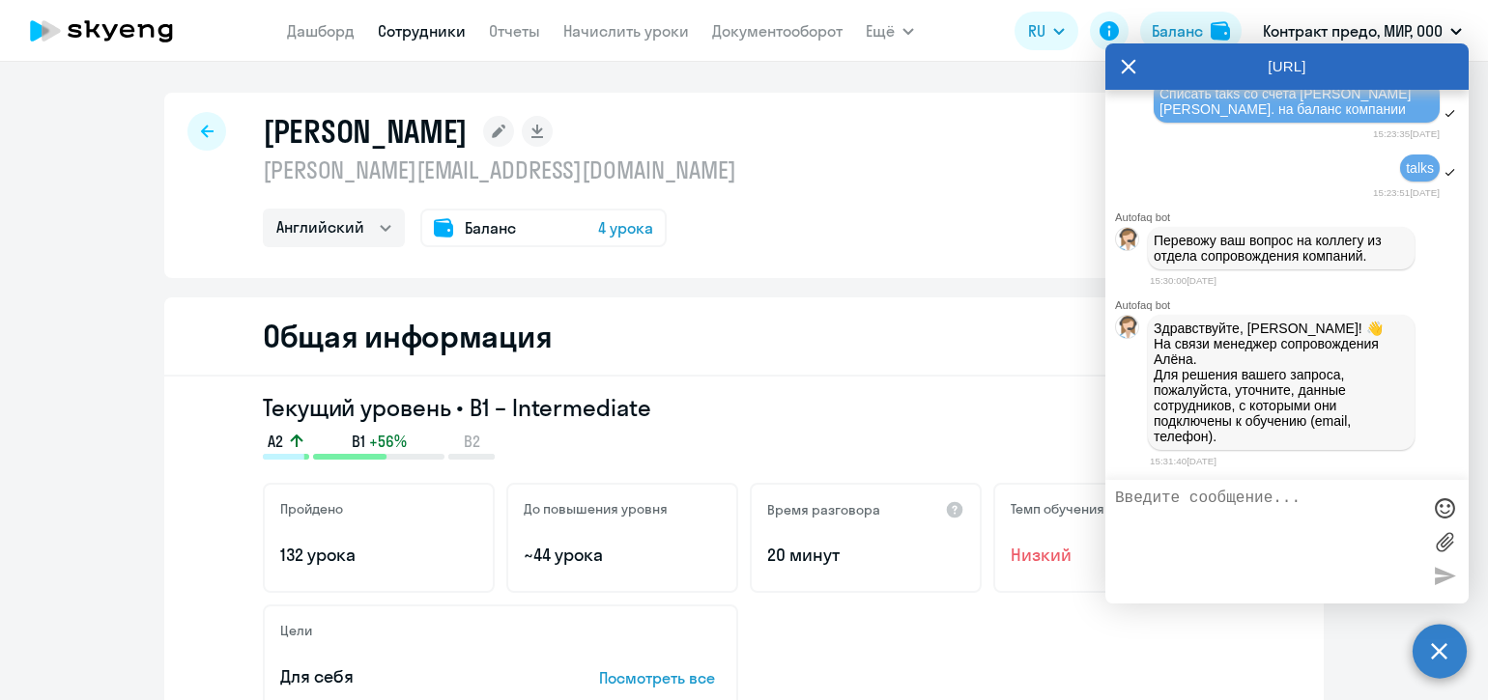
drag, startPoint x: 584, startPoint y: 177, endPoint x: 251, endPoint y: 169, distance: 332.4
click at [251, 169] on div "[PERSON_NAME] [PERSON_NAME][EMAIL_ADDRESS][DOMAIN_NAME] Остальные Английский Ба…" at bounding box center [743, 185] width 1159 height 185
copy p "[PERSON_NAME][EMAIL_ADDRESS][DOMAIN_NAME]"
click at [1203, 506] on textarea at bounding box center [1267, 542] width 305 height 104
paste textarea "[PERSON_NAME][EMAIL_ADDRESS][DOMAIN_NAME]"
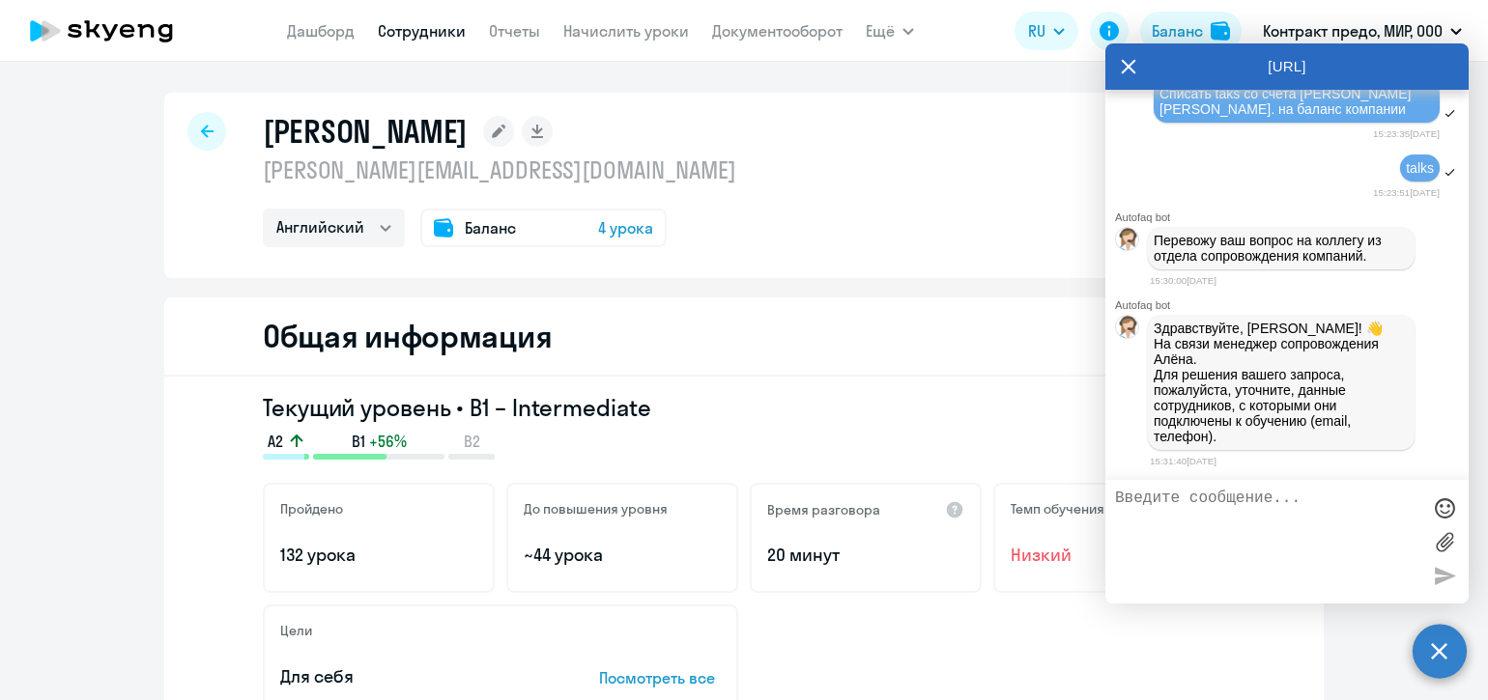
type textarea "[PERSON_NAME][EMAIL_ADDRESS][DOMAIN_NAME]"
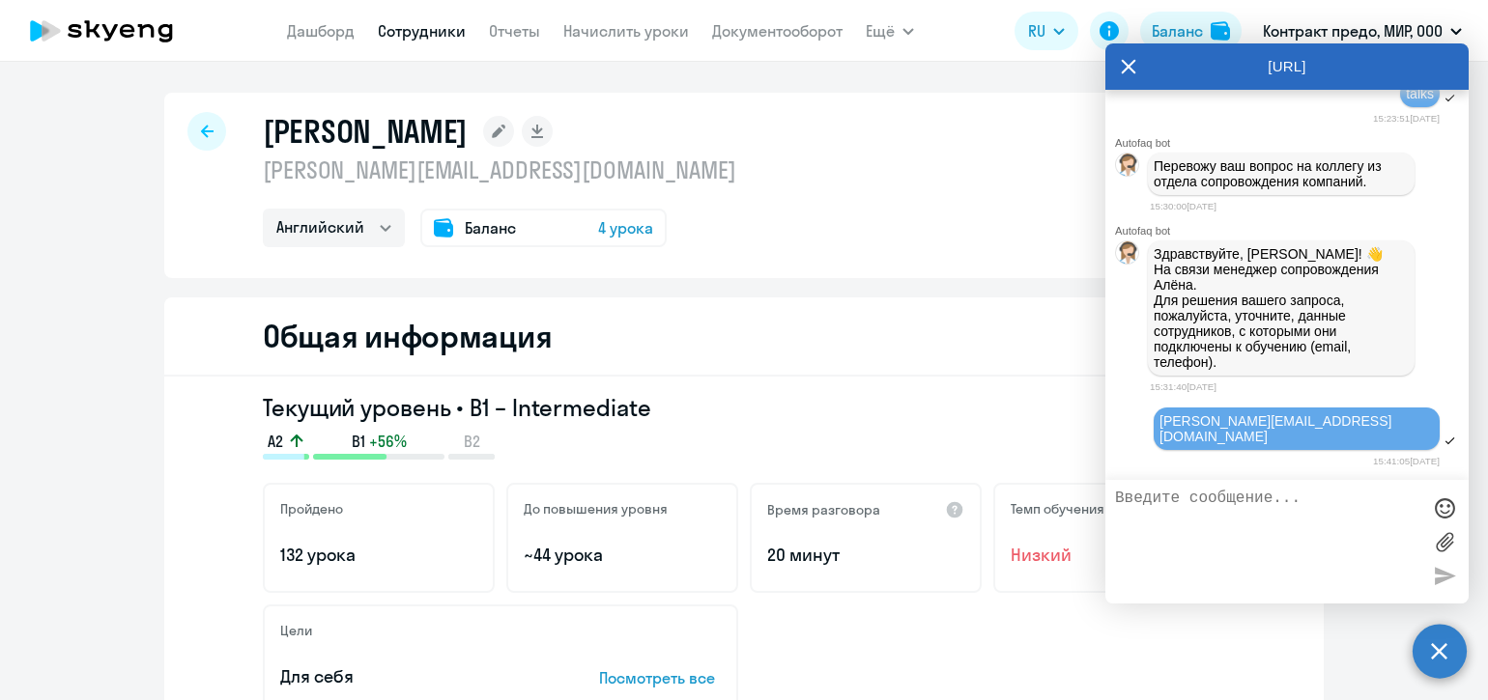
scroll to position [19157, 0]
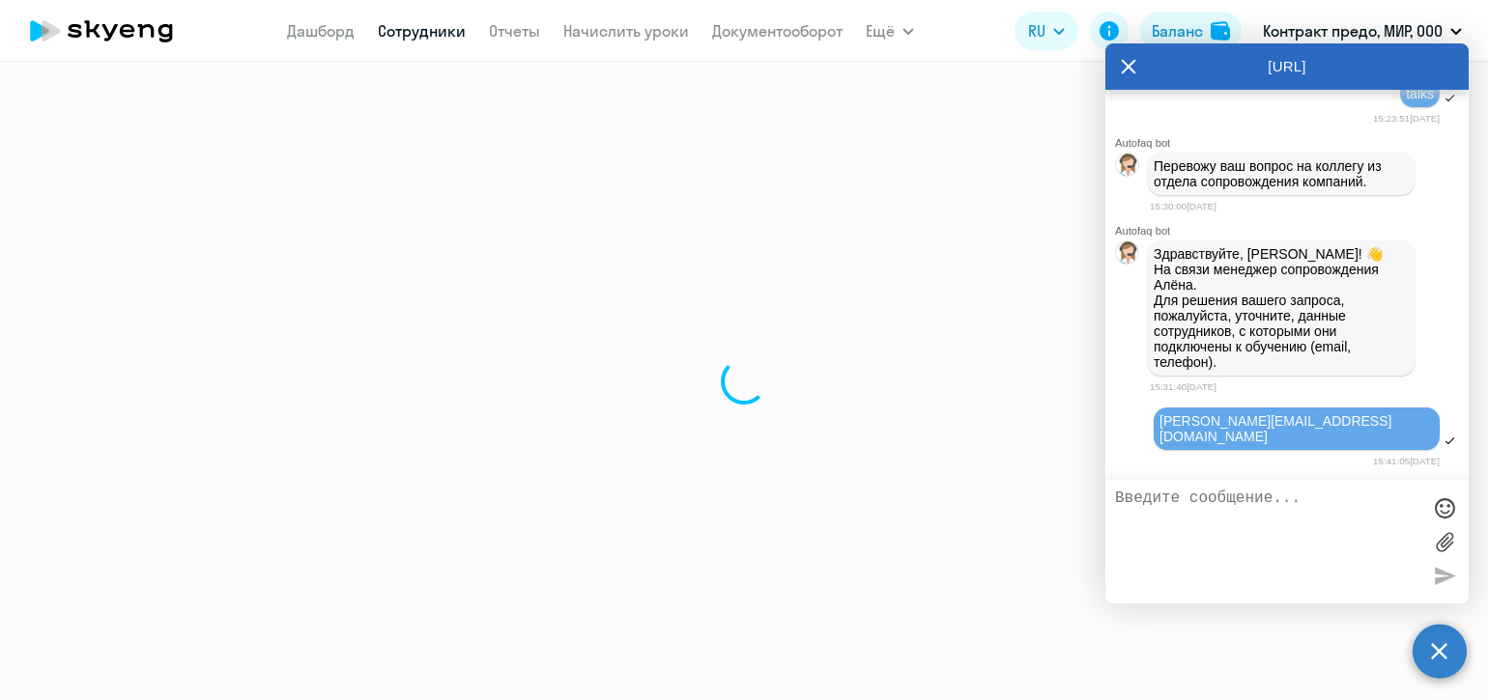
select select "30"
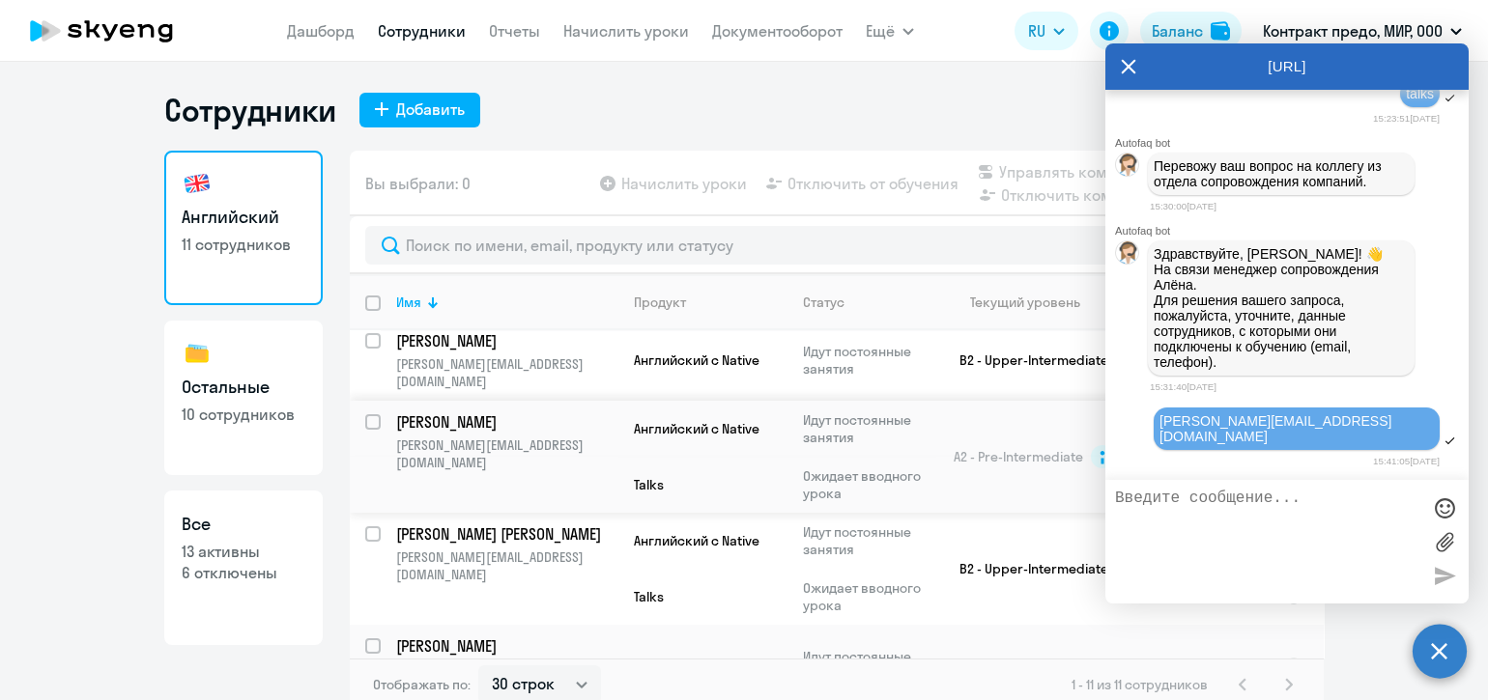
scroll to position [508, 0]
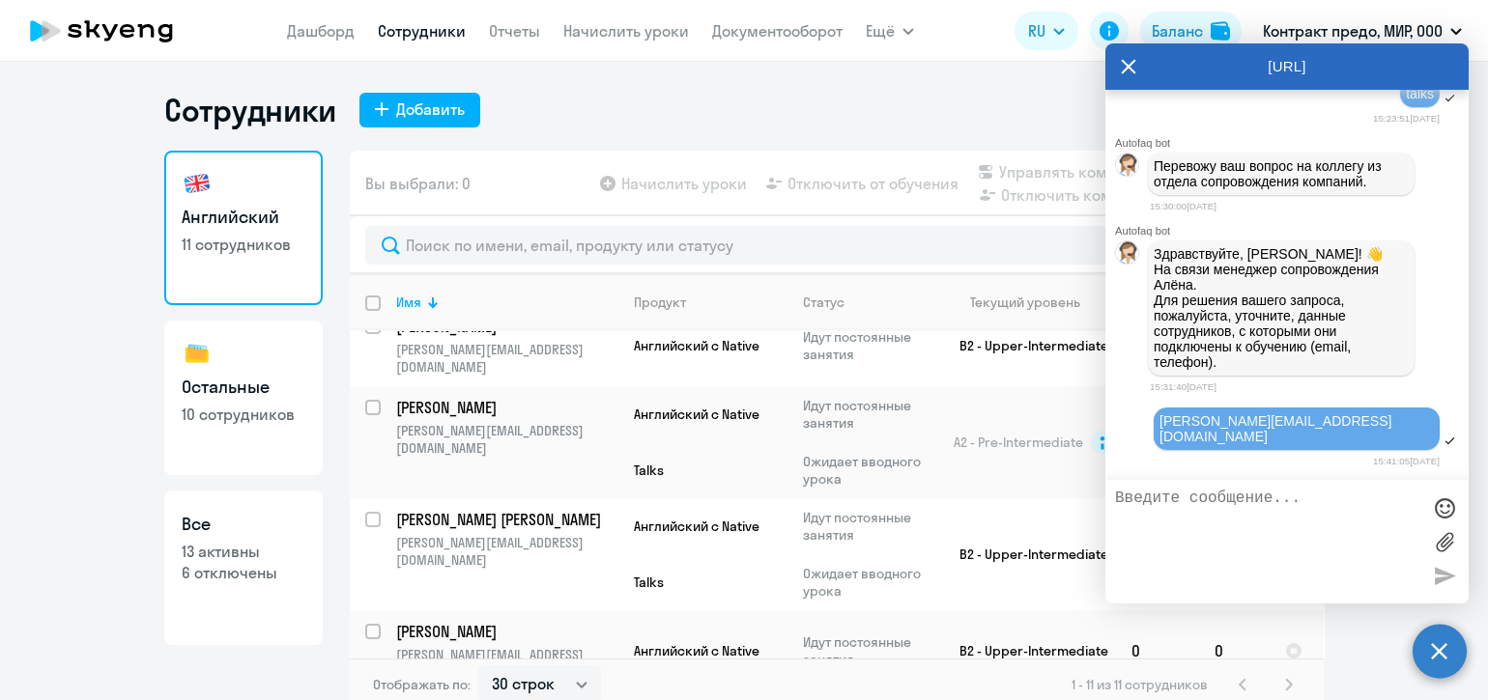
click at [446, 699] on p "[PERSON_NAME]" at bounding box center [505, 712] width 218 height 21
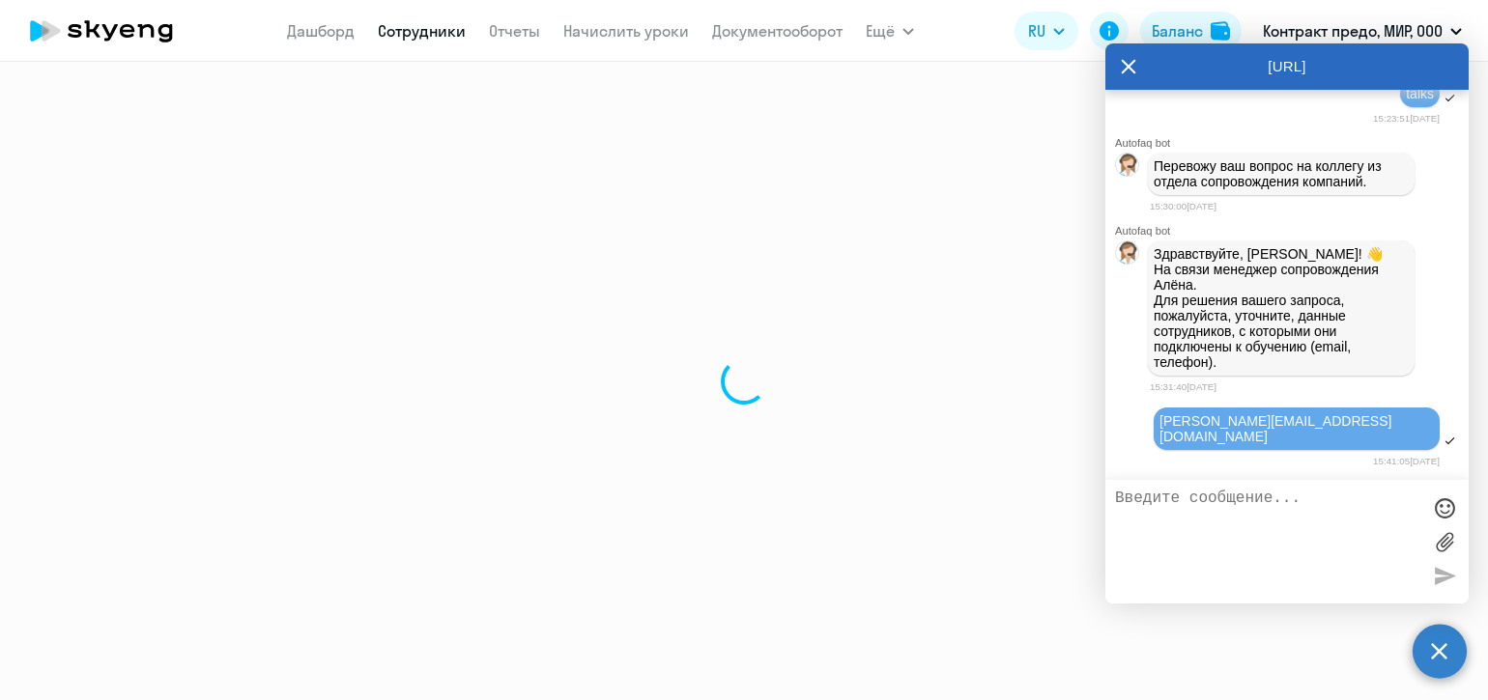
select select "english"
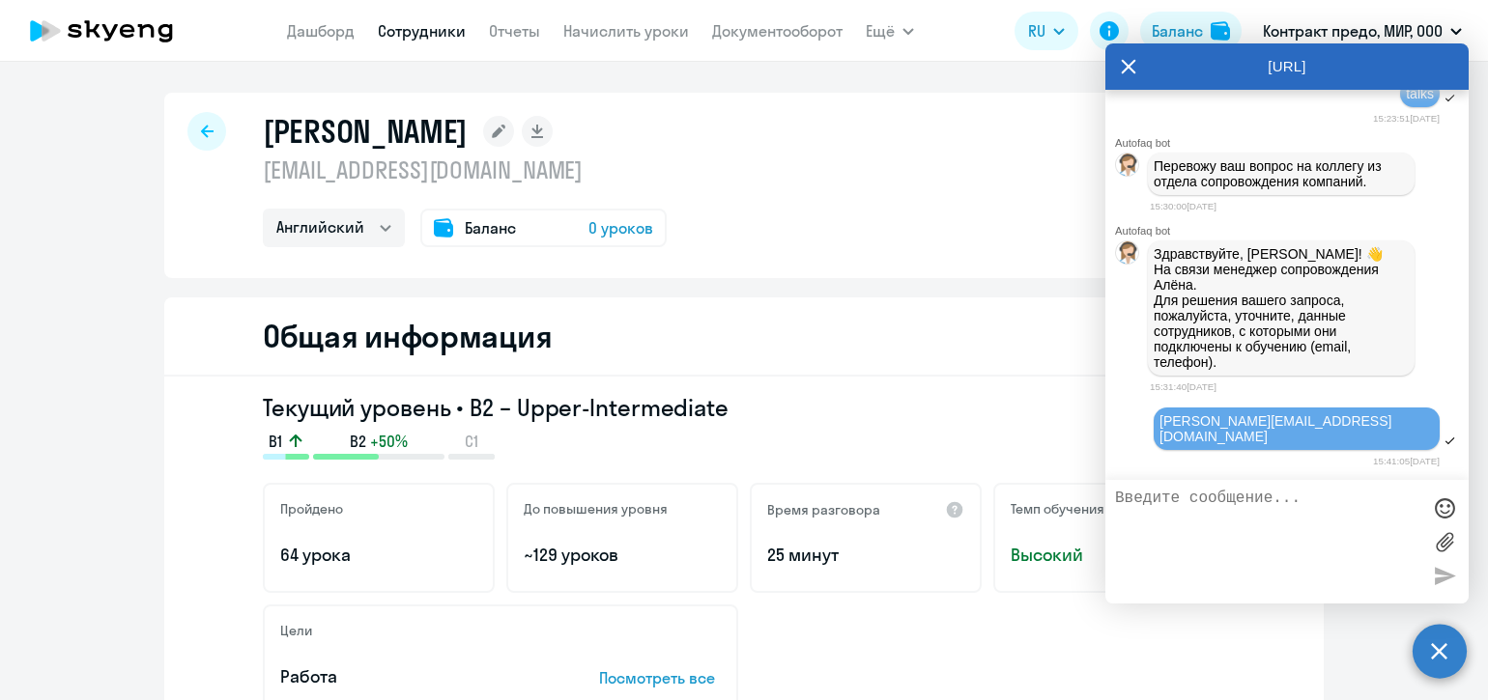
drag, startPoint x: 536, startPoint y: 177, endPoint x: 255, endPoint y: 168, distance: 281.3
click at [263, 168] on p "[EMAIL_ADDRESS][DOMAIN_NAME]" at bounding box center [465, 170] width 404 height 31
copy p "[EMAIL_ADDRESS][DOMAIN_NAME]"
click at [1289, 502] on textarea at bounding box center [1267, 542] width 305 height 104
type textarea "K"
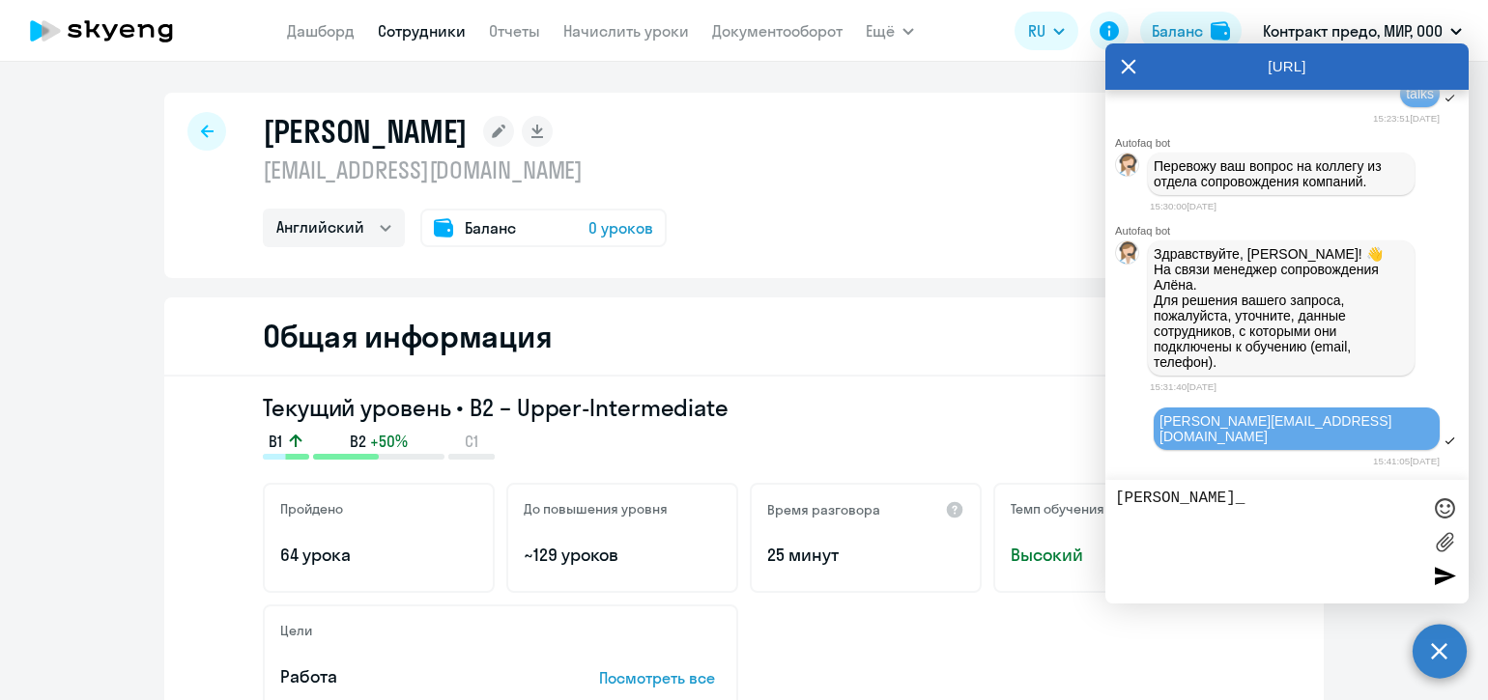
paste textarea "[EMAIL_ADDRESS][DOMAIN_NAME]"
type textarea "[PERSON_NAME]_ [EMAIL_ADDRESS][DOMAIN_NAME]"
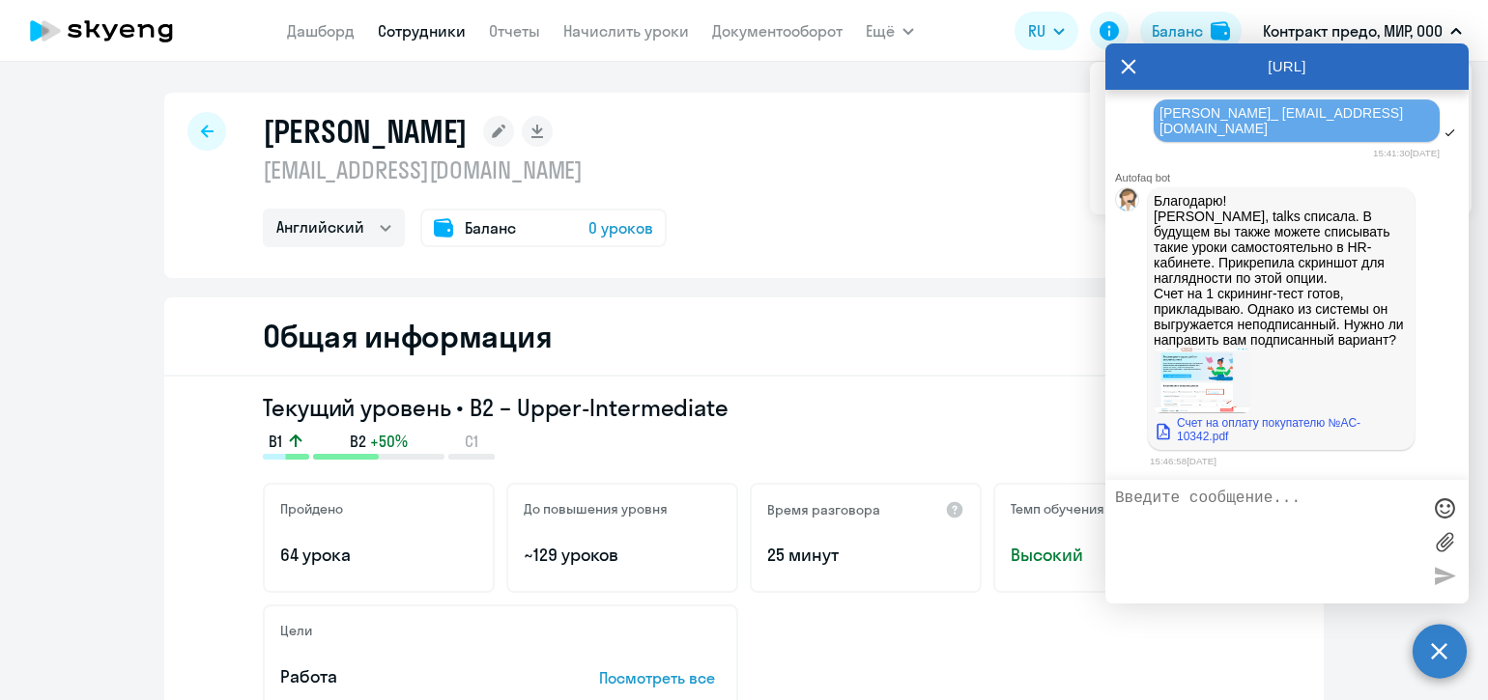
scroll to position [19752, 0]
click at [1205, 435] on link "Счет на оплату покупателю №AC-10342.pdf" at bounding box center [1281, 429] width 255 height 27
click at [1220, 504] on textarea at bounding box center [1267, 542] width 305 height 104
type textarea "Попробуем без подписи. [GEOGRAPHIC_DATA]"
click at [1446, 569] on div at bounding box center [1444, 575] width 29 height 29
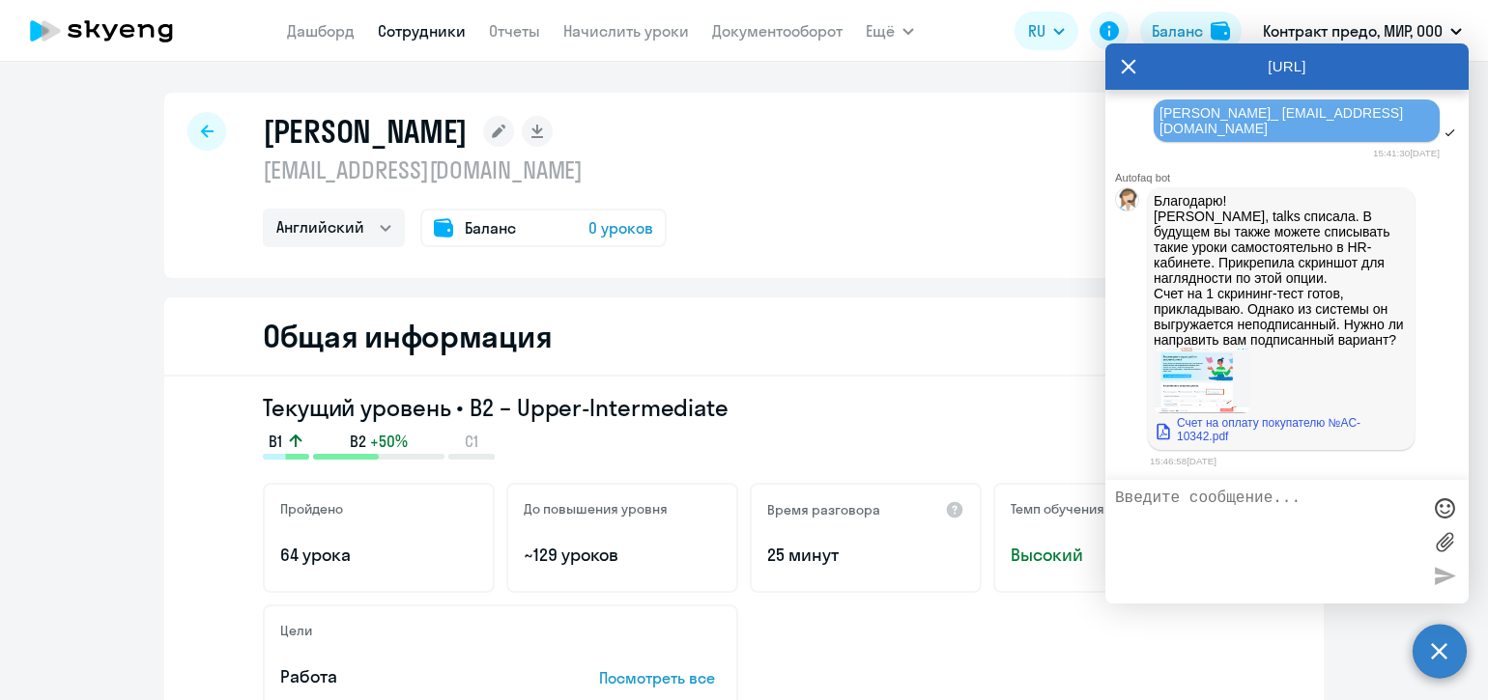
scroll to position [19811, 0]
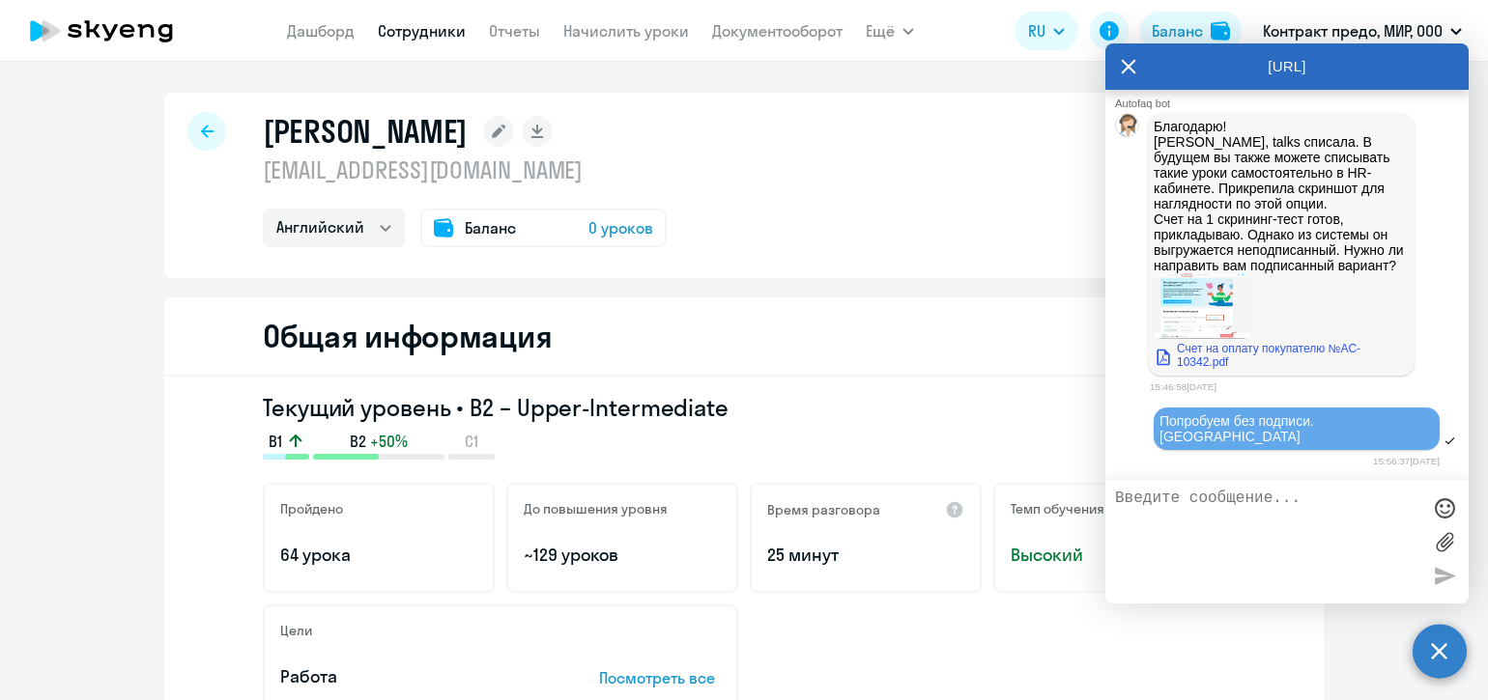
click at [1135, 65] on icon at bounding box center [1128, 66] width 15 height 46
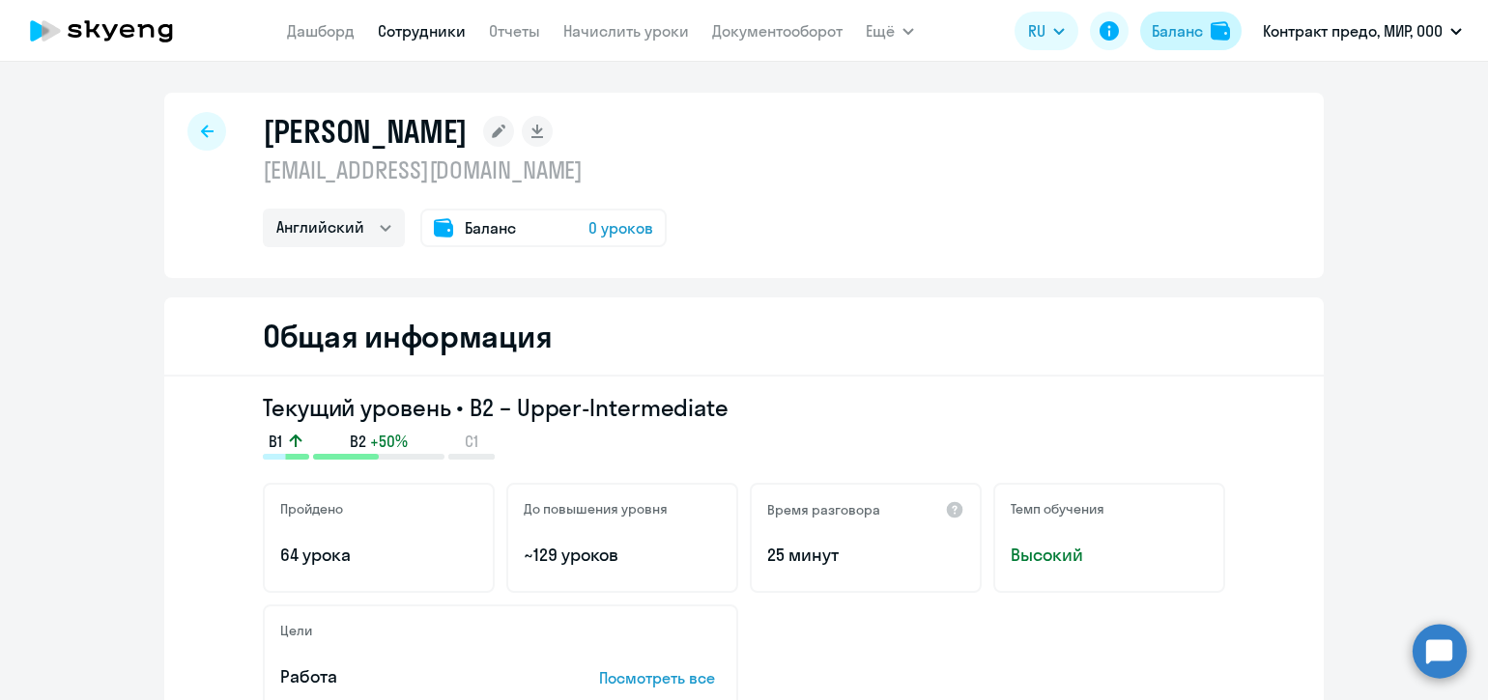
click at [1179, 29] on div "Баланс" at bounding box center [1177, 30] width 51 height 23
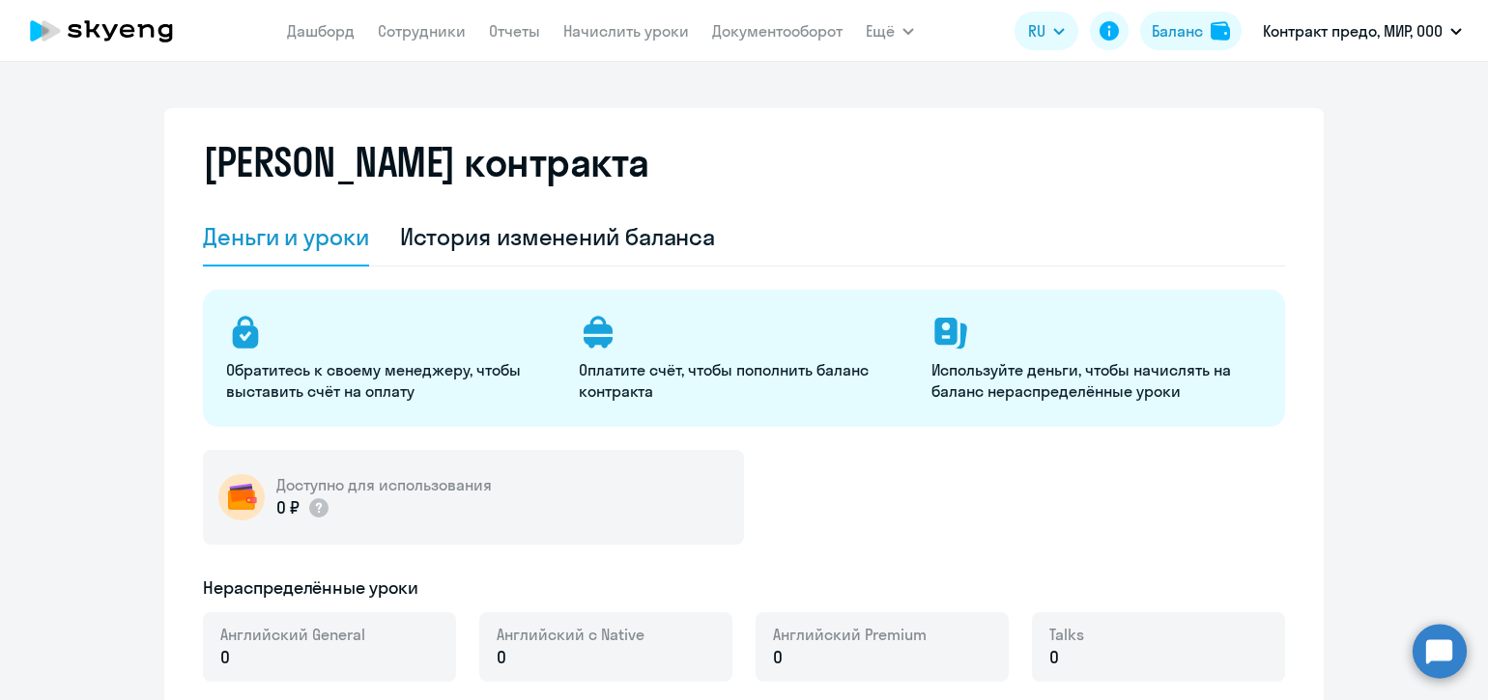
select select "english_adult_not_native_speaker"
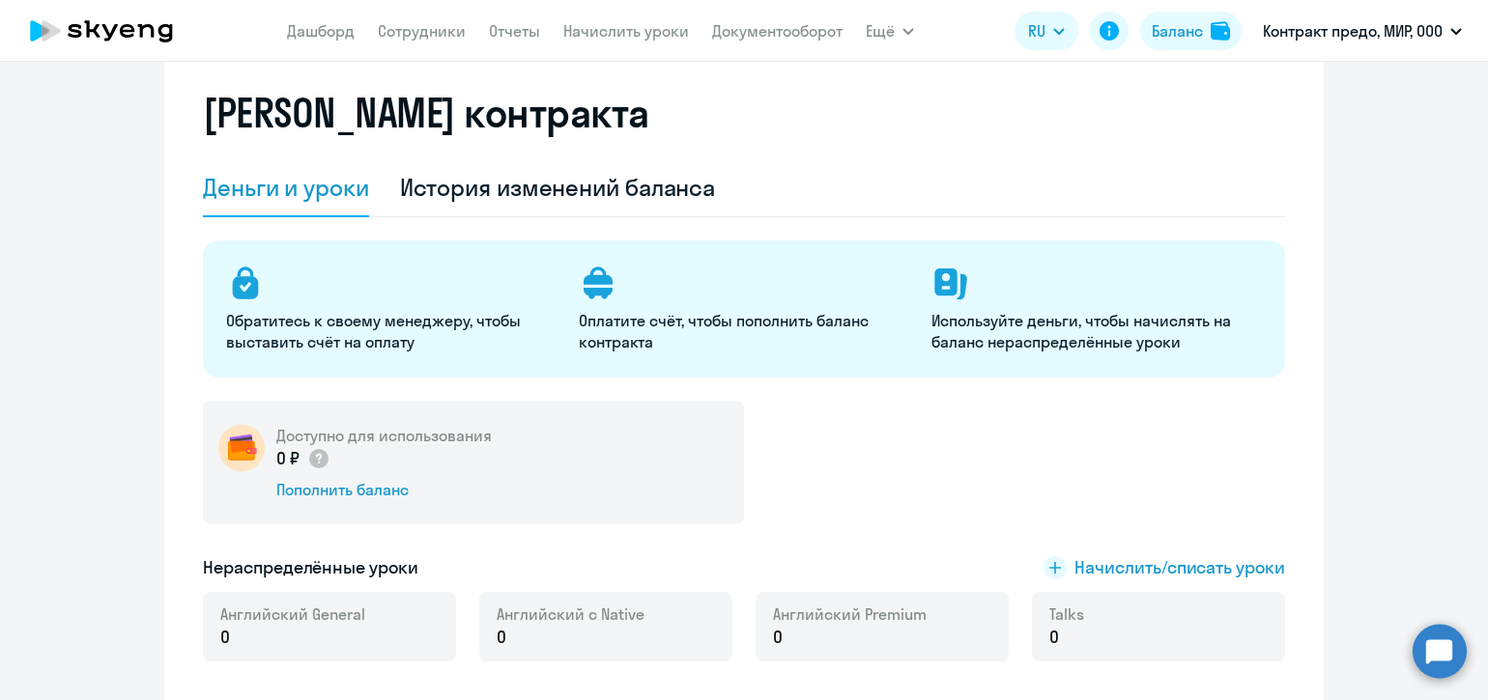
scroll to position [40, 0]
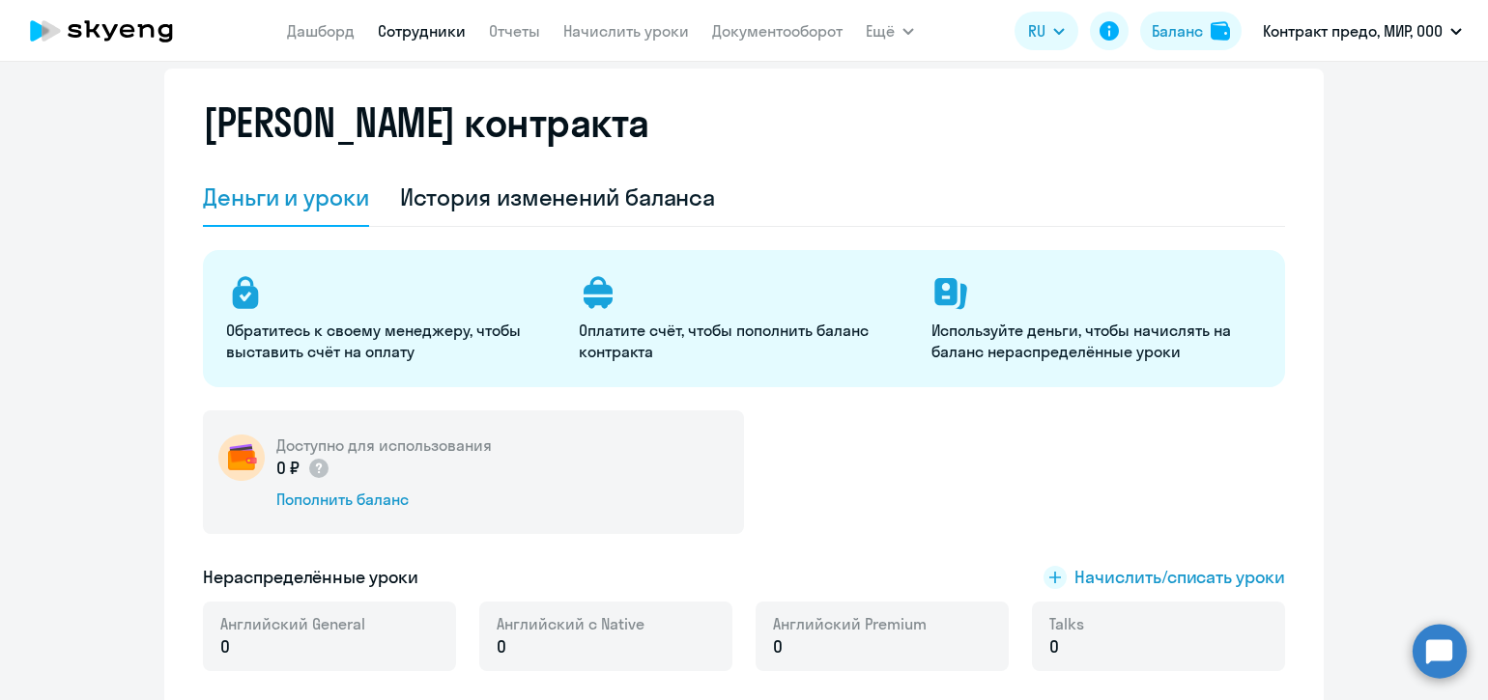
click at [428, 34] on link "Сотрудники" at bounding box center [422, 30] width 88 height 19
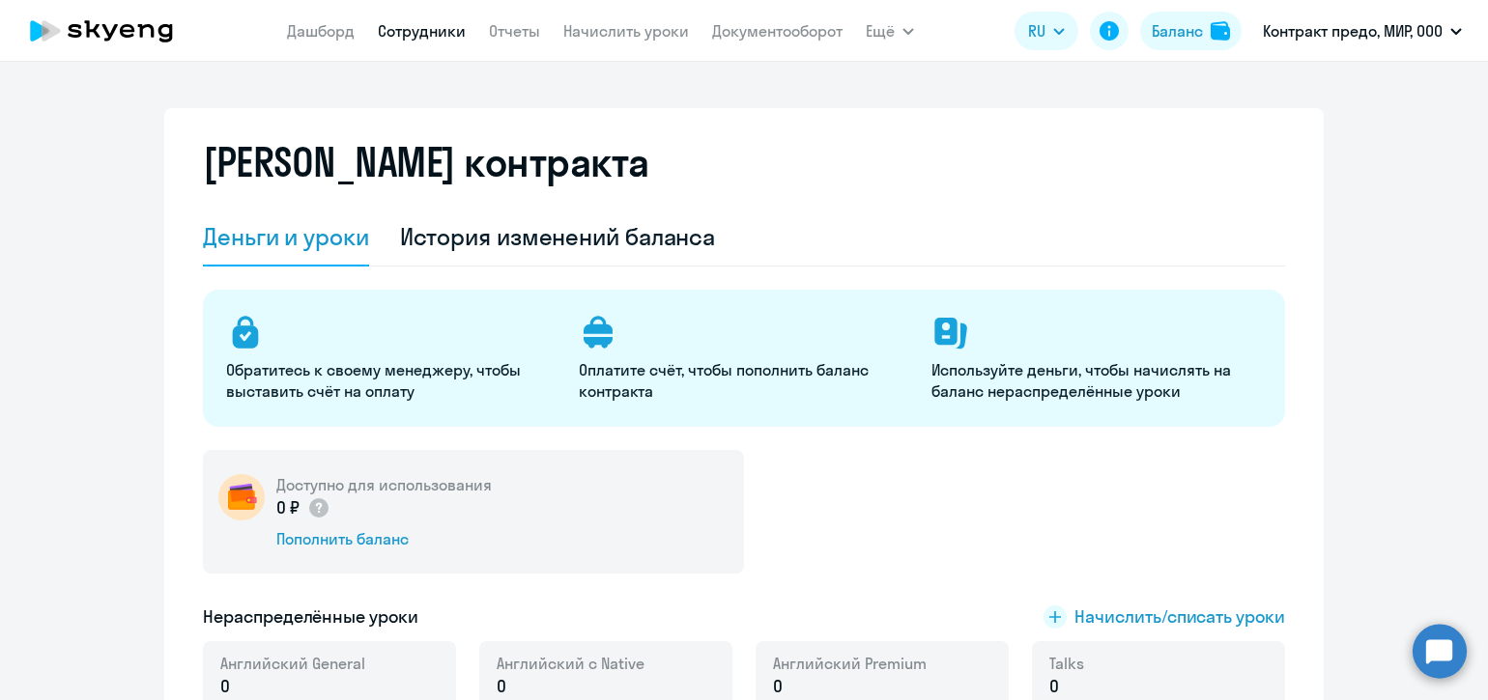
select select "30"
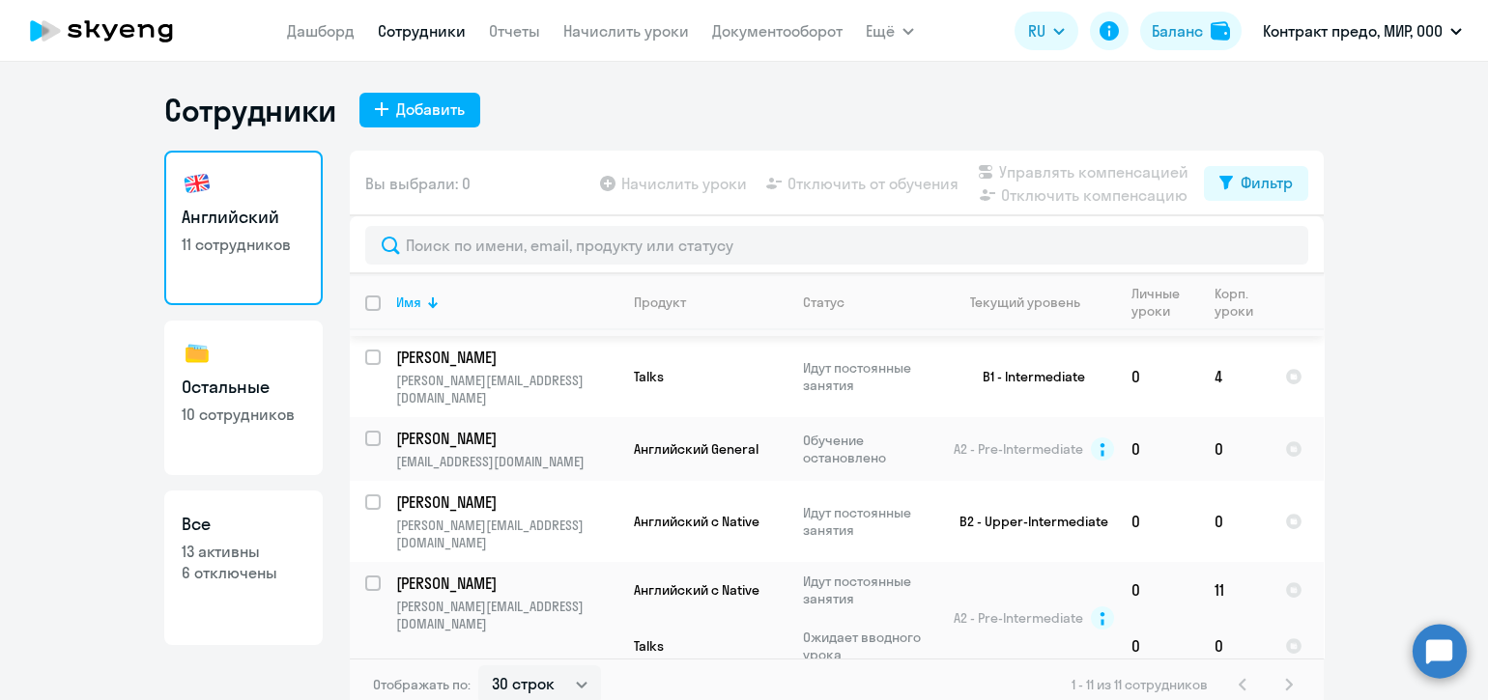
scroll to position [281, 0]
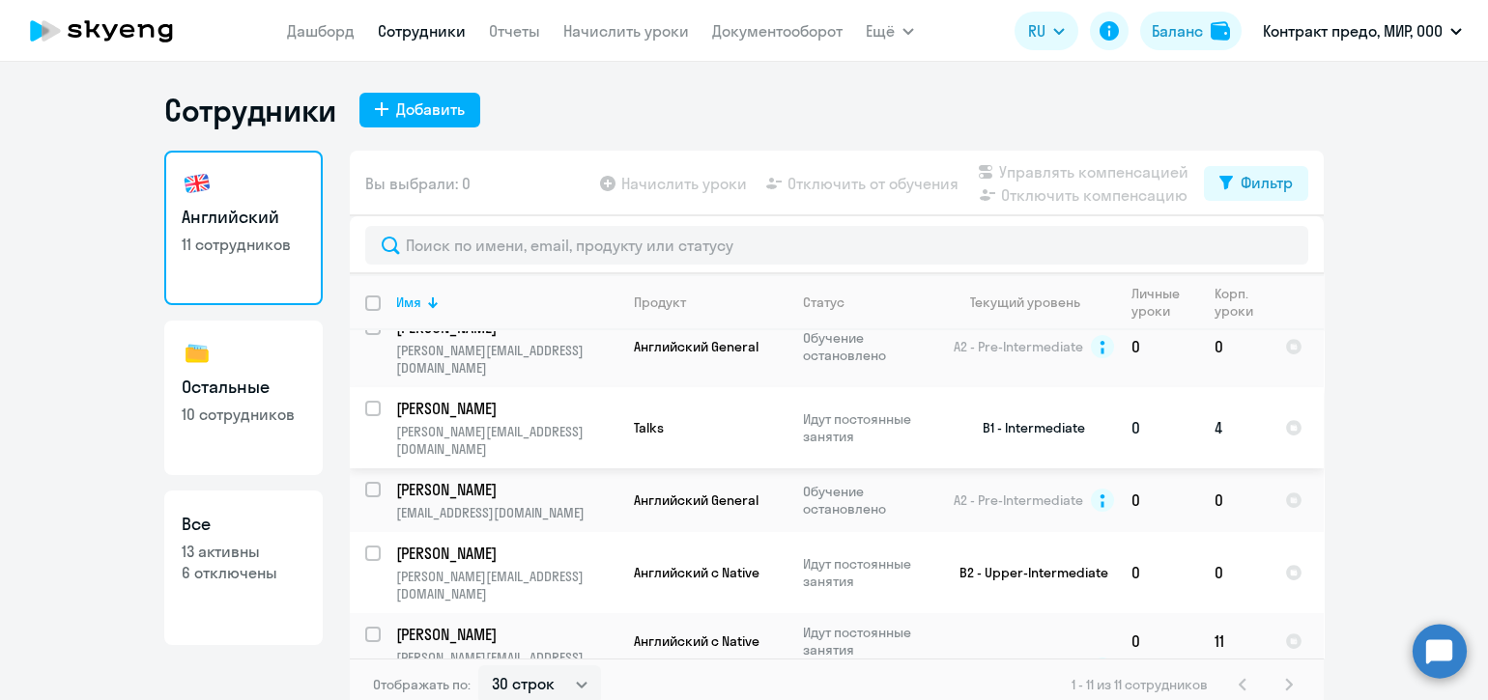
click at [549, 398] on p "[PERSON_NAME]" at bounding box center [505, 408] width 218 height 21
select select "english"
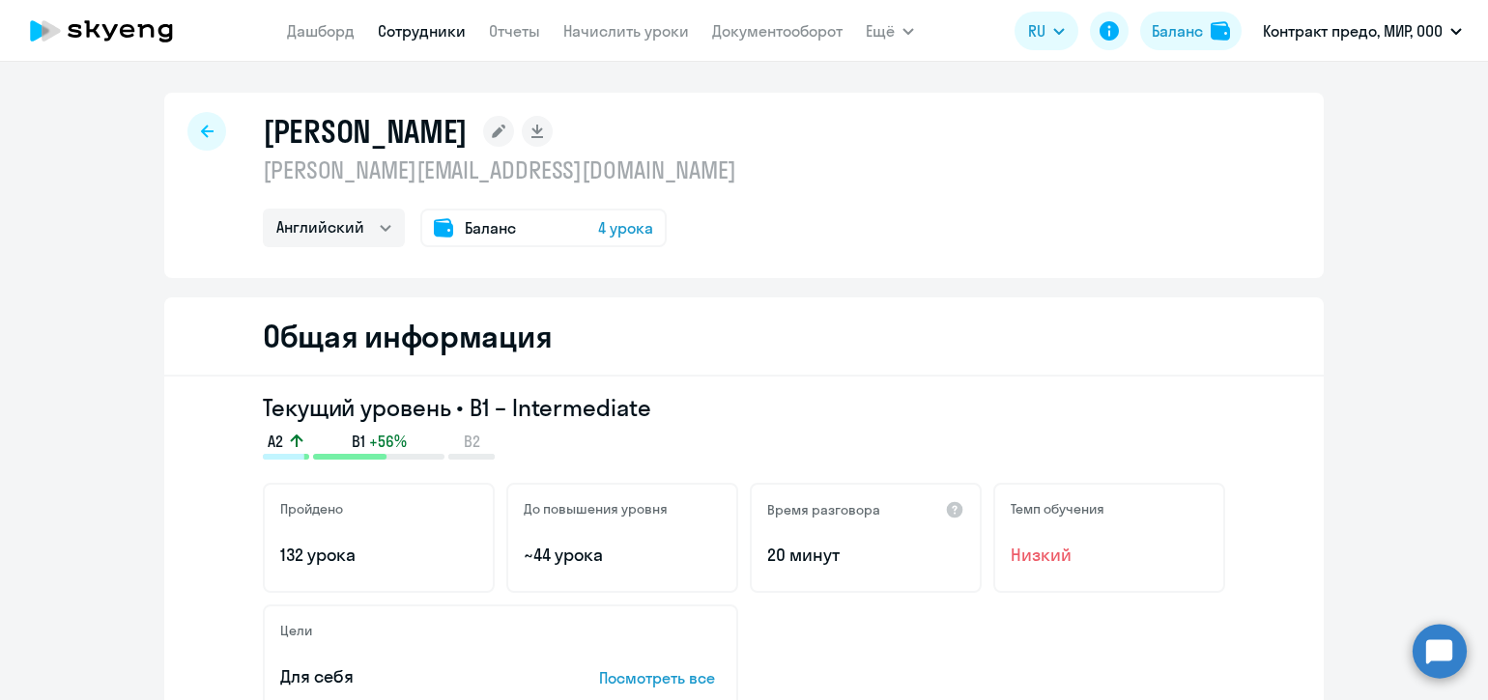
click at [1431, 638] on circle at bounding box center [1439, 651] width 54 height 54
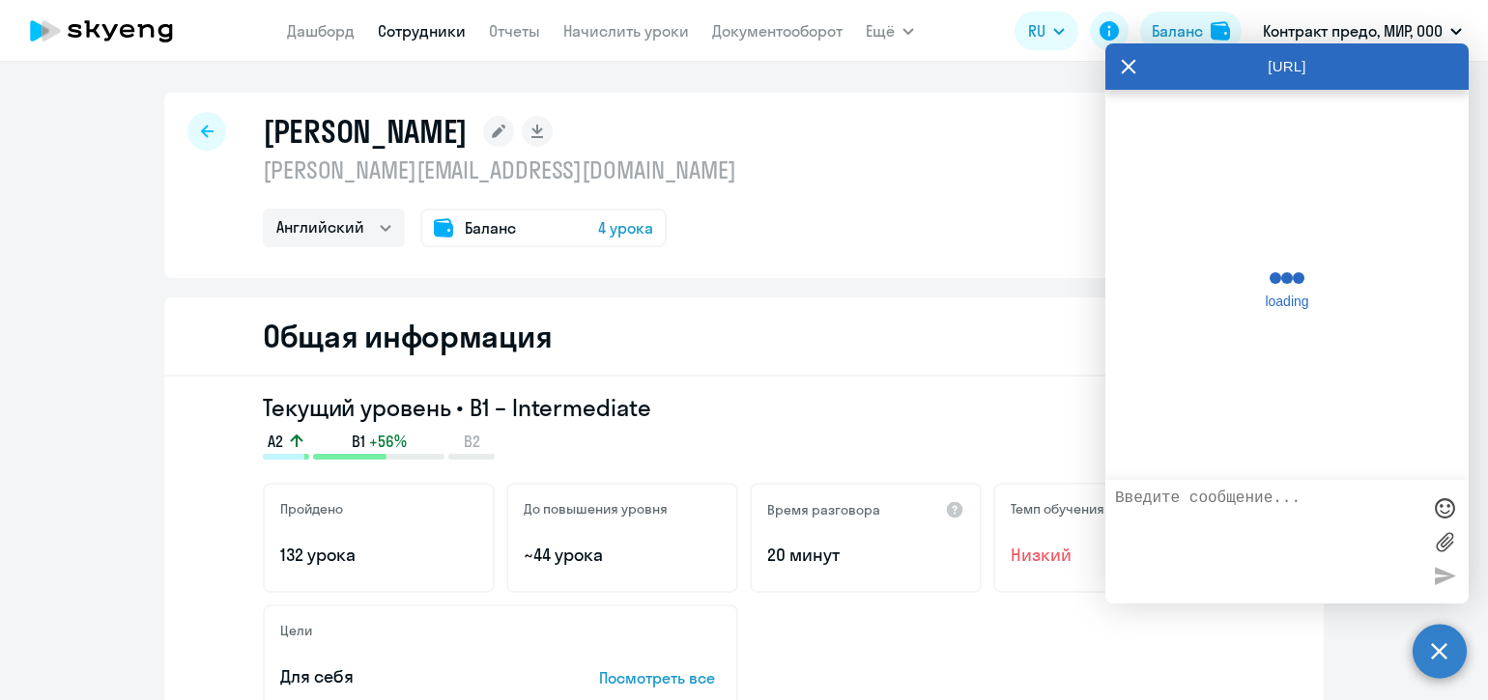
scroll to position [19760, 0]
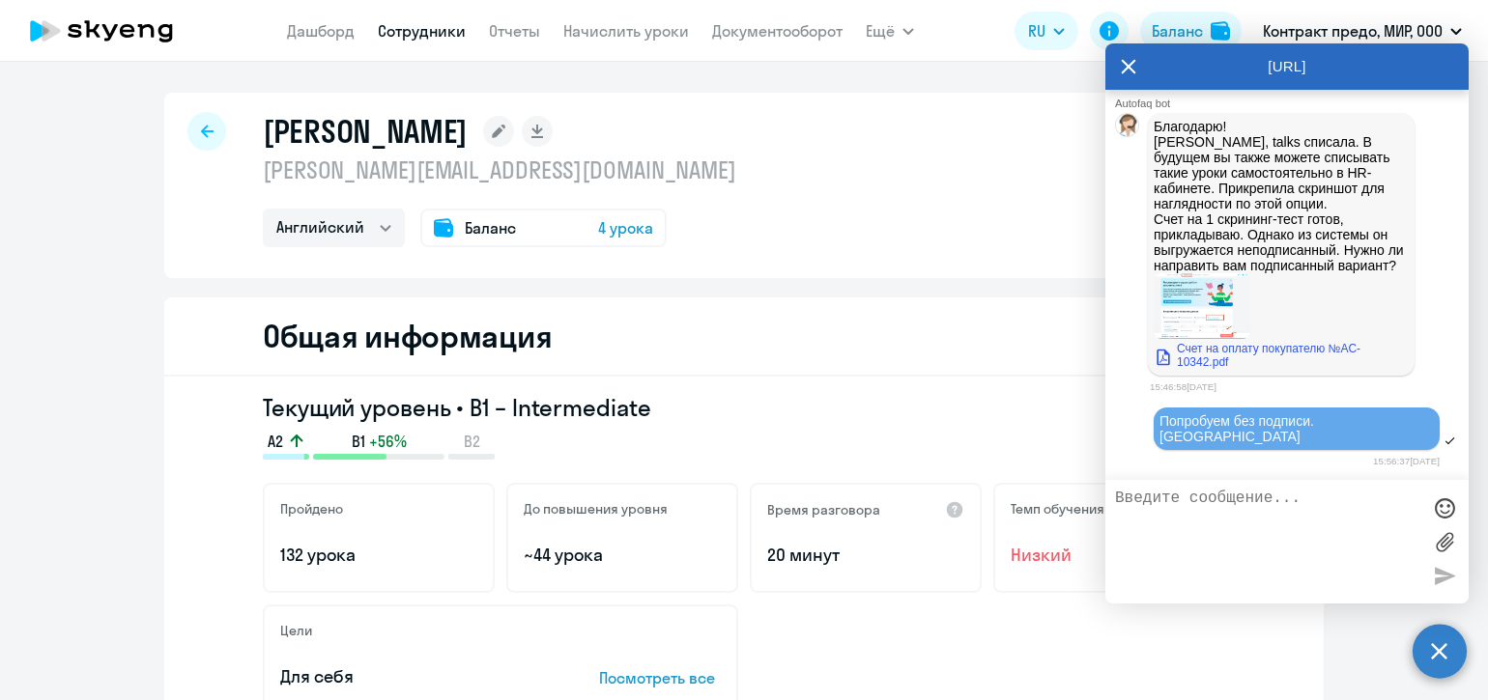
click at [1204, 339] on img at bounding box center [1202, 306] width 97 height 66
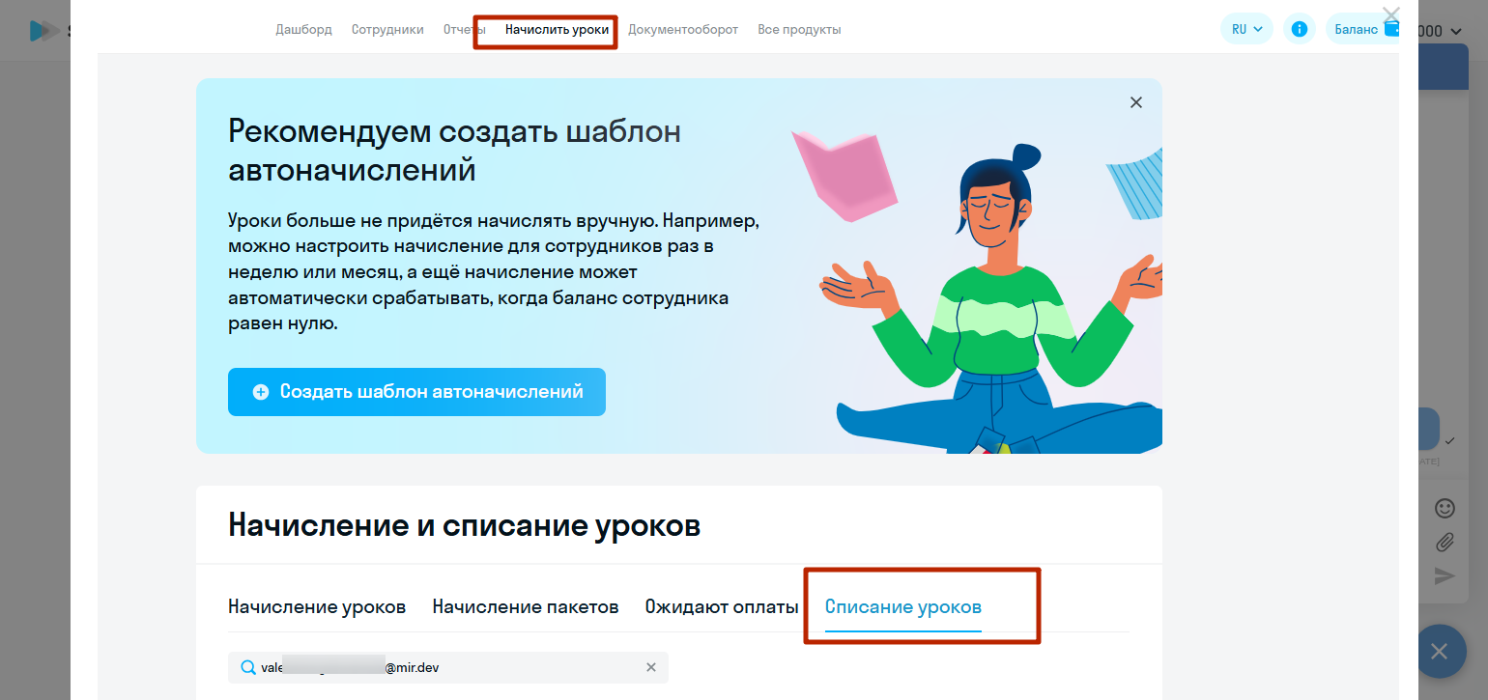
scroll to position [0, 0]
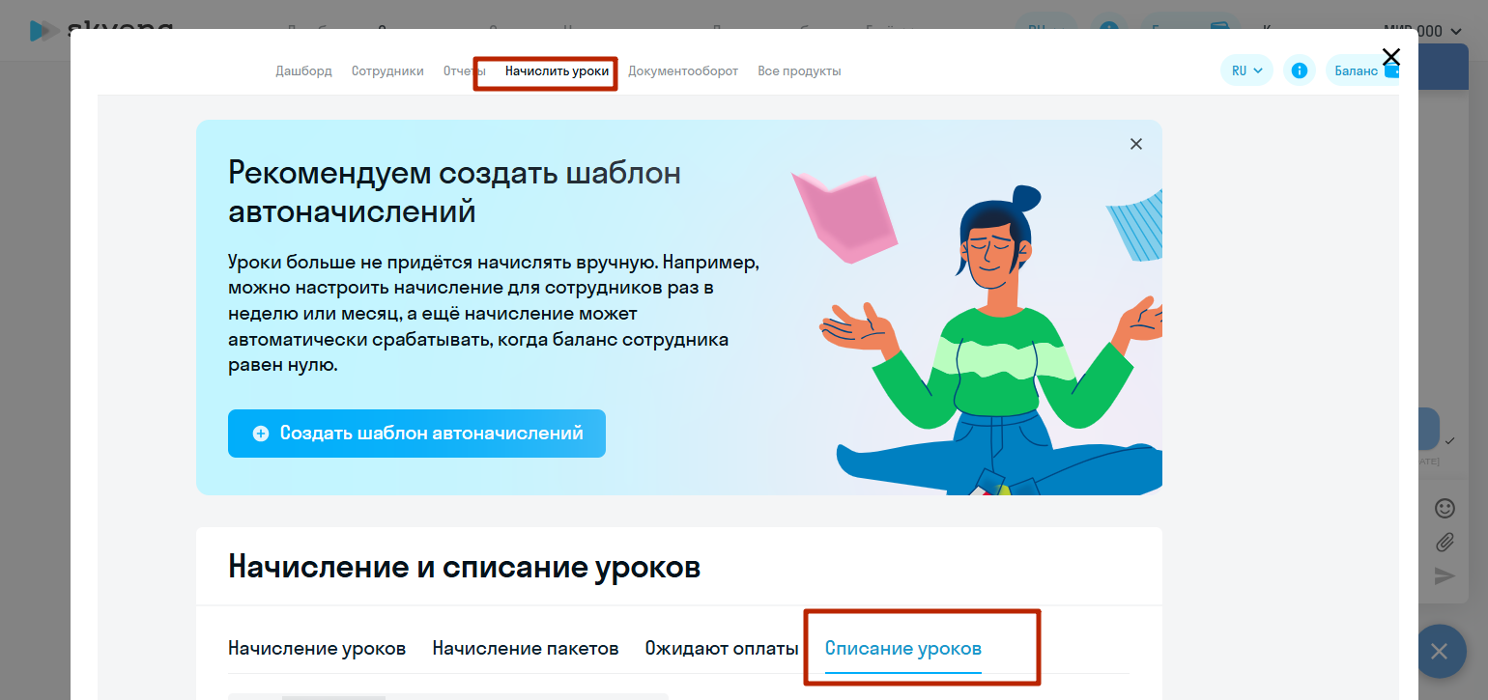
click at [1386, 54] on icon "Close" at bounding box center [1391, 57] width 31 height 31
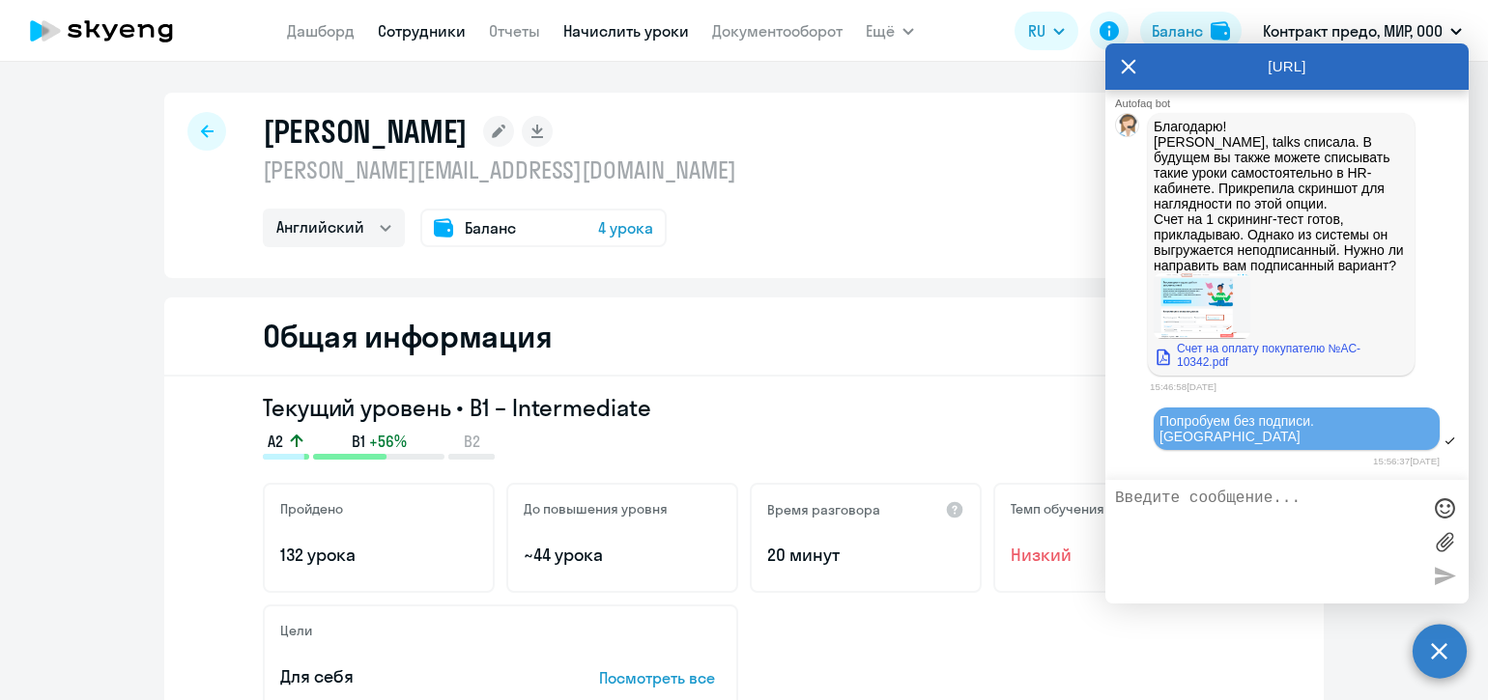
click at [634, 39] on link "Начислить уроки" at bounding box center [626, 30] width 126 height 19
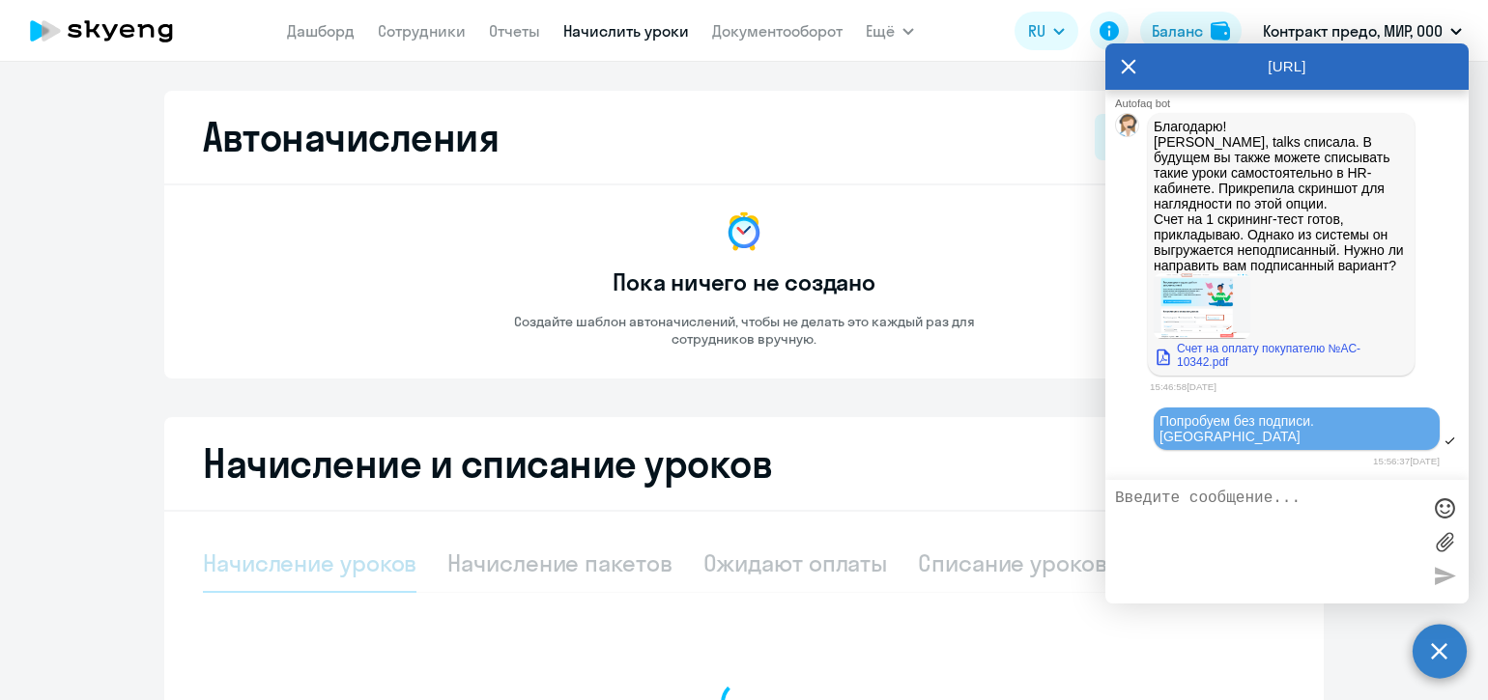
select select "10"
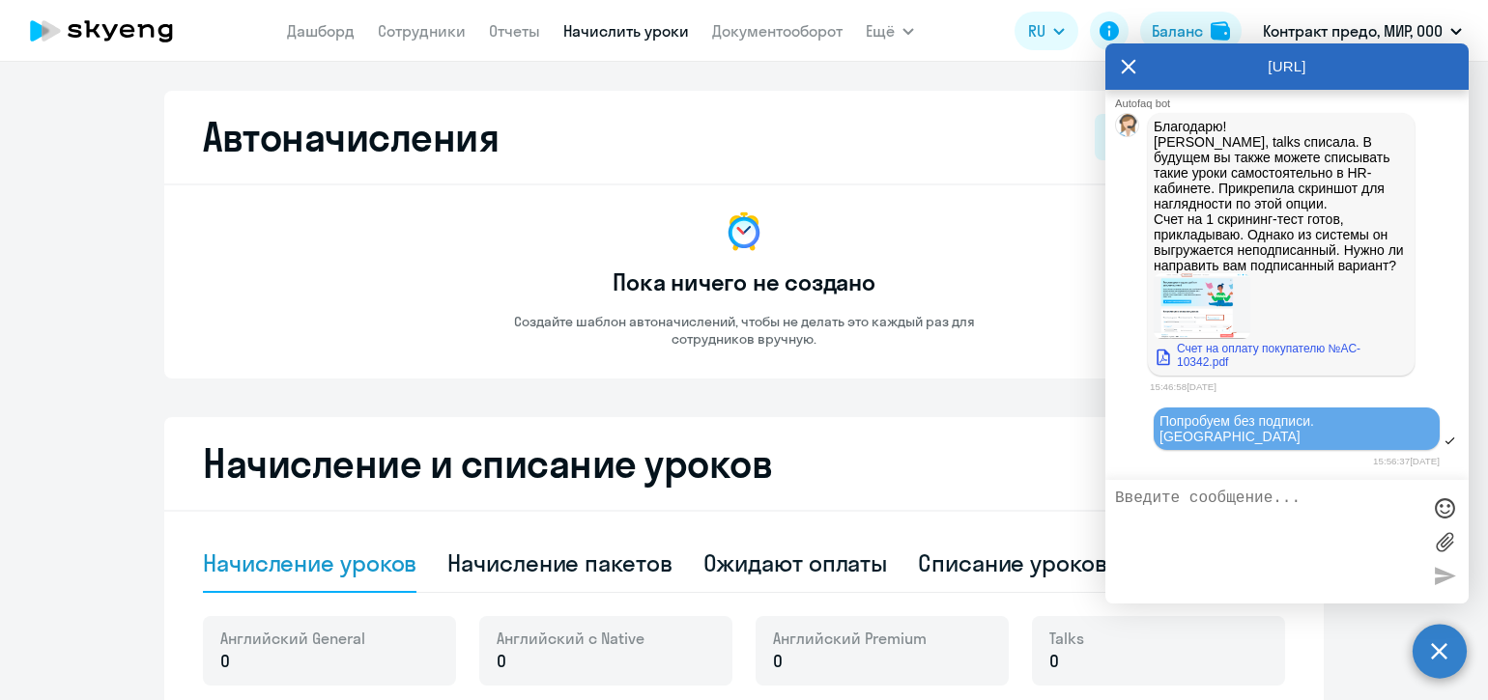
click at [1135, 65] on icon at bounding box center [1128, 66] width 15 height 46
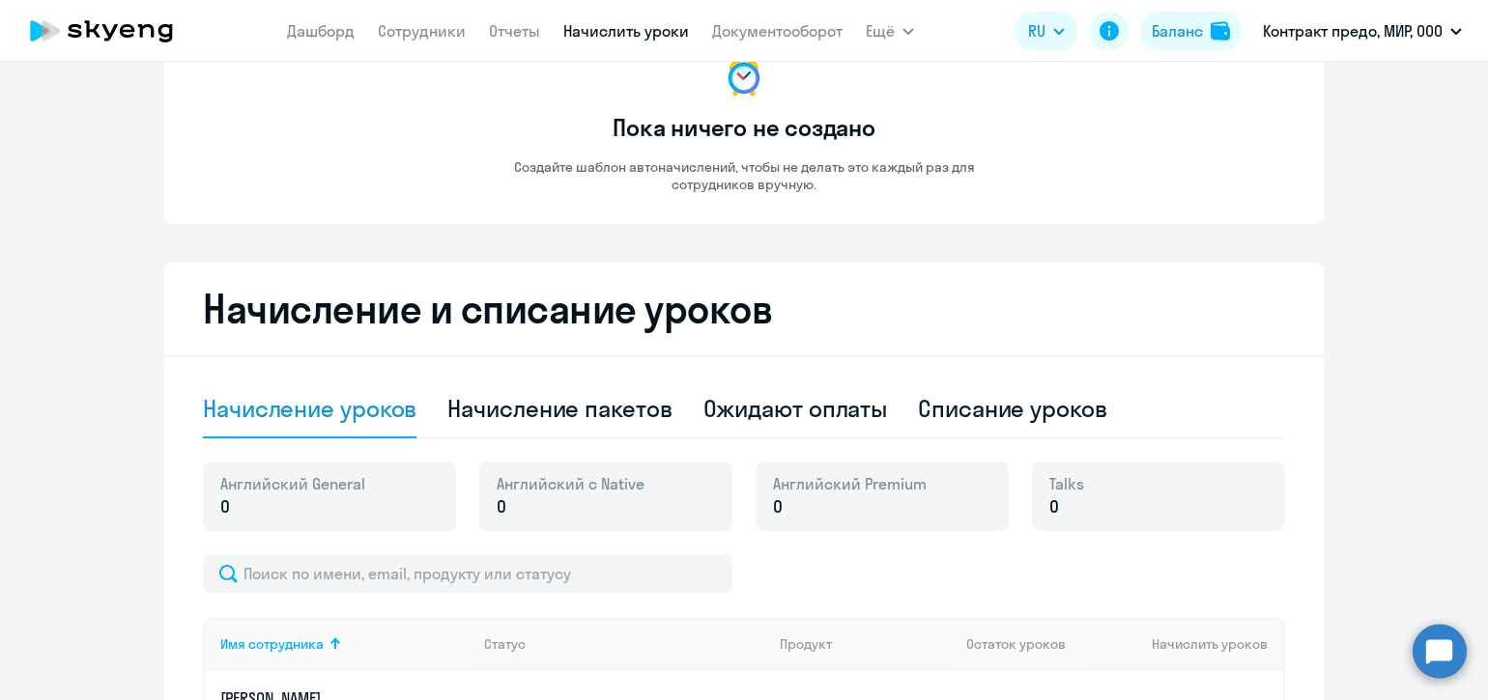
scroll to position [160, 0]
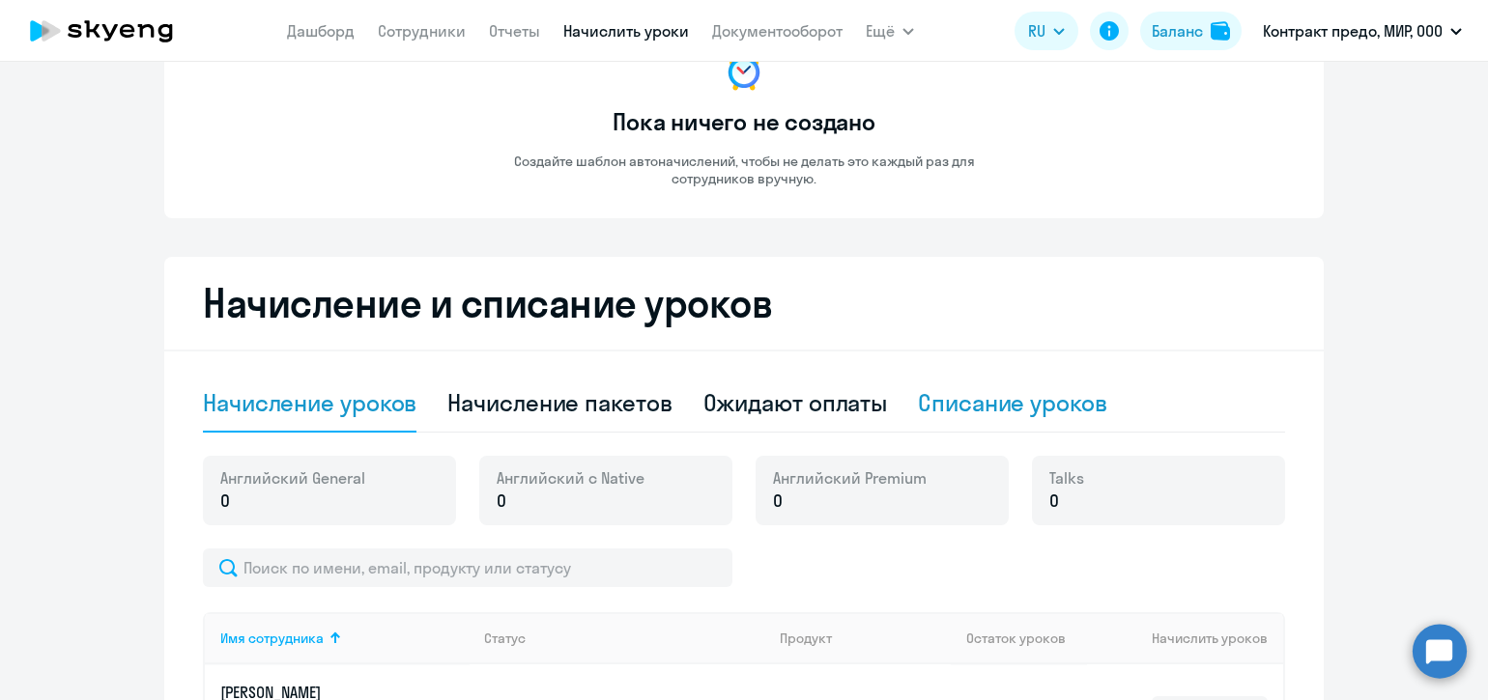
click at [935, 394] on div "Списание уроков" at bounding box center [1012, 402] width 189 height 31
select select "10"
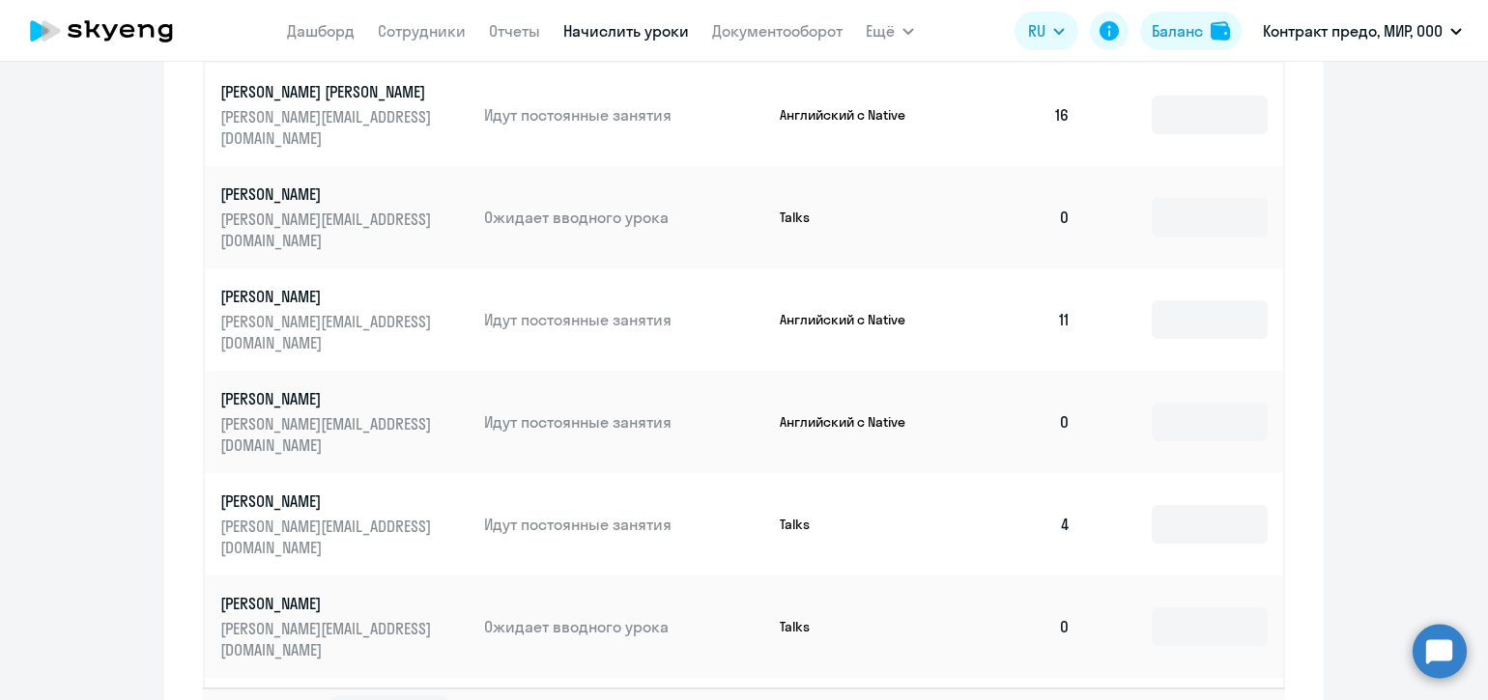
scroll to position [885, 0]
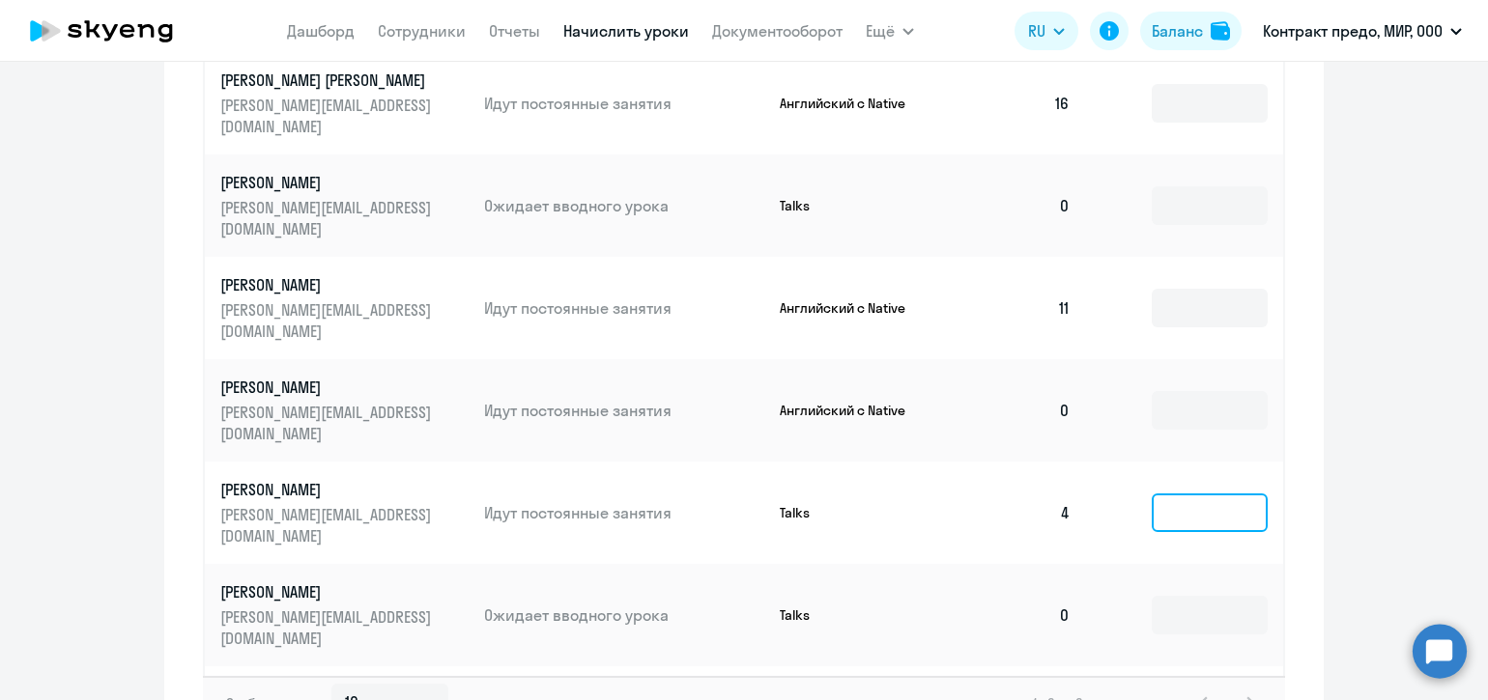
click at [1185, 494] on input at bounding box center [1210, 513] width 116 height 39
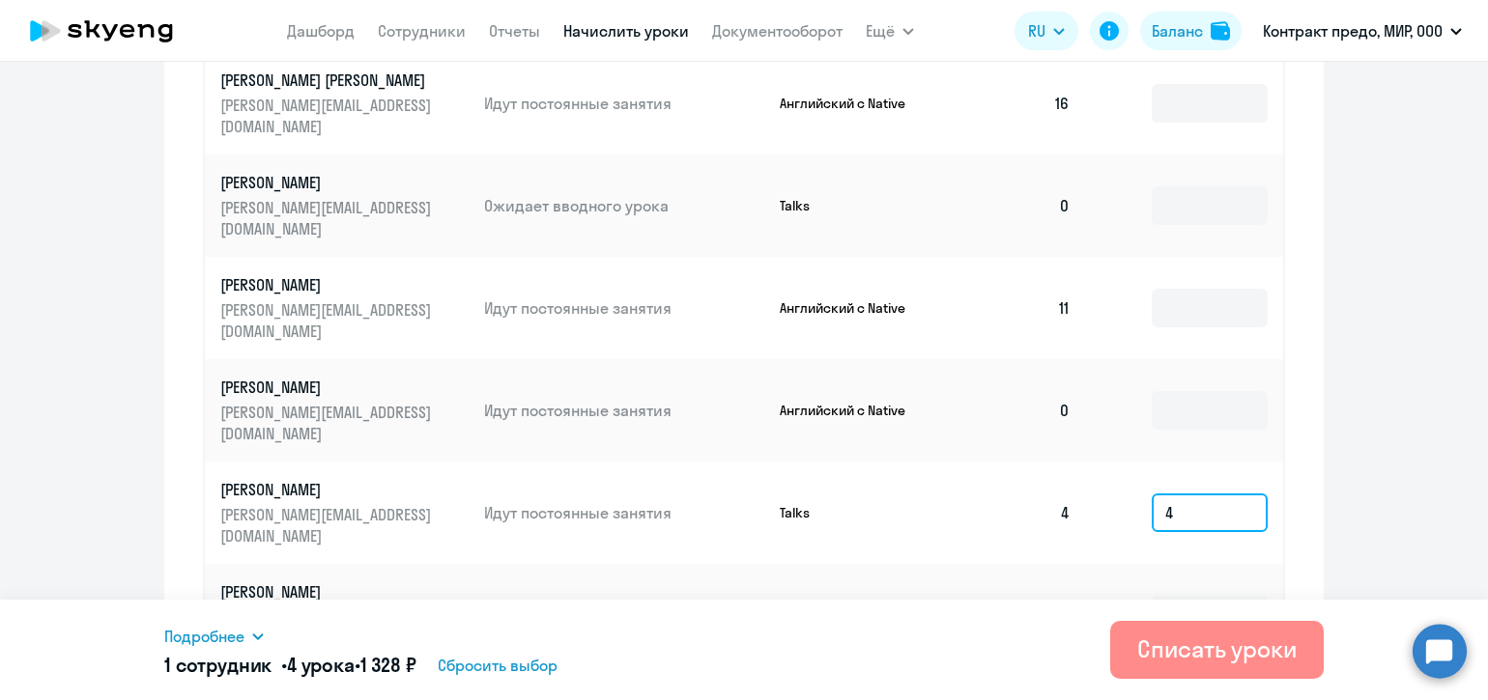
type input "4"
click at [1202, 639] on div "Списать уроки" at bounding box center [1216, 649] width 159 height 31
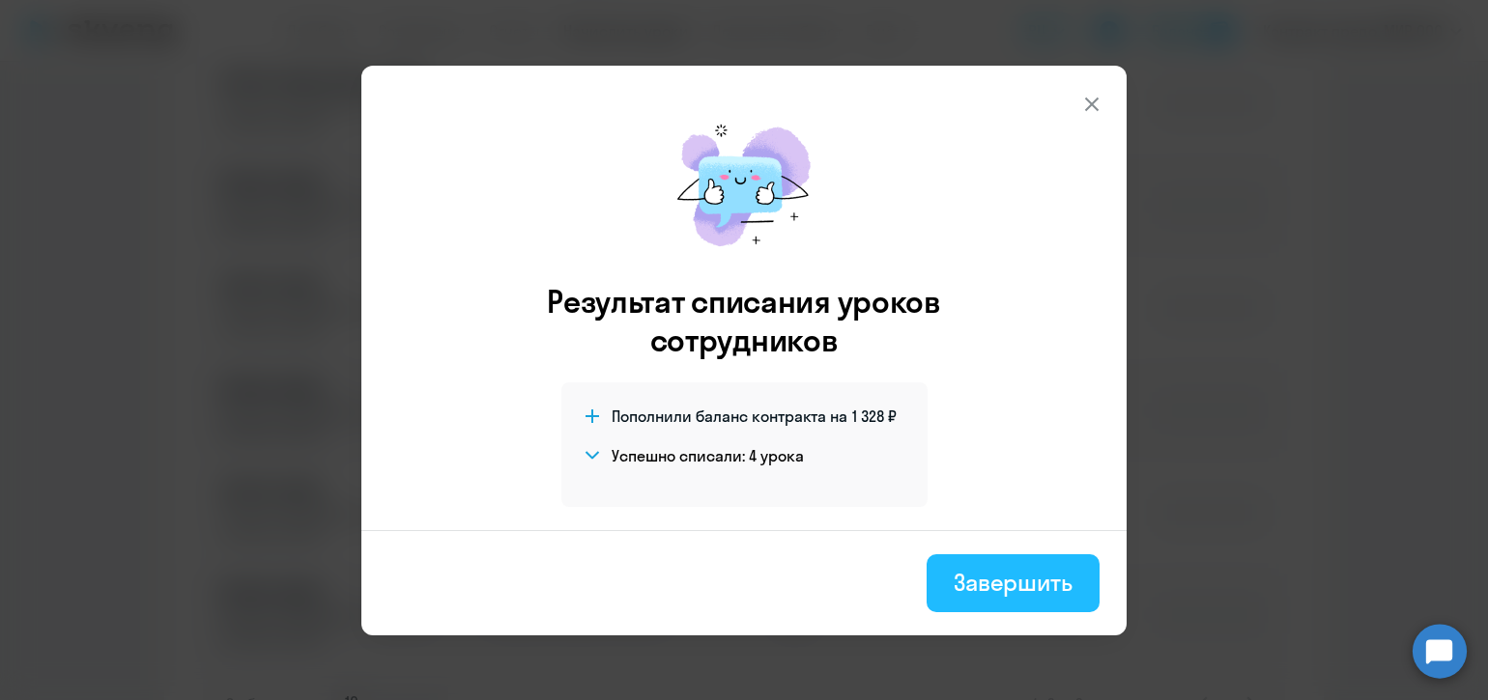
click at [1007, 572] on div "Завершить" at bounding box center [1013, 582] width 119 height 31
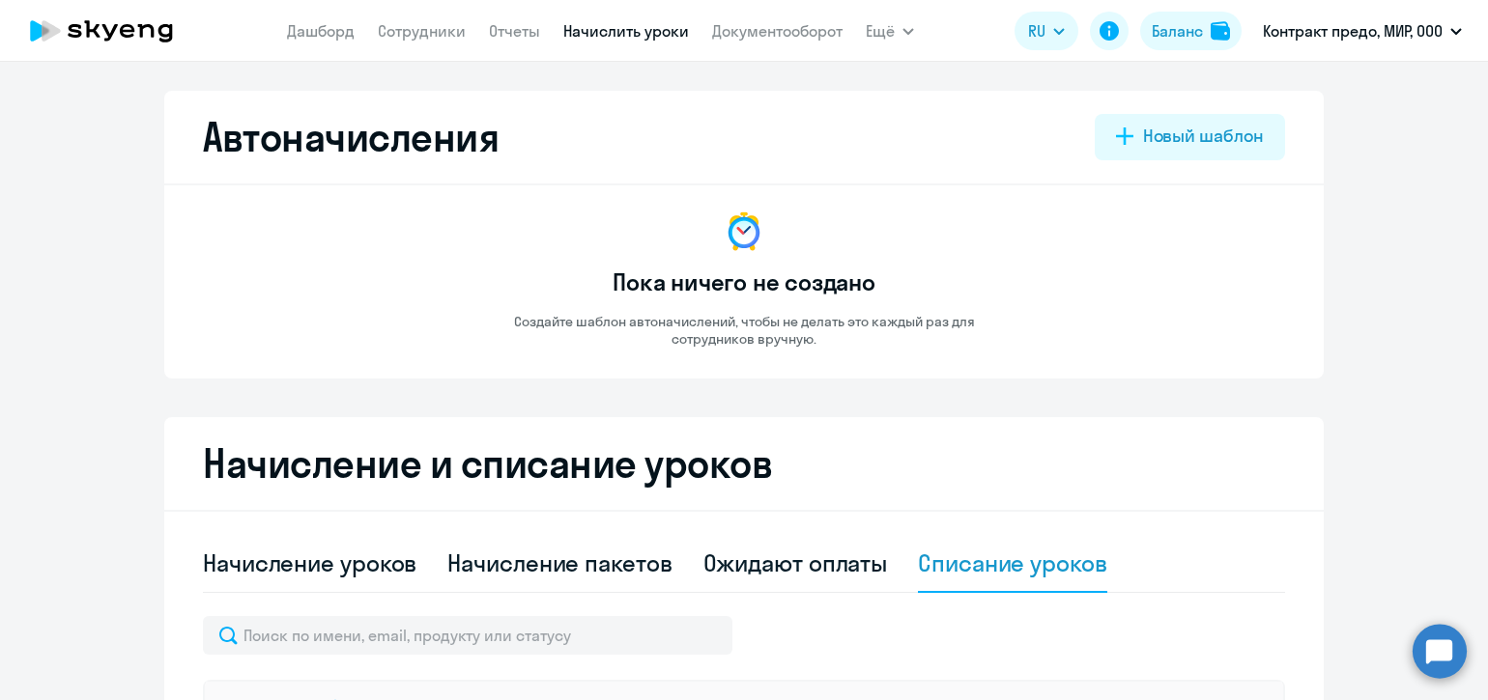
scroll to position [0, 0]
drag, startPoint x: 1159, startPoint y: 34, endPoint x: 1098, endPoint y: 100, distance: 90.3
click at [1158, 34] on div "Баланс" at bounding box center [1177, 30] width 51 height 23
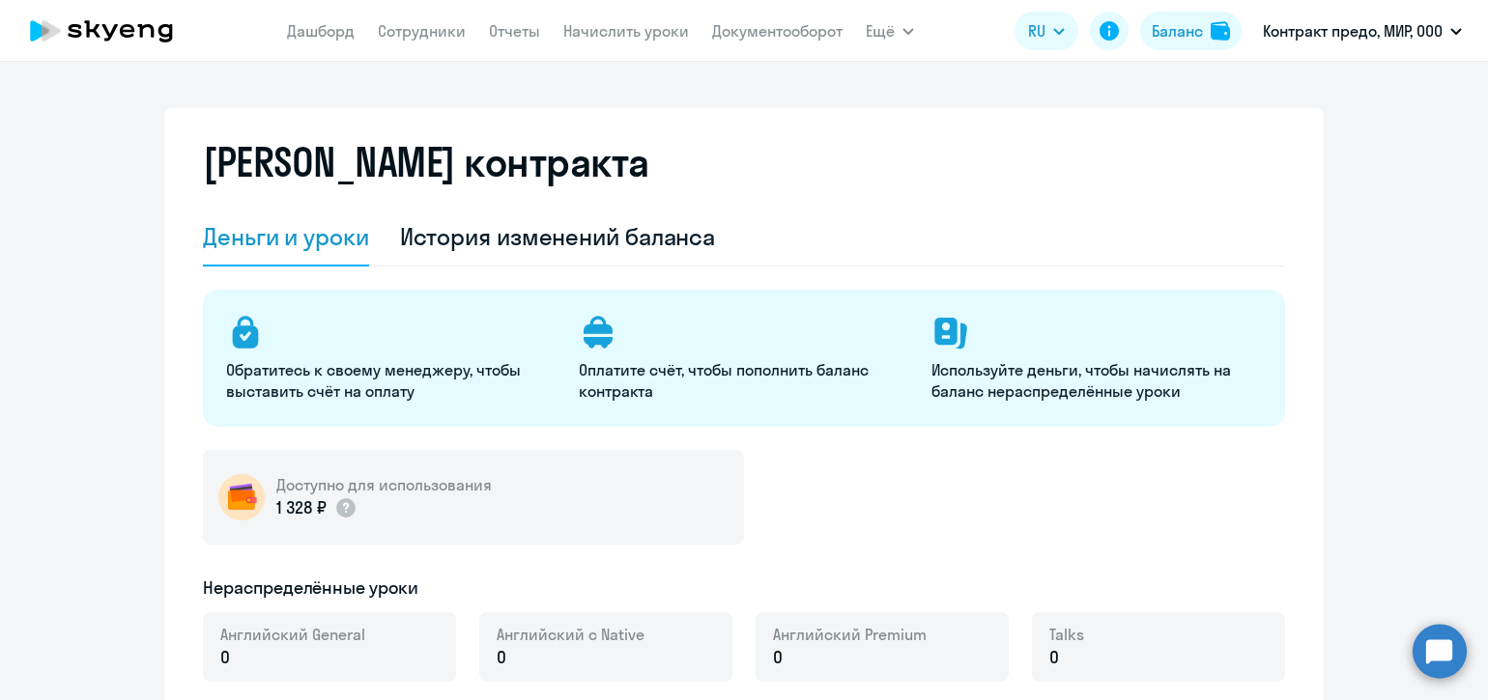
select select "english_adult_not_native_speaker"
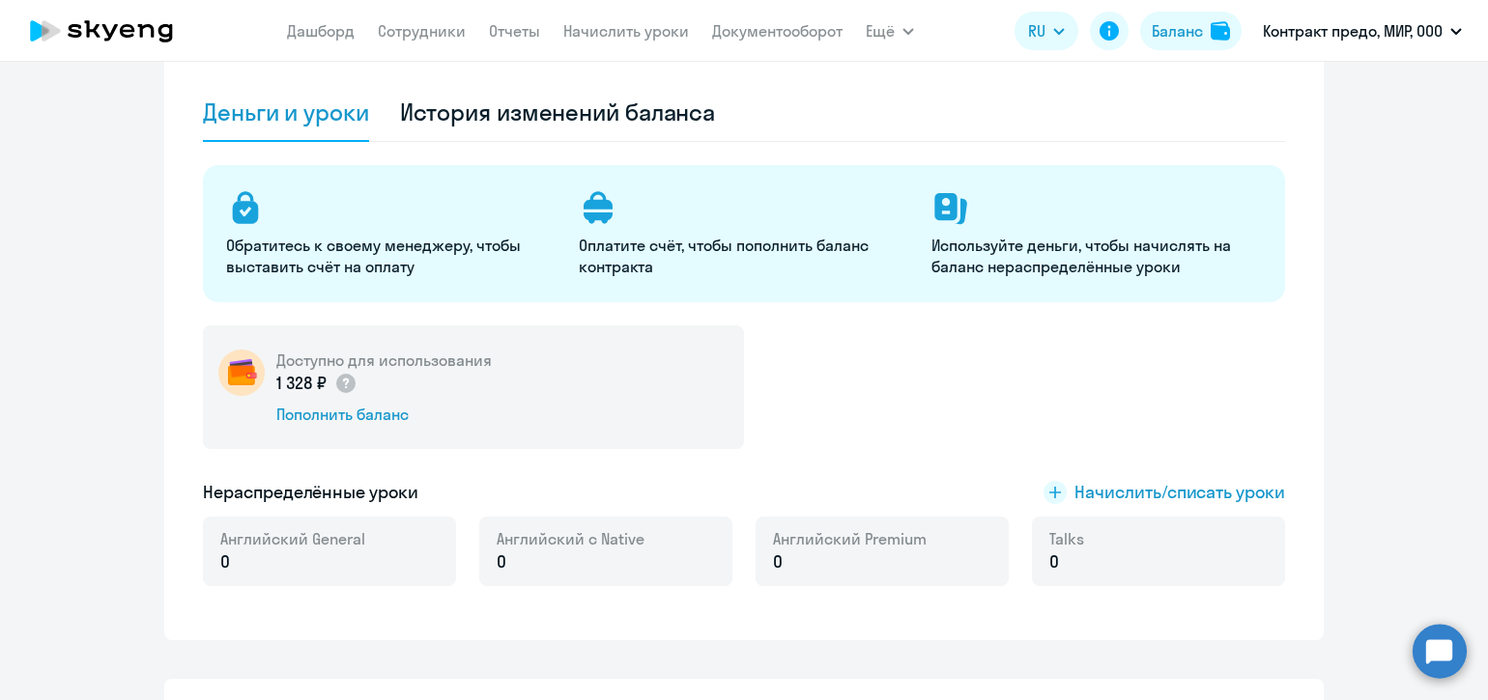
scroll to position [160, 0]
